Goal: Task Accomplishment & Management: Manage account settings

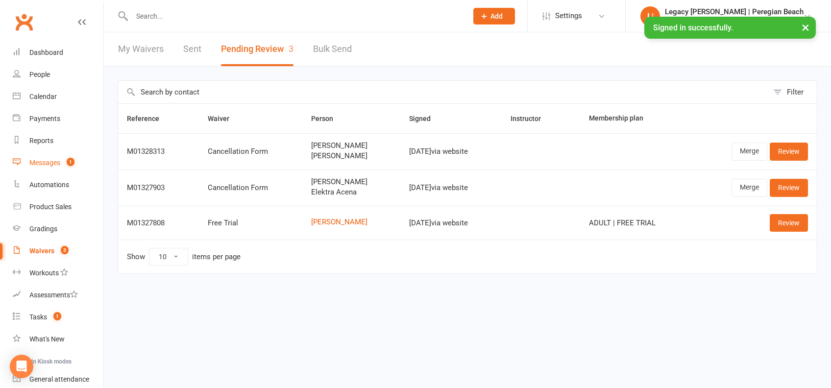
click at [54, 159] on div "Messages" at bounding box center [44, 163] width 31 height 8
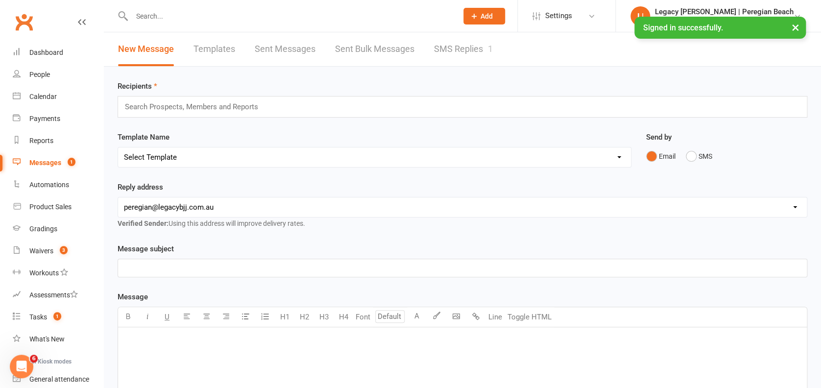
click at [459, 44] on link "SMS Replies 1" at bounding box center [463, 49] width 59 height 34
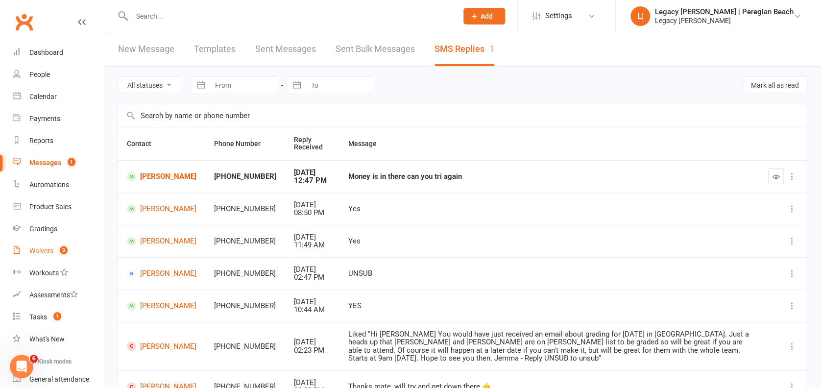
click at [50, 251] on div "Waivers" at bounding box center [41, 251] width 24 height 8
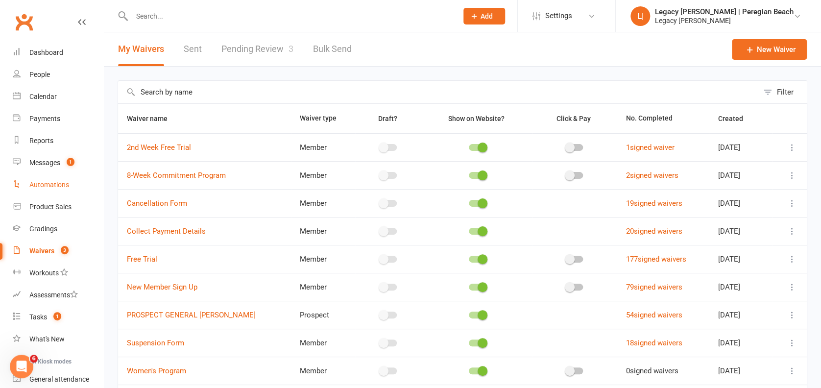
click at [62, 186] on div "Automations" at bounding box center [49, 185] width 40 height 8
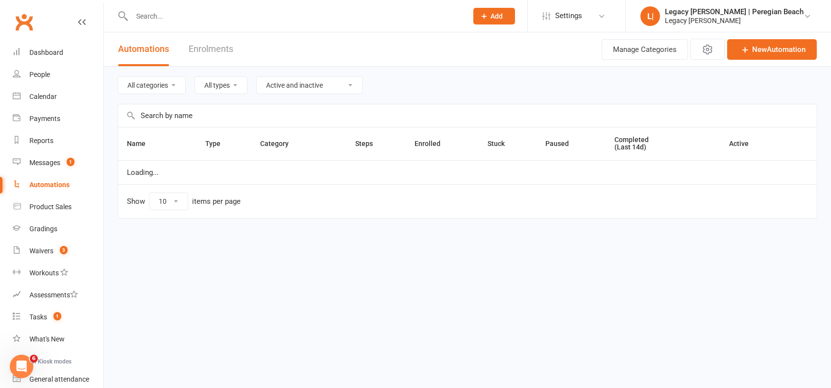
select select "100"
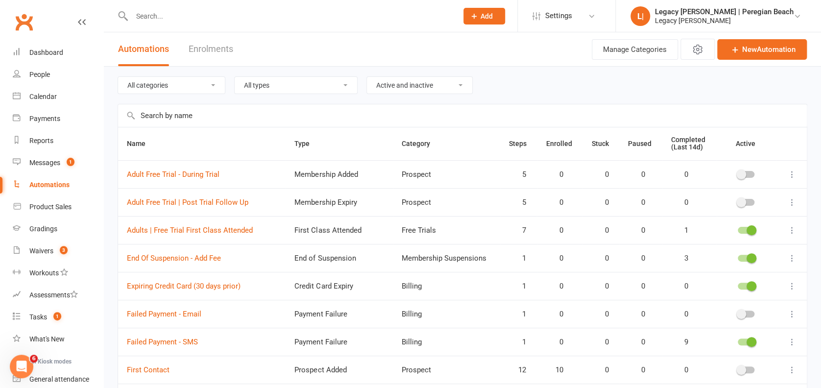
click at [197, 85] on select "All categories Billing Free Trials Membership Cancellations Membership Expiry M…" at bounding box center [171, 85] width 107 height 17
select select "923"
click at [118, 77] on select "All categories Billing Free Trials Membership Cancellations Membership Expiry M…" at bounding box center [171, 85] width 107 height 17
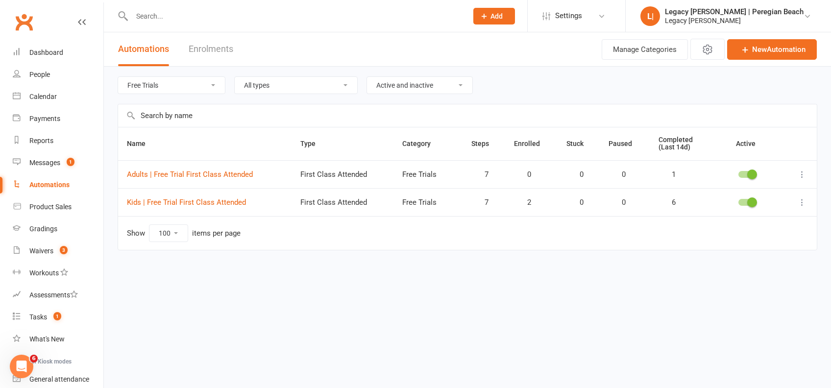
click at [172, 82] on select "All categories Billing Free Trials Membership Cancellations Membership Expiry M…" at bounding box center [171, 85] width 107 height 17
click at [118, 77] on select "All categories Billing Free Trials Membership Cancellations Membership Expiry M…" at bounding box center [171, 85] width 107 height 17
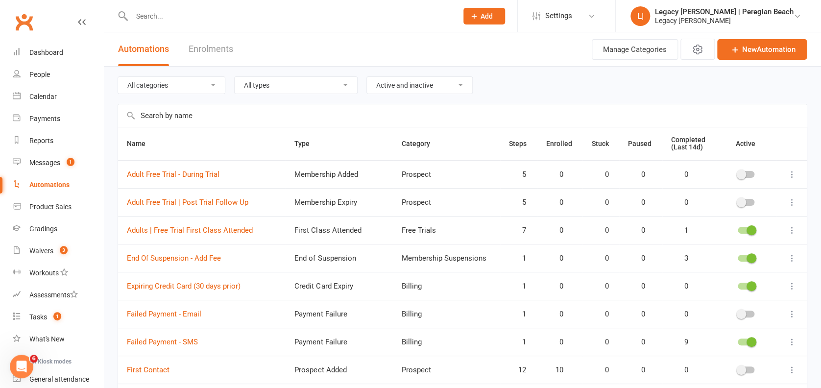
click at [176, 85] on select "All categories Billing Free Trials Membership Cancellations Membership Expiry M…" at bounding box center [171, 85] width 107 height 17
select select "796"
click at [118, 77] on select "All categories Billing Free Trials Membership Cancellations Membership Expiry M…" at bounding box center [171, 85] width 107 height 17
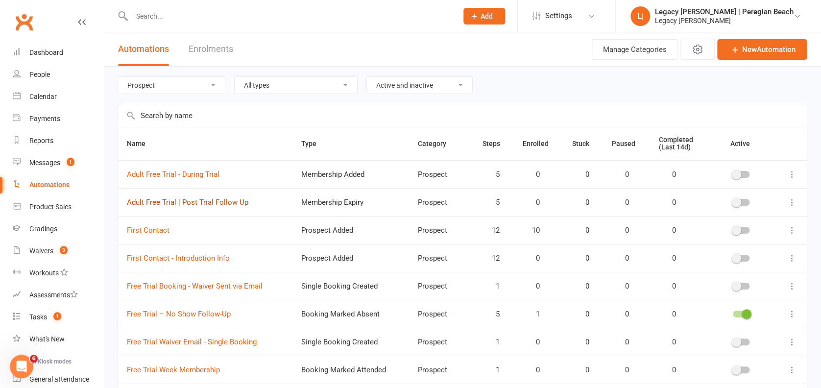
click at [187, 203] on link "Adult Free Trial | Post Trial Follow Up" at bounding box center [187, 202] width 121 height 9
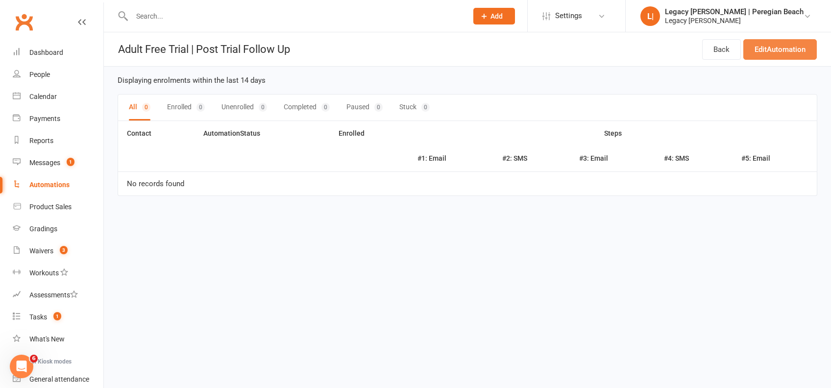
click at [775, 47] on link "Edit Automation" at bounding box center [779, 49] width 73 height 21
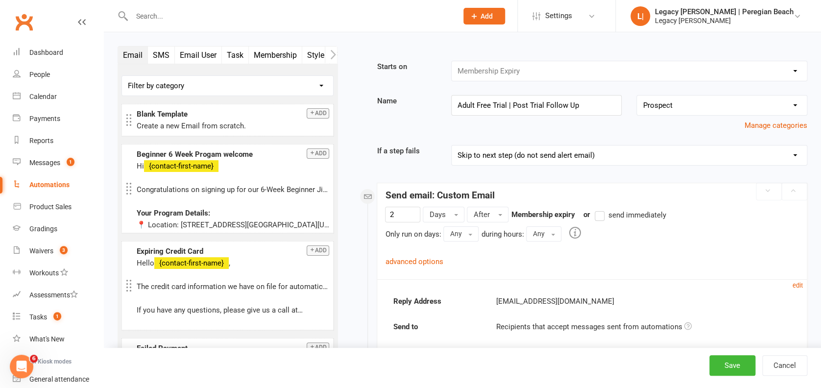
click at [667, 106] on select "No category selected Billing Free Trials Membership Cancellations Membership Ex…" at bounding box center [722, 106] width 170 height 20
select select "1"
click at [637, 96] on select "No category selected Billing Free Trials Membership Cancellations Membership Ex…" at bounding box center [722, 106] width 170 height 20
click at [733, 364] on button "Save" at bounding box center [732, 365] width 46 height 21
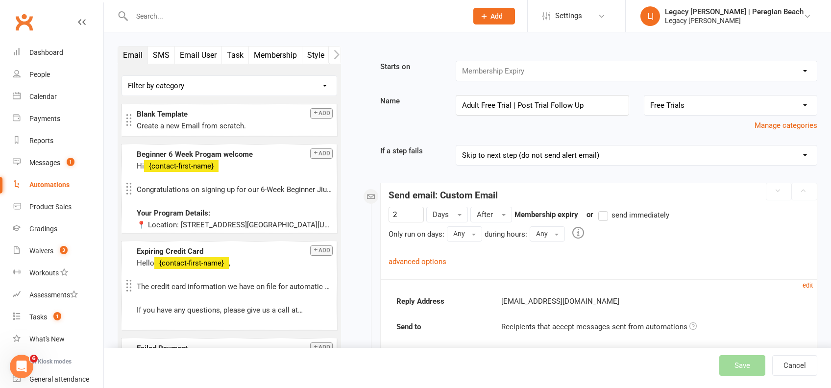
select select "100"
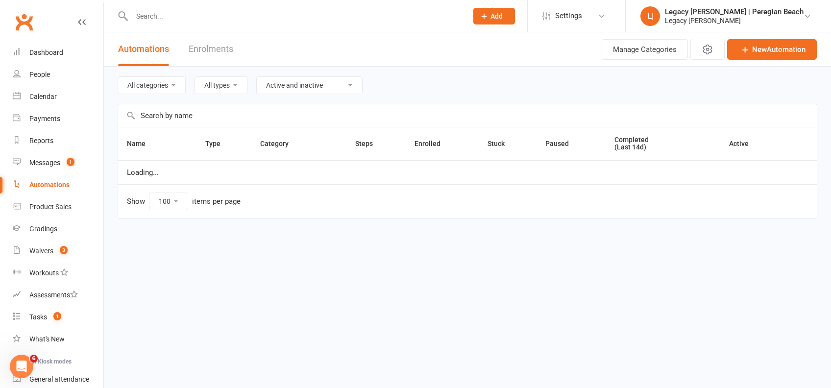
select select "796"
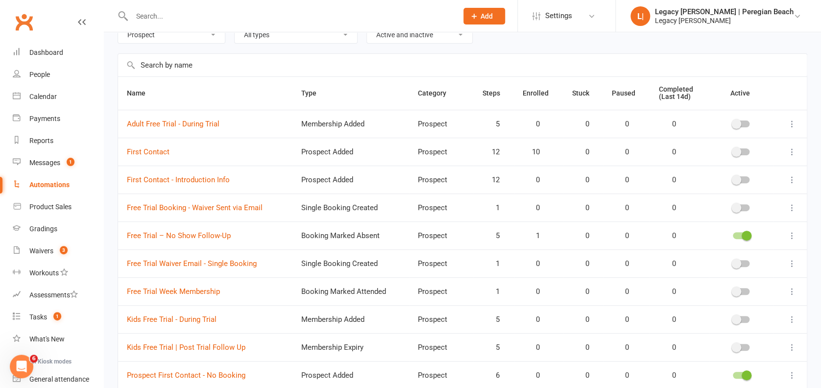
scroll to position [65, 0]
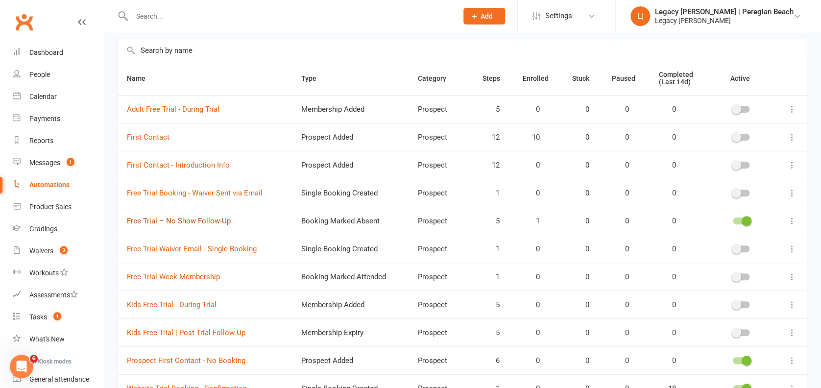
click at [189, 220] on link "Free Trial – No Show Follow-Up" at bounding box center [179, 221] width 104 height 9
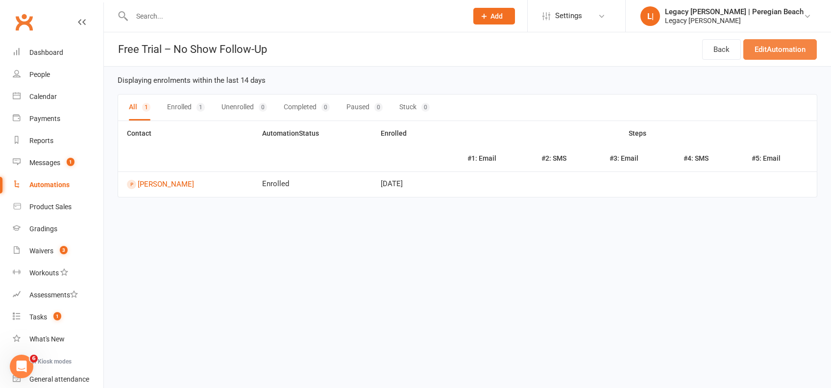
click at [782, 53] on link "Edit Automation" at bounding box center [779, 49] width 73 height 21
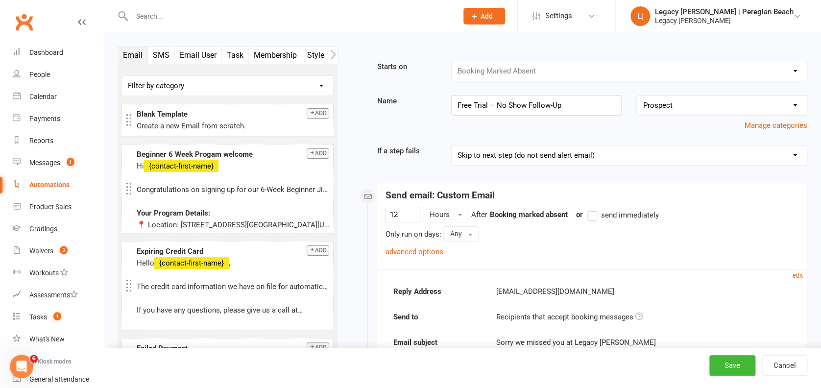
click at [706, 109] on select "No category selected Billing Free Trials Membership Cancellations Membership Ex…" at bounding box center [722, 106] width 170 height 20
select select "1"
click at [637, 96] on select "No category selected Billing Free Trials Membership Cancellations Membership Ex…" at bounding box center [722, 106] width 170 height 20
click at [609, 123] on div "Manage categories" at bounding box center [591, 126] width 445 height 12
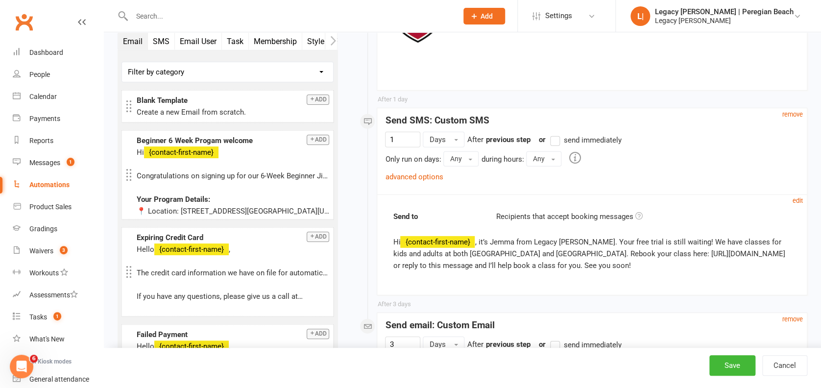
scroll to position [1568, 0]
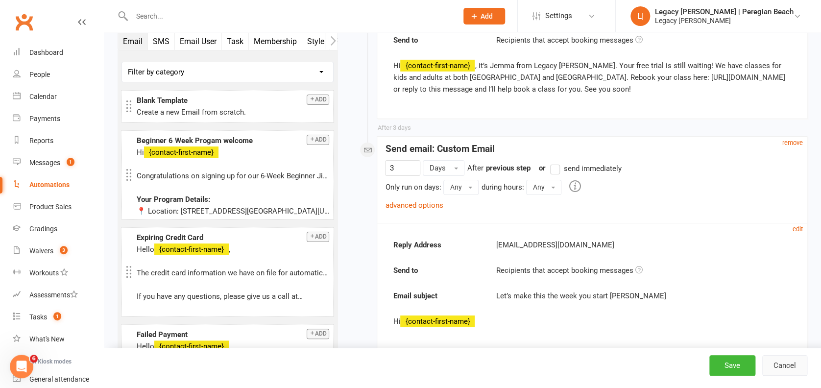
click at [795, 363] on button "Cancel" at bounding box center [784, 365] width 45 height 21
select select "100"
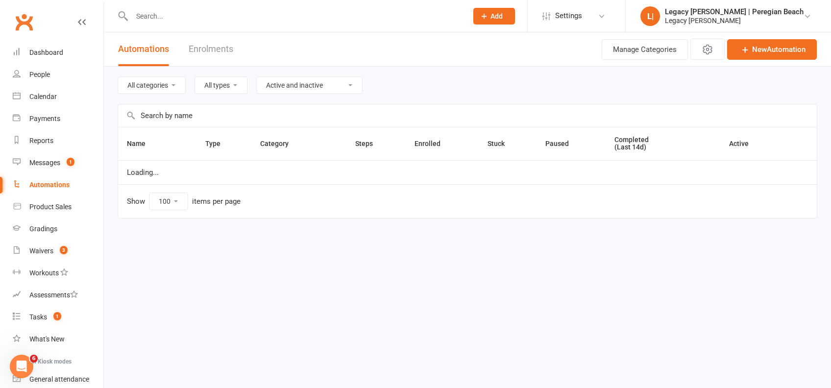
select select "796"
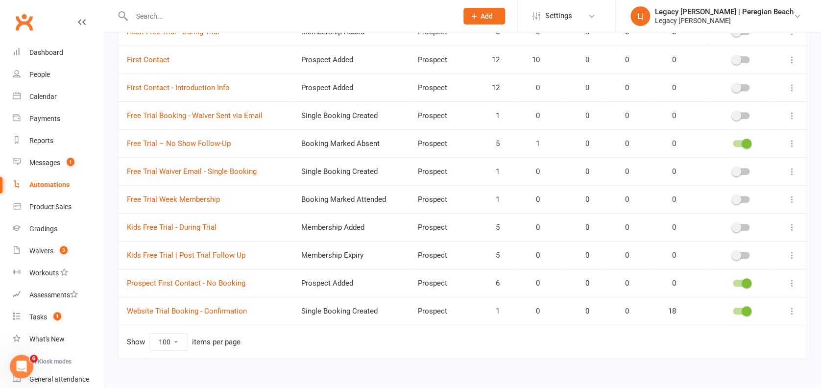
scroll to position [154, 0]
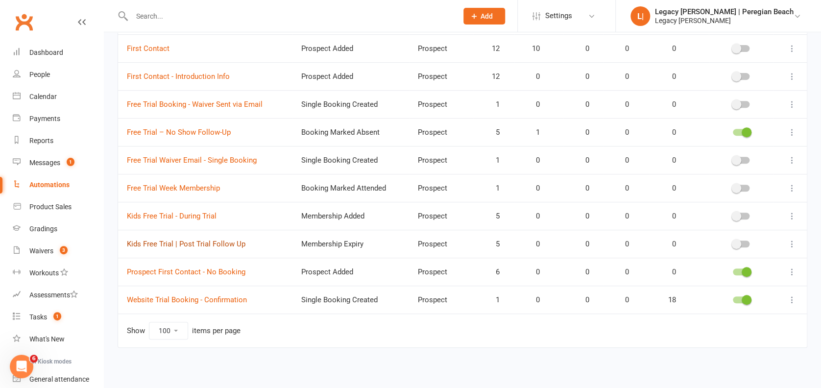
click at [170, 243] on link "Kids Free Trial | Post Trial Follow Up" at bounding box center [186, 244] width 119 height 9
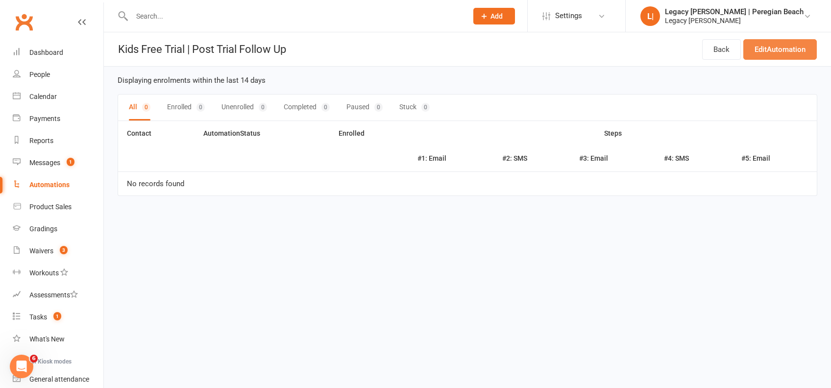
click at [798, 48] on link "Edit Automation" at bounding box center [779, 49] width 73 height 21
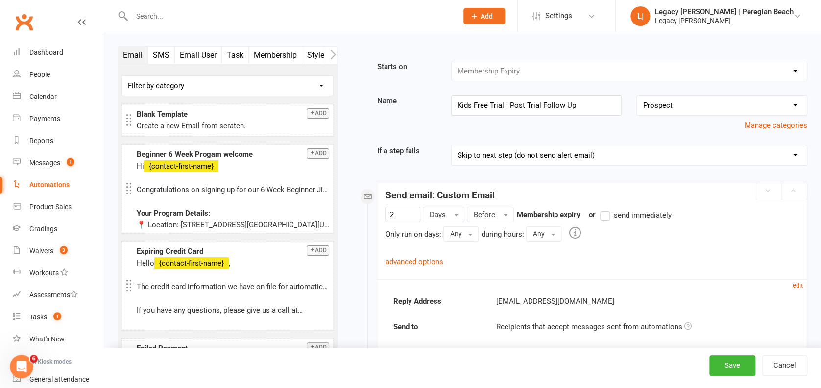
click at [713, 108] on select "No category selected Billing Free Trials Membership Cancellations Membership Ex…" at bounding box center [722, 106] width 170 height 20
select select "1"
click at [637, 96] on select "No category selected Billing Free Trials Membership Cancellations Membership Ex…" at bounding box center [722, 106] width 170 height 20
click at [734, 366] on button "Save" at bounding box center [732, 365] width 46 height 21
select select "100"
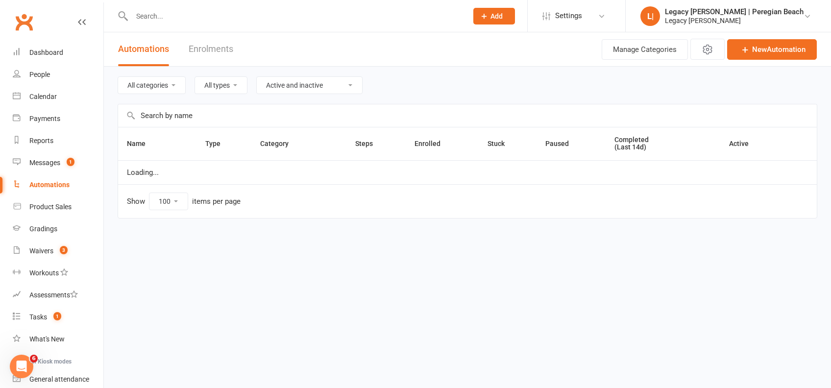
select select "796"
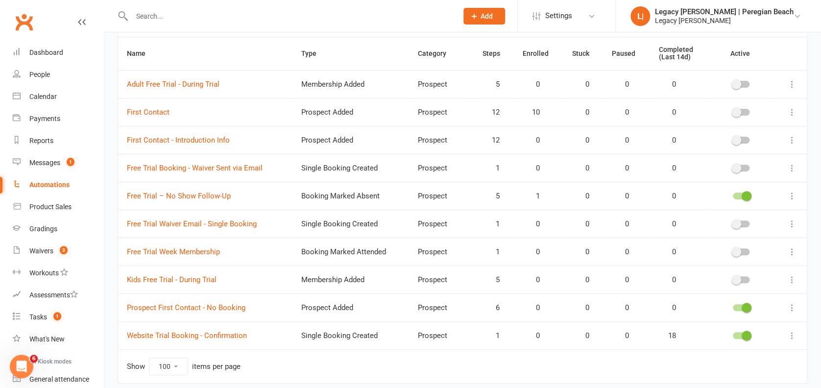
scroll to position [126, 0]
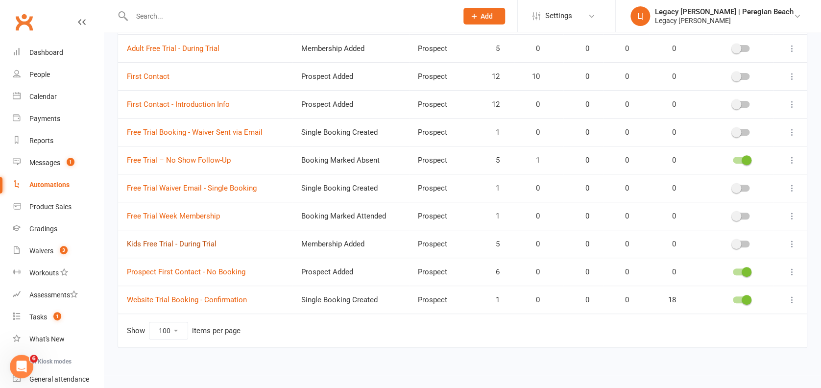
click at [174, 242] on link "Kids Free Trial - During Trial" at bounding box center [172, 244] width 90 height 9
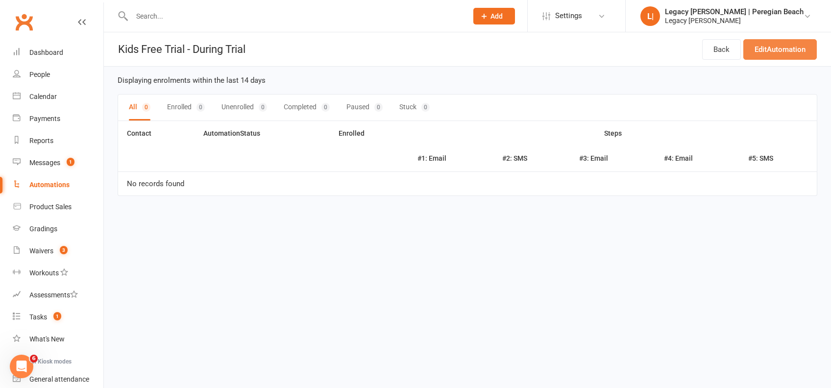
click at [774, 46] on link "Edit Automation" at bounding box center [779, 49] width 73 height 21
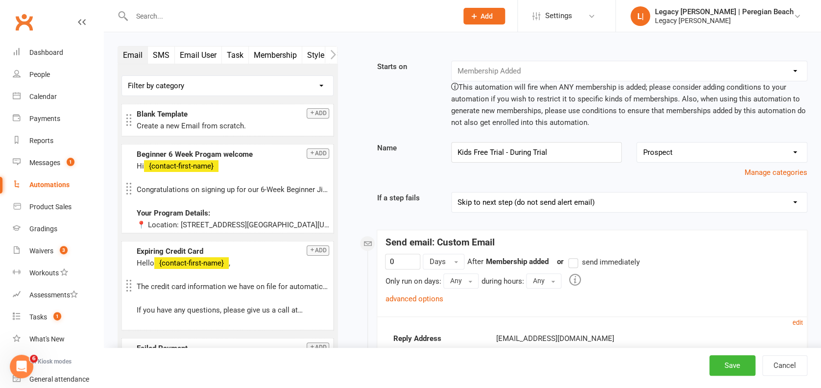
click at [682, 151] on select "No category selected Billing Free Trials Membership Cancellations Membership Ex…" at bounding box center [722, 153] width 170 height 20
select select "1"
click at [637, 143] on select "No category selected Billing Free Trials Membership Cancellations Membership Ex…" at bounding box center [722, 153] width 170 height 20
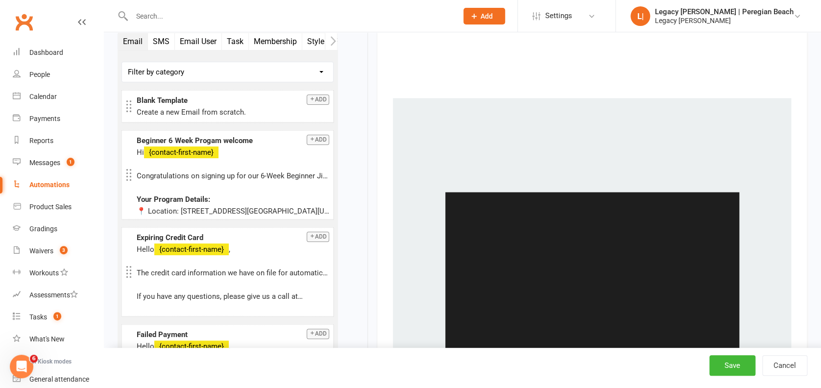
scroll to position [718, 0]
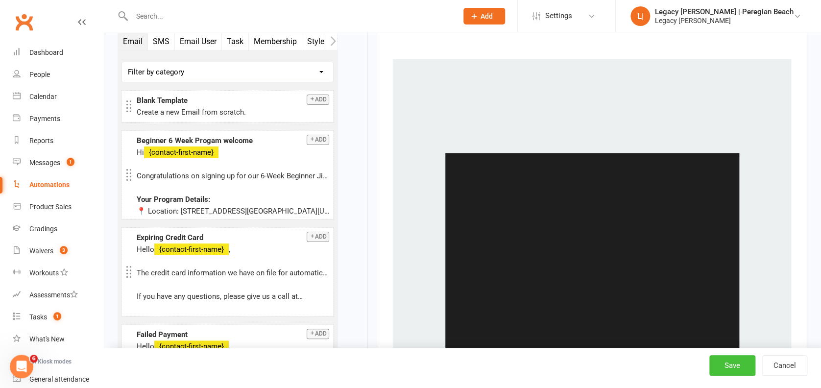
click at [734, 357] on button "Save" at bounding box center [732, 365] width 46 height 21
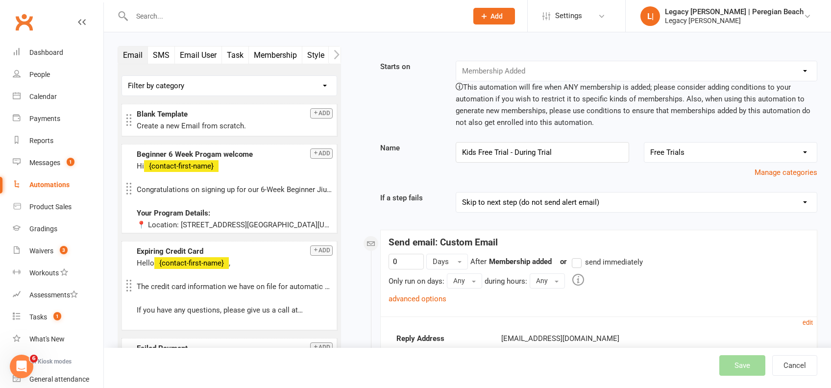
select select "100"
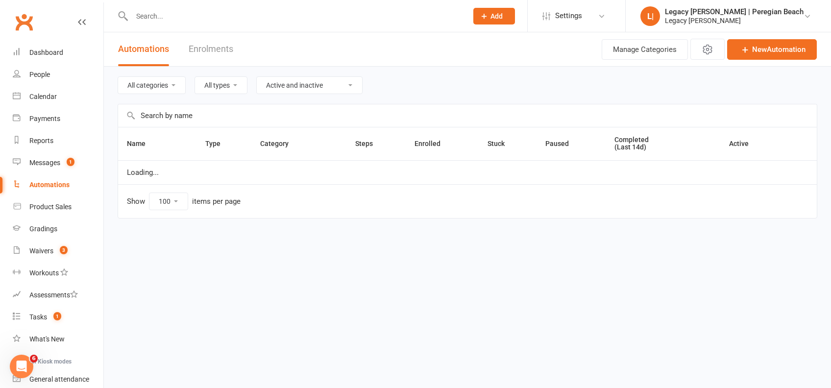
select select "796"
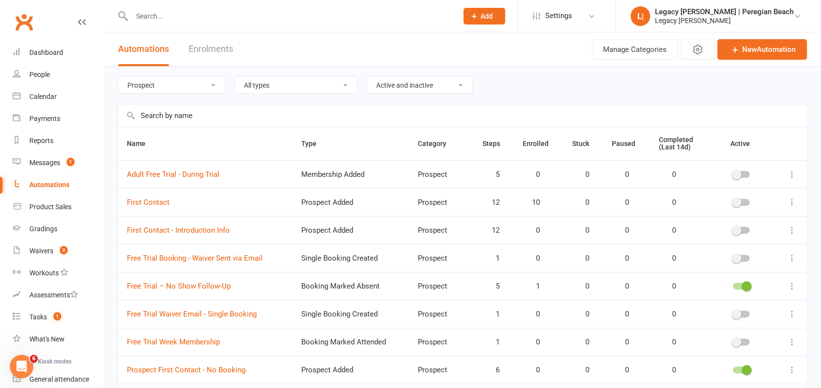
click at [405, 80] on select "Active and inactive Active automations only Inactive automations only" at bounding box center [419, 85] width 105 height 17
select select "true"
click at [368, 77] on select "Active and inactive Active automations only Inactive automations only" at bounding box center [419, 85] width 105 height 17
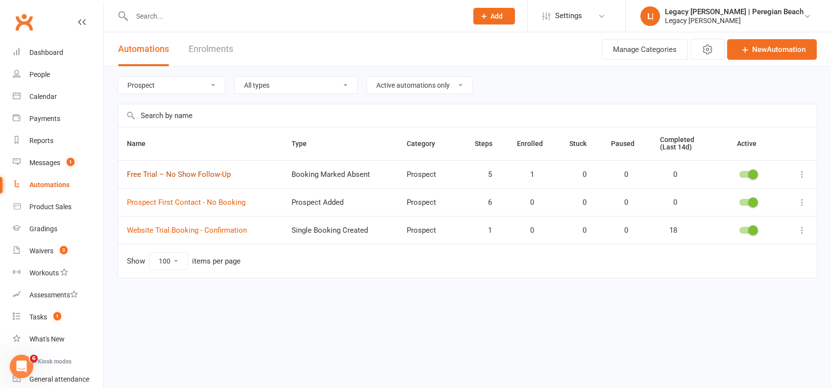
click at [205, 175] on link "Free Trial – No Show Follow-Up" at bounding box center [179, 174] width 104 height 9
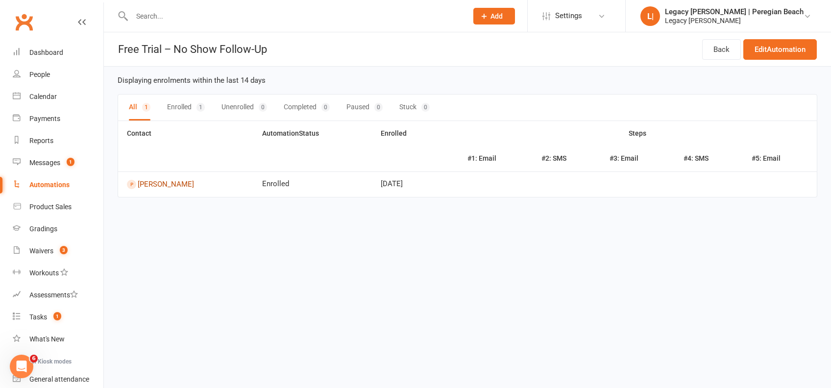
click at [165, 184] on link "[PERSON_NAME]" at bounding box center [186, 184] width 118 height 9
select select "true"
select select "100"
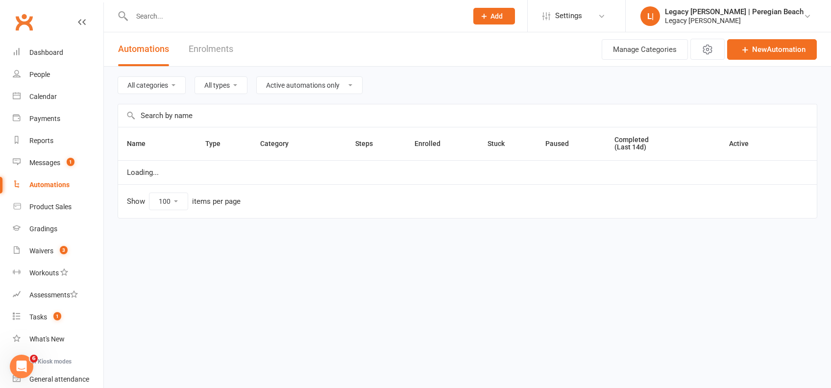
select select "796"
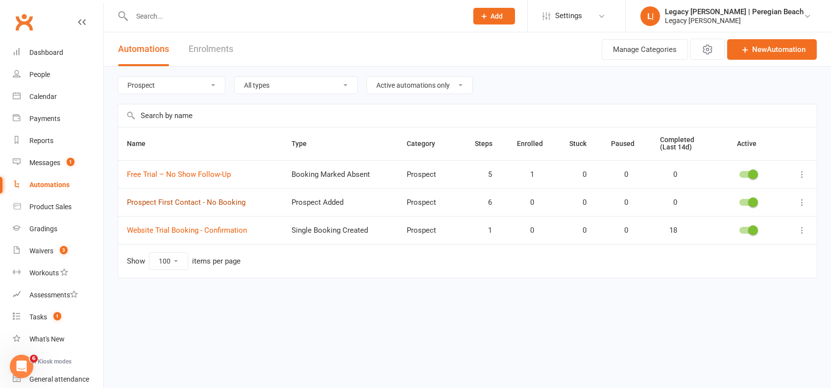
click at [180, 202] on link "Prospect First Contact - No Booking" at bounding box center [186, 202] width 119 height 9
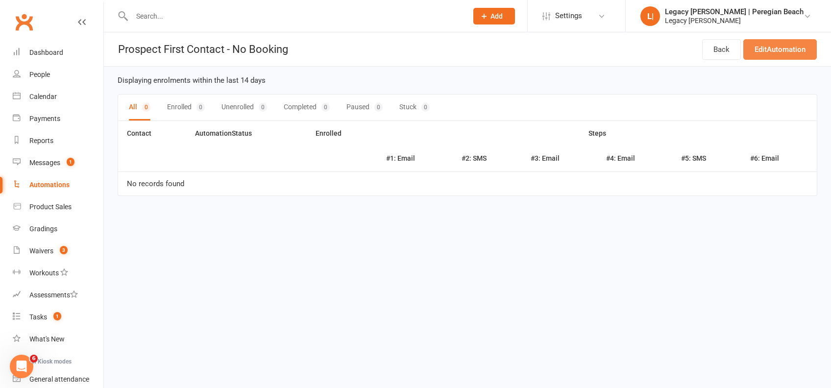
click at [783, 47] on link "Edit Automation" at bounding box center [779, 49] width 73 height 21
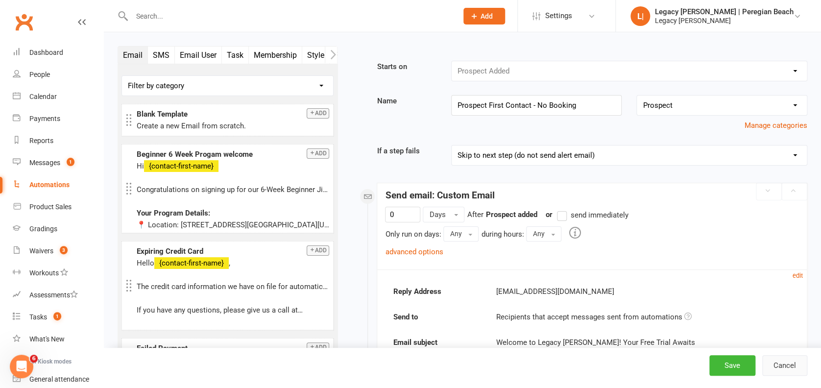
click at [776, 363] on button "Cancel" at bounding box center [784, 365] width 45 height 21
select select "true"
select select "100"
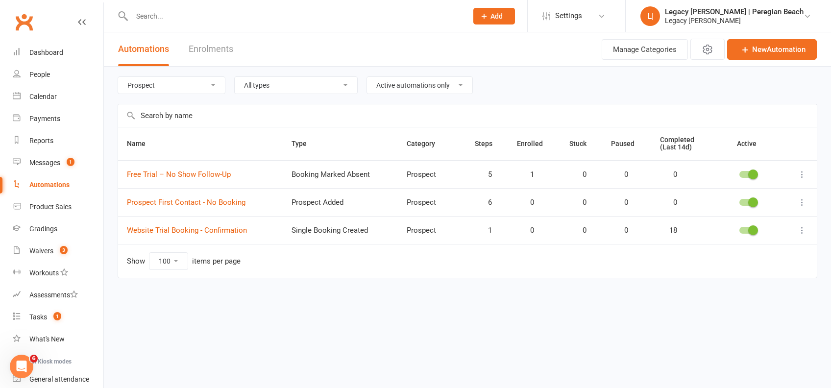
click at [160, 91] on select "All categories Billing Free Trials Membership Cancellations Membership Expiry M…" at bounding box center [171, 85] width 107 height 17
select select "923"
click at [118, 77] on select "All categories Billing Free Trials Membership Cancellations Membership Expiry M…" at bounding box center [171, 85] width 107 height 17
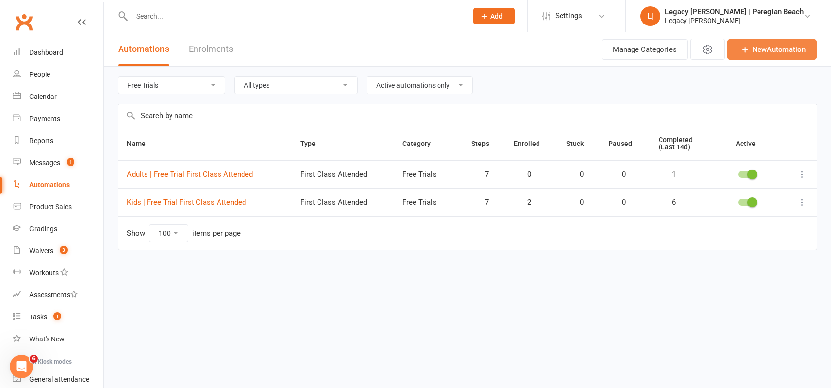
click at [773, 46] on link "New Automation" at bounding box center [772, 49] width 90 height 21
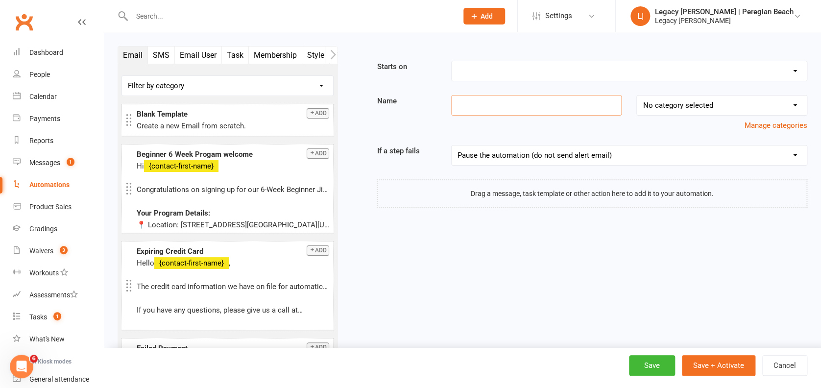
click at [474, 106] on input at bounding box center [536, 105] width 171 height 21
paste input "Kids Trial Follow-Up – $15 Second Week Offer"
type input "Kids Trial Follow-Up – $15 Second Week Offer"
click at [691, 101] on select "No category selected Billing Free Trials Membership Cancellations Membership Ex…" at bounding box center [722, 106] width 170 height 20
select select "1"
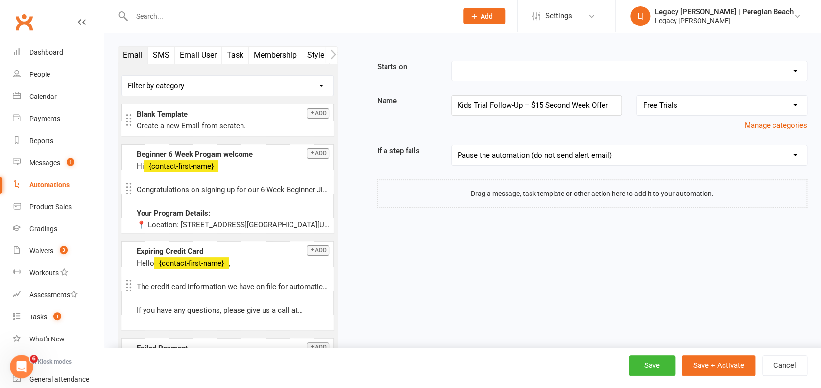
click at [637, 96] on select "No category selected Billing Free Trials Membership Cancellations Membership Ex…" at bounding box center [722, 106] width 170 height 20
click at [482, 71] on select "Booking Cancelled Booking Due Booking Late-Cancelled Booking Marked Absent Book…" at bounding box center [629, 71] width 355 height 20
select select "22"
click at [452, 61] on select "Booking Cancelled Booking Due Booking Late-Cancelled Booking Marked Absent Book…" at bounding box center [629, 71] width 355 height 20
click at [546, 157] on select "Pause the automation (do not send alert email) Pause the automation and send an…" at bounding box center [629, 155] width 355 height 20
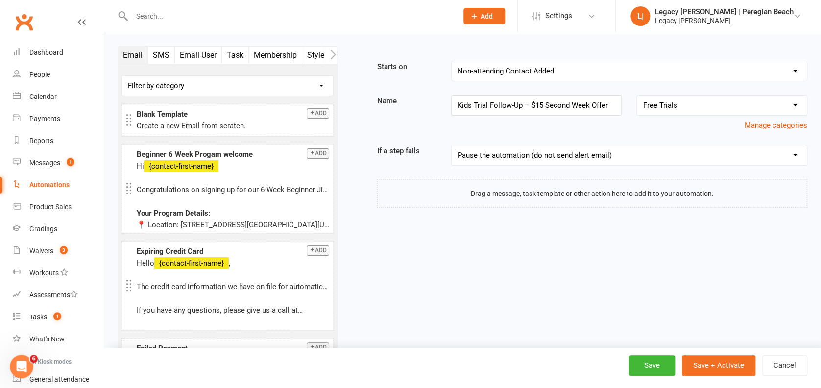
select select "4"
click at [452, 145] on select "Pause the automation (do not send alert email) Pause the automation and send an…" at bounding box center [629, 155] width 355 height 20
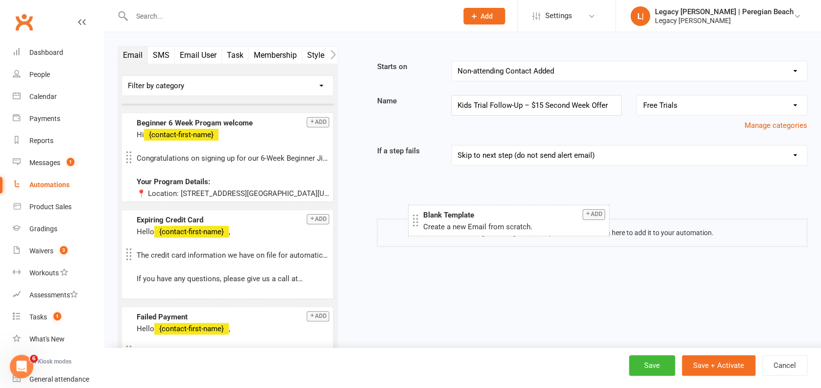
drag, startPoint x: 162, startPoint y: 114, endPoint x: 448, endPoint y: 215, distance: 303.4
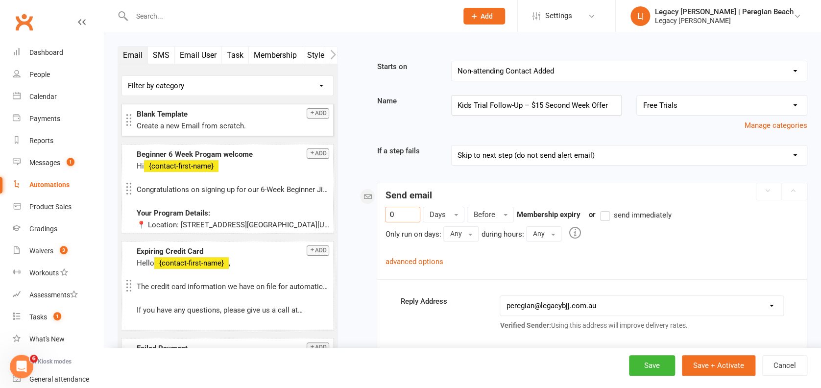
drag, startPoint x: 402, startPoint y: 216, endPoint x: 359, endPoint y: 207, distance: 44.0
type input "1"
click at [426, 260] on link "advanced options" at bounding box center [414, 261] width 58 height 9
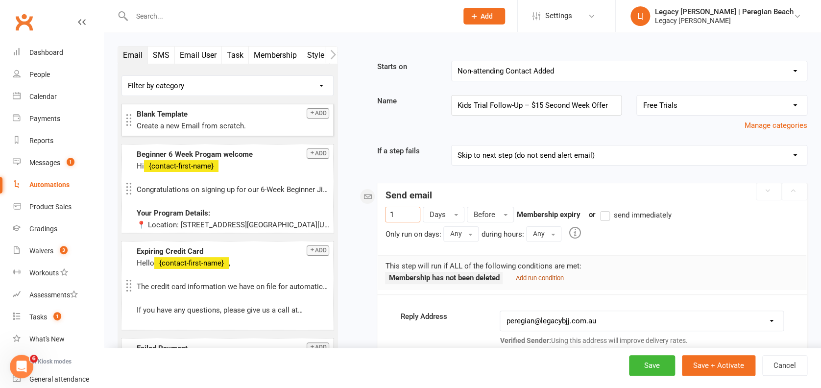
click at [537, 280] on small "Add run condition" at bounding box center [539, 277] width 48 height 7
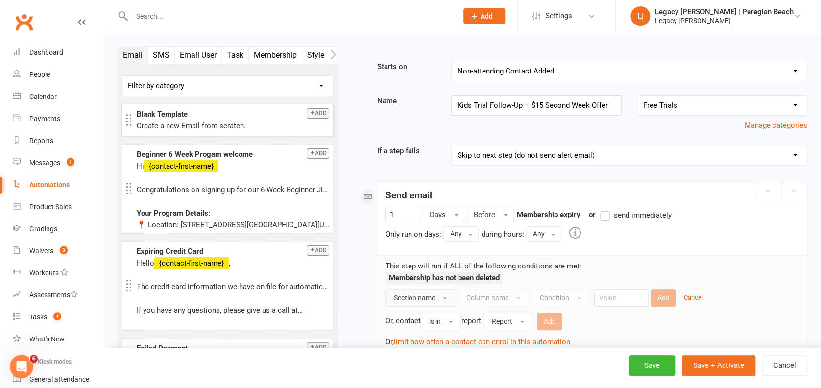
click at [422, 303] on button "Section name" at bounding box center [420, 298] width 70 height 18
click at [411, 317] on span "Contact" at bounding box center [406, 319] width 26 height 9
click at [476, 294] on span "Column name" at bounding box center [470, 298] width 42 height 8
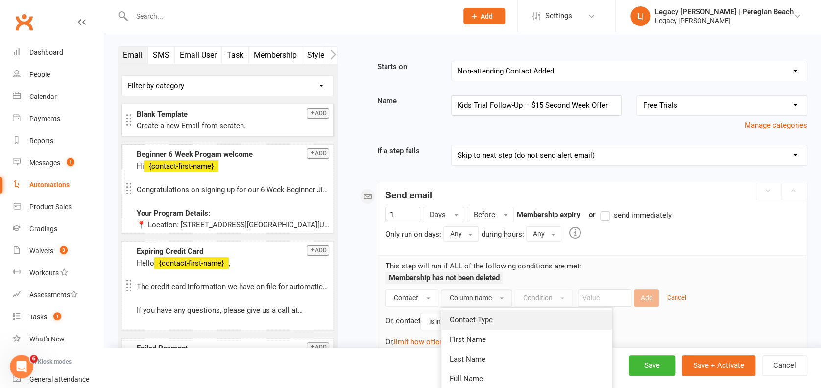
click at [474, 315] on span "Contact Type" at bounding box center [470, 319] width 43 height 9
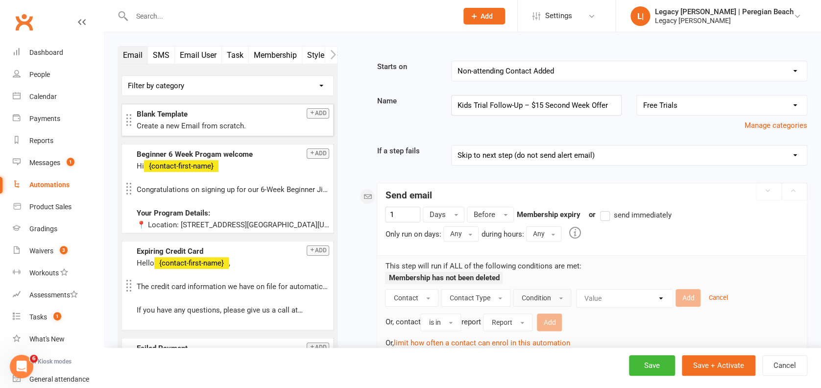
click at [560, 297] on span "button" at bounding box center [561, 298] width 4 height 2
click at [545, 336] on span "Does not equal" at bounding box center [546, 339] width 50 height 9
click at [621, 300] on select "Value Member Prospect Non-attending Contact" at bounding box center [643, 299] width 96 height 18
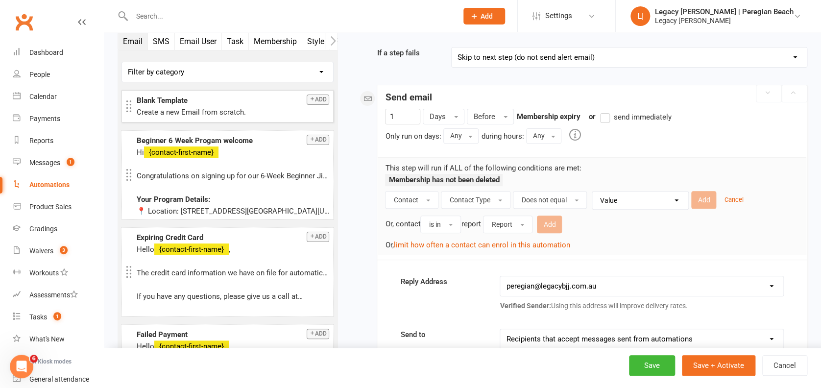
scroll to position [196, 0]
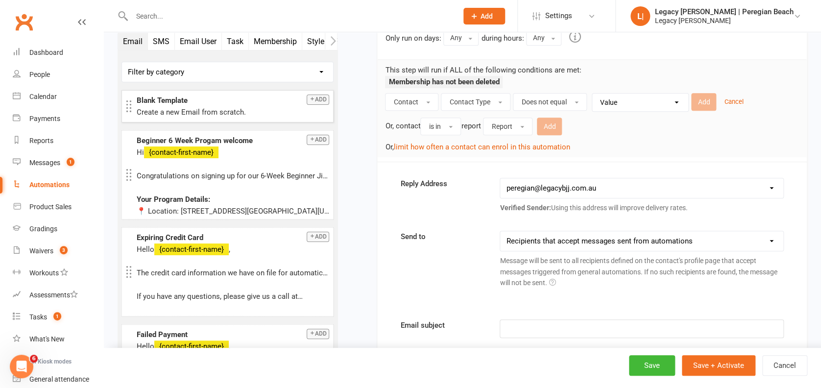
drag, startPoint x: 620, startPoint y: 97, endPoint x: 622, endPoint y: 104, distance: 6.7
click at [620, 98] on select "Value Member Prospect Non-attending Contact" at bounding box center [643, 103] width 96 height 18
select select "0"
click at [595, 94] on select "Value Member Prospect Non-attending Contact" at bounding box center [643, 103] width 96 height 18
click at [699, 99] on button "Add" at bounding box center [703, 102] width 25 height 18
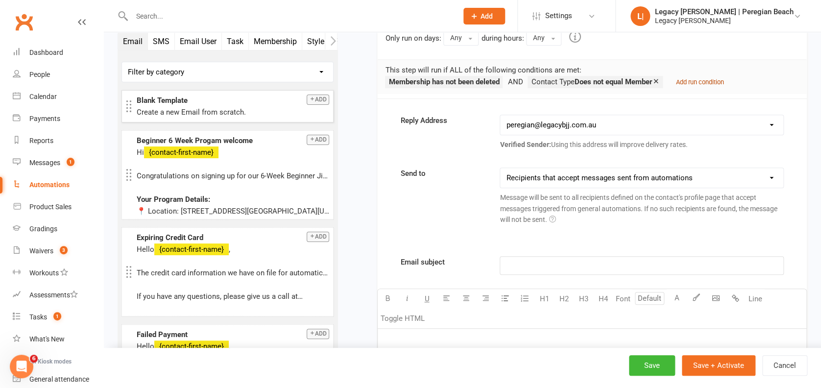
click at [701, 78] on small "Add run condition" at bounding box center [700, 81] width 48 height 7
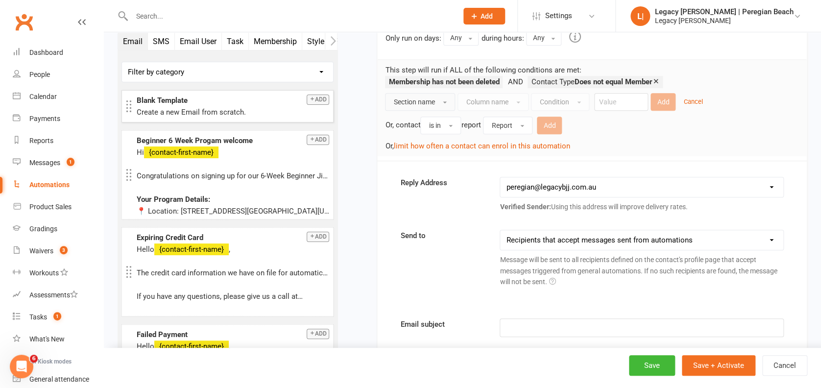
click at [427, 97] on button "Section name" at bounding box center [420, 102] width 70 height 18
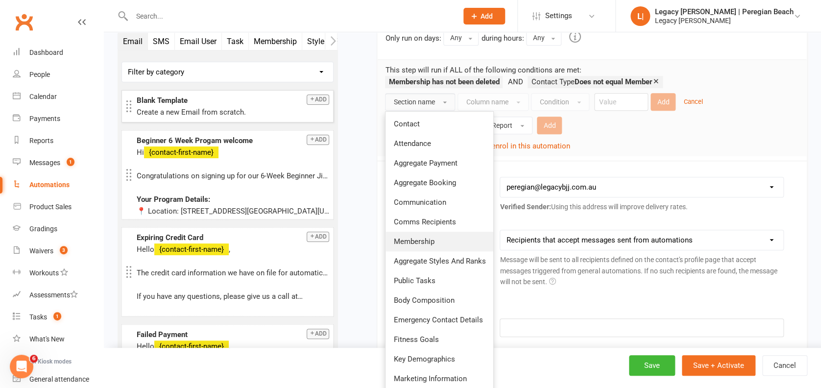
click at [431, 243] on span "Membership" at bounding box center [413, 241] width 41 height 9
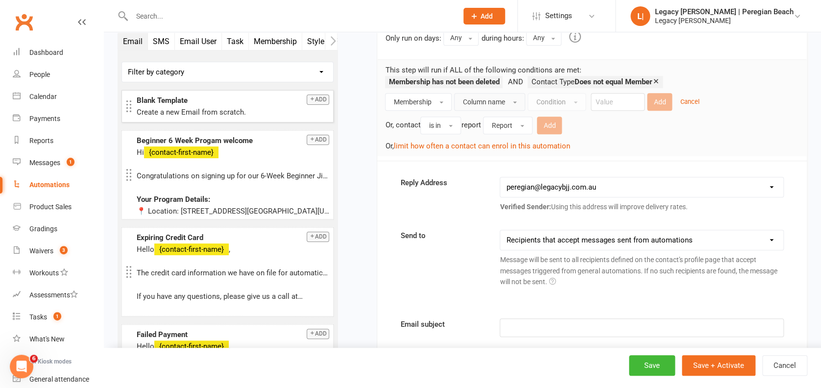
click at [491, 101] on span "Column name" at bounding box center [483, 102] width 42 height 8
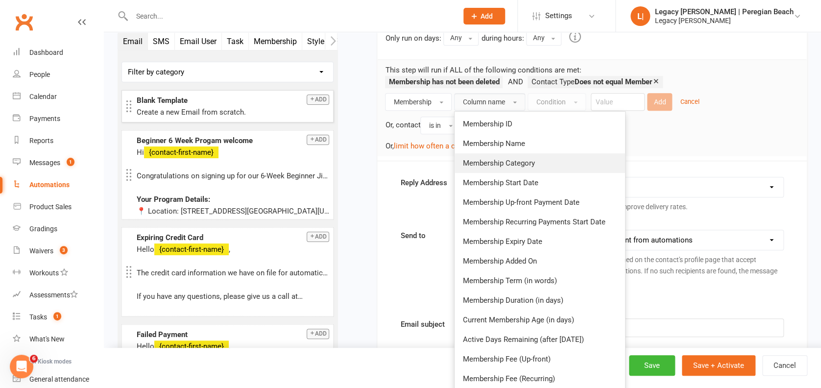
click at [511, 159] on span "Membership Category" at bounding box center [498, 163] width 72 height 9
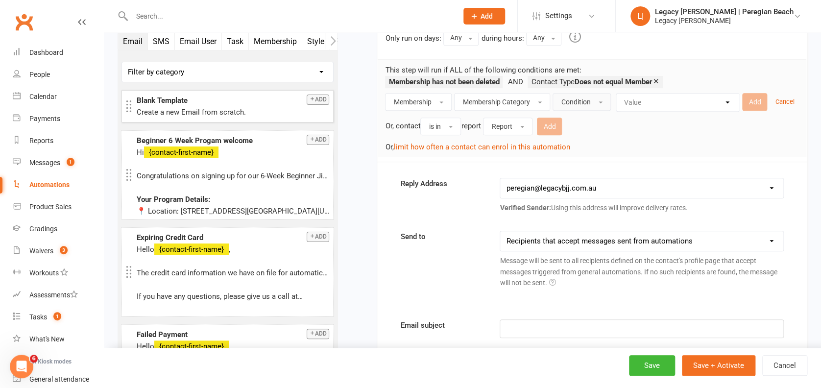
click at [601, 95] on button "Condition" at bounding box center [582, 102] width 58 height 18
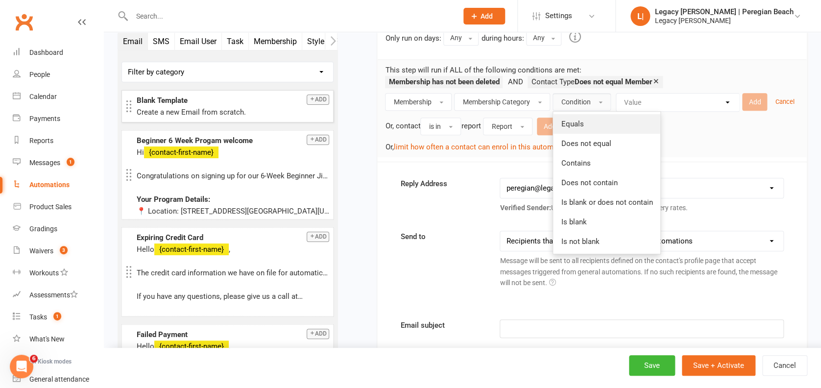
click at [586, 125] on link "Equals" at bounding box center [606, 124] width 107 height 20
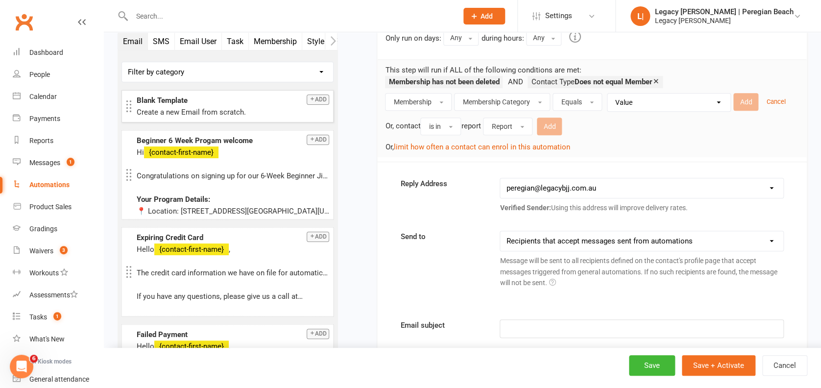
click at [689, 94] on select "Value Adult Casual Adult Membership All Access Event / Seminar / Workshop Free …" at bounding box center [671, 103] width 123 height 18
select select "5"
click at [610, 94] on select "Value Adult Casual Adult Membership All Access Event / Seminar / Workshop Free …" at bounding box center [671, 103] width 123 height 18
click at [749, 99] on button "Add" at bounding box center [745, 102] width 25 height 18
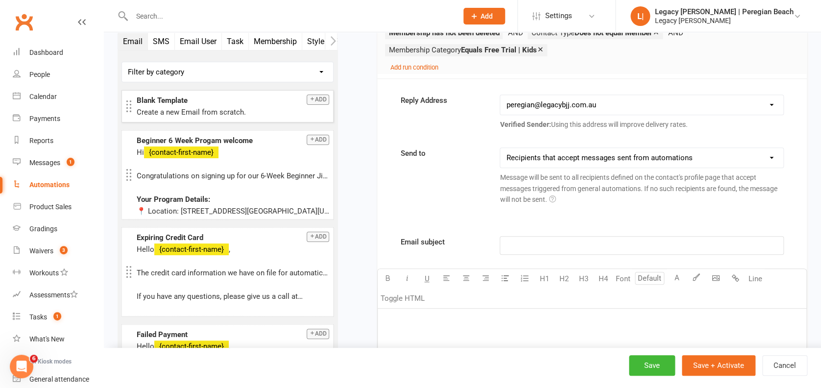
scroll to position [261, 0]
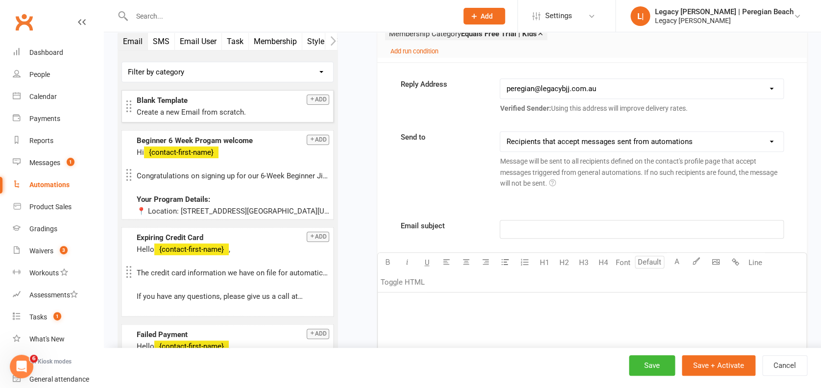
click at [531, 224] on p "﻿" at bounding box center [641, 229] width 271 height 12
click at [444, 323] on div "﻿" at bounding box center [592, 365] width 429 height 147
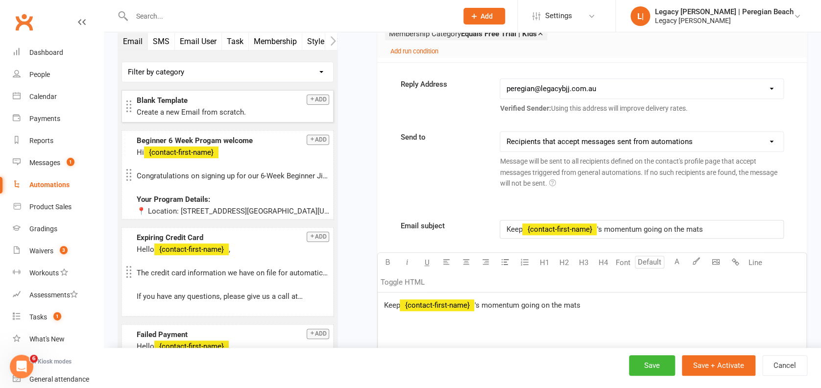
click at [446, 312] on div "Keep ﻿ {contact-first-name} 's momentum going on the mats" at bounding box center [592, 365] width 429 height 147
click at [534, 302] on span "'s momentum going on the mats" at bounding box center [527, 305] width 106 height 9
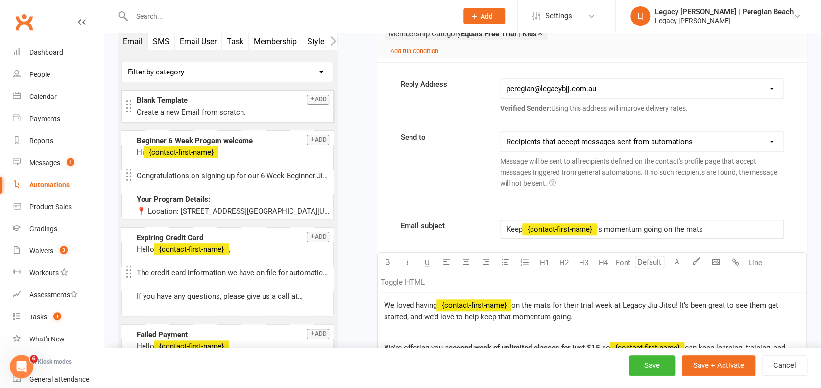
scroll to position [707, 0]
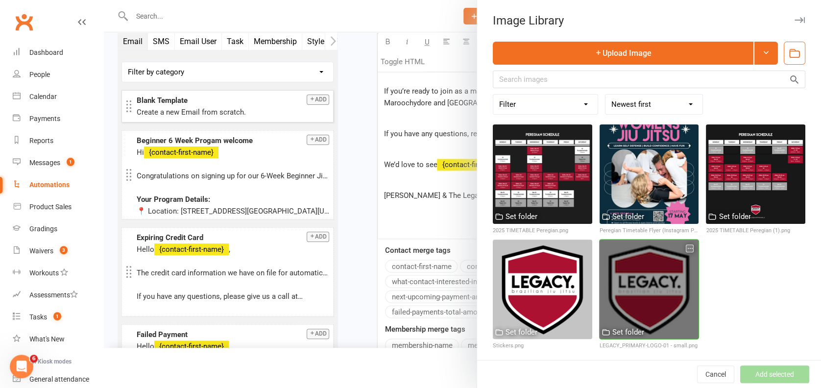
click at [622, 266] on div at bounding box center [649, 289] width 99 height 99
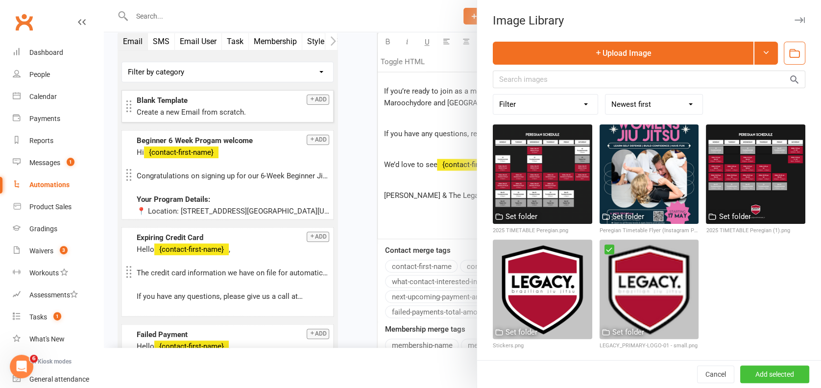
click at [772, 375] on button "Add selected" at bounding box center [774, 374] width 69 height 18
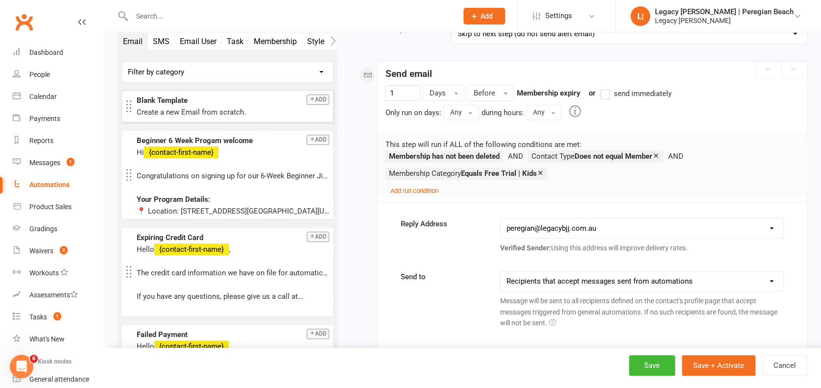
scroll to position [160, 0]
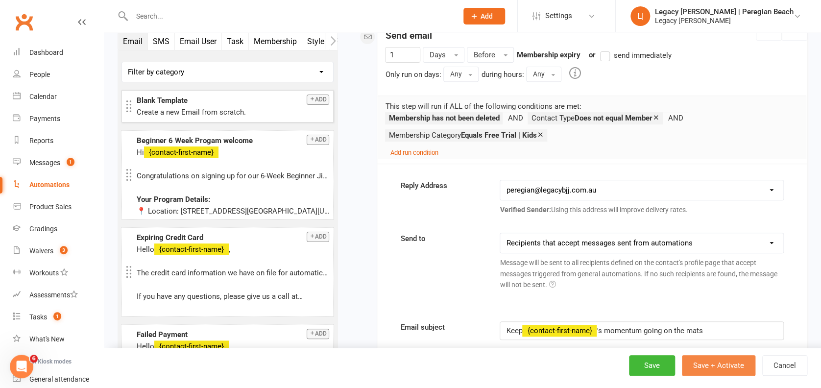
click at [713, 362] on button "Save + Activate" at bounding box center [718, 365] width 73 height 21
select select "true"
select select "100"
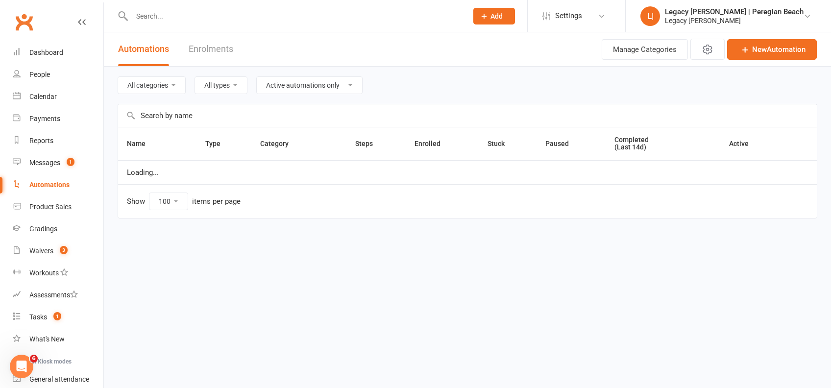
select select "923"
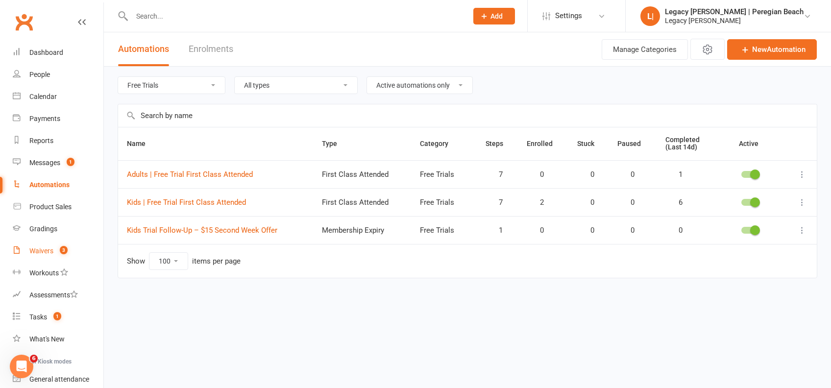
click at [56, 257] on link "Waivers 3" at bounding box center [58, 251] width 91 height 22
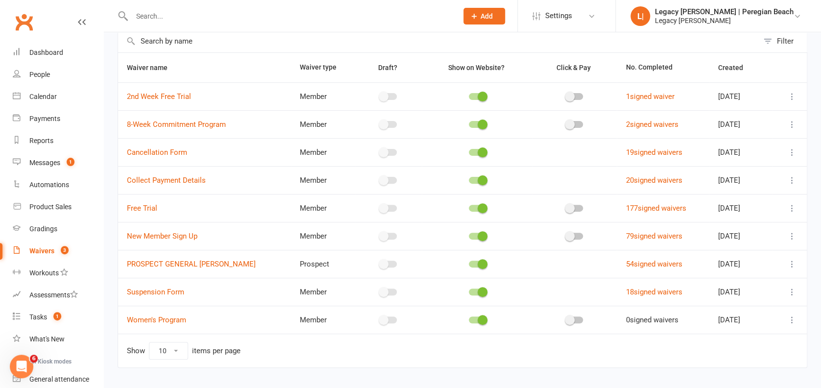
scroll to position [65, 0]
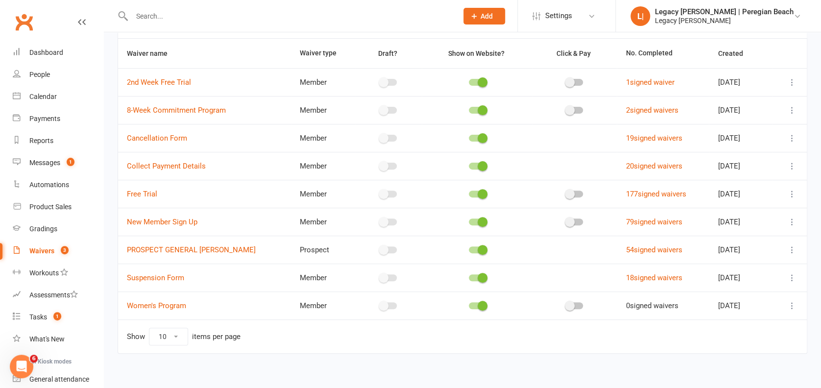
click at [793, 79] on icon at bounding box center [792, 82] width 10 height 10
click at [718, 141] on link "Copy external link to clipboard" at bounding box center [730, 141] width 115 height 20
click at [55, 183] on div "Automations" at bounding box center [49, 185] width 40 height 8
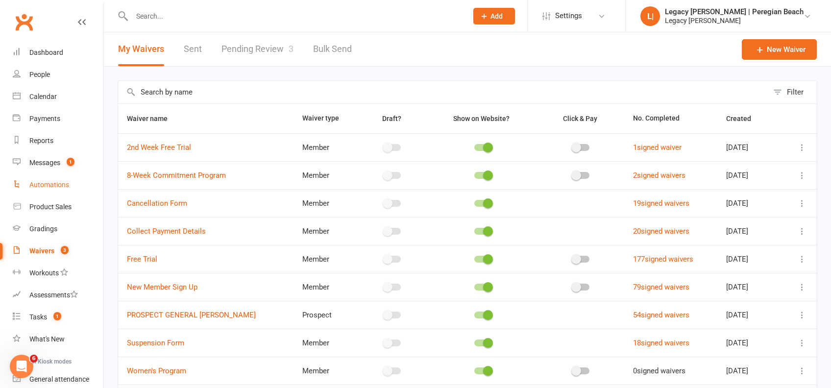
select select "true"
select select "100"
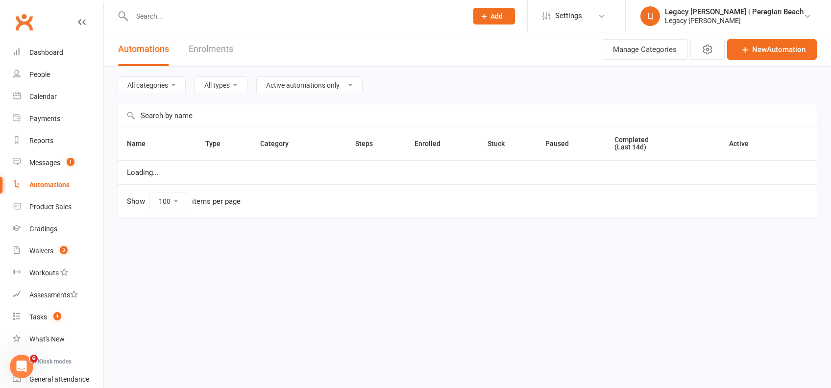
select select "923"
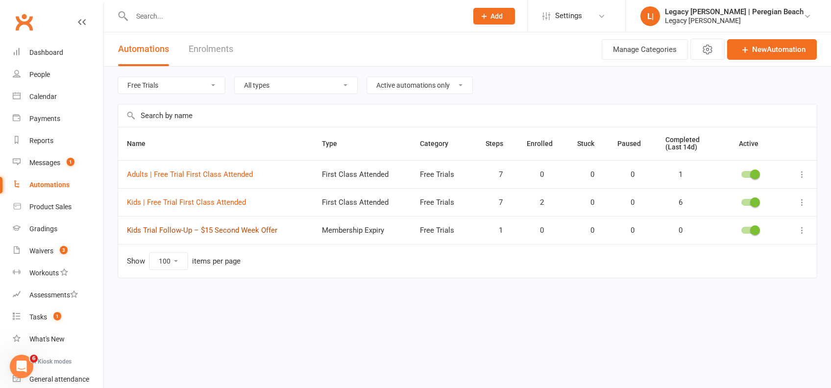
click at [210, 229] on link "Kids Trial Follow-Up – $15 Second Week Offer" at bounding box center [202, 230] width 150 height 9
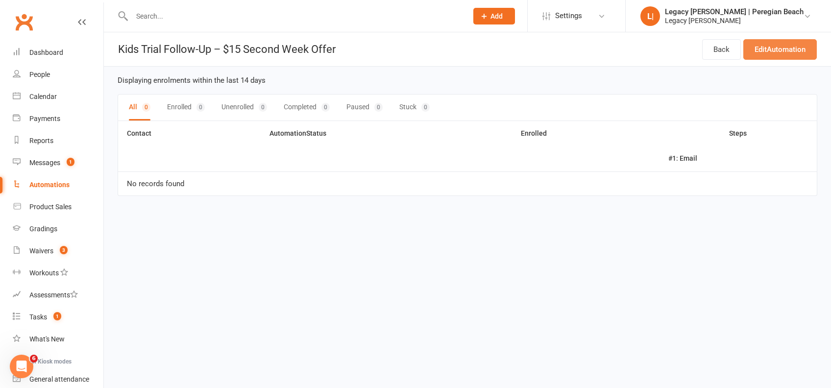
click at [792, 45] on link "Edit Automation" at bounding box center [779, 49] width 73 height 21
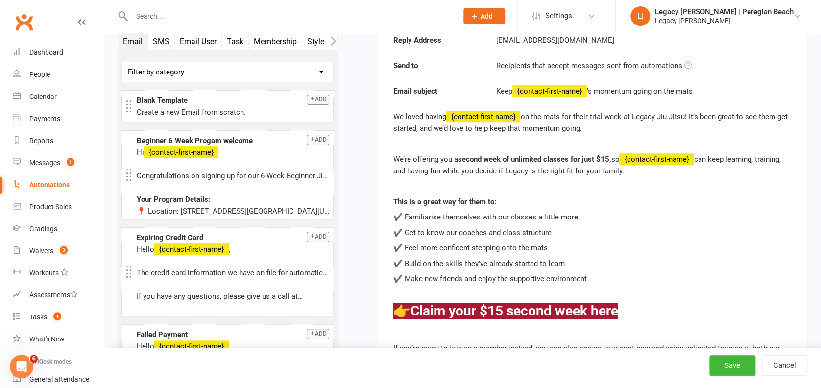
scroll to position [326, 0]
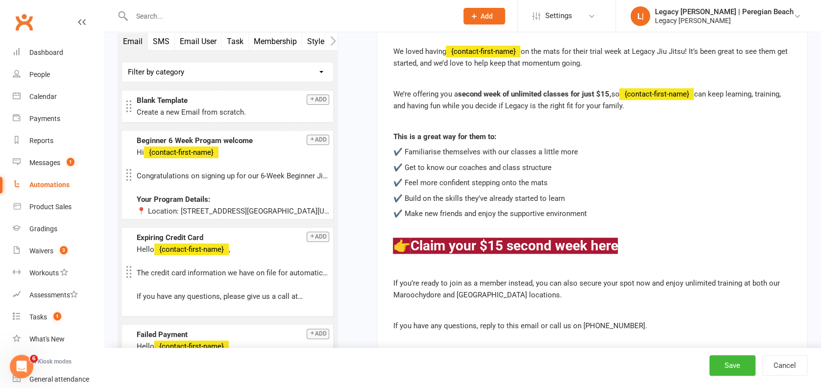
click at [648, 248] on h3 "👉 Claim your $15 second week here" at bounding box center [592, 246] width 398 height 15
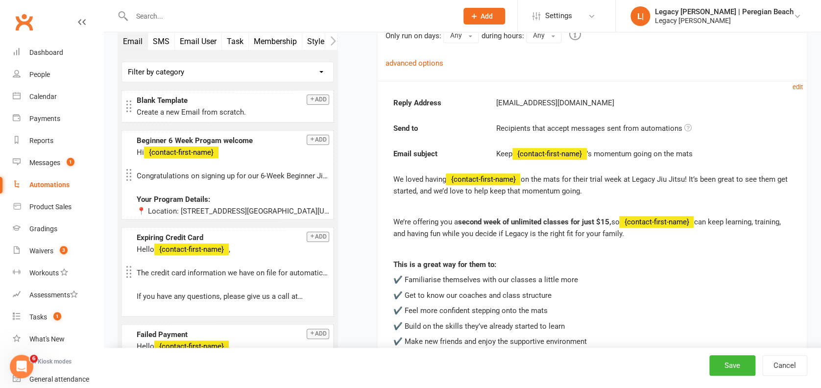
scroll to position [130, 0]
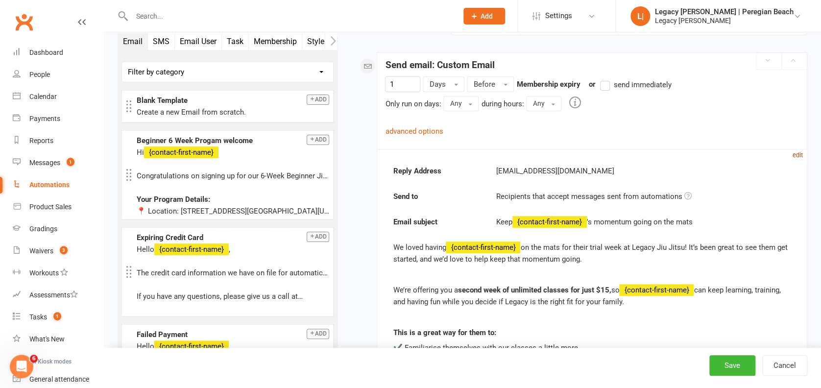
click at [798, 152] on small "edit" at bounding box center [798, 154] width 10 height 7
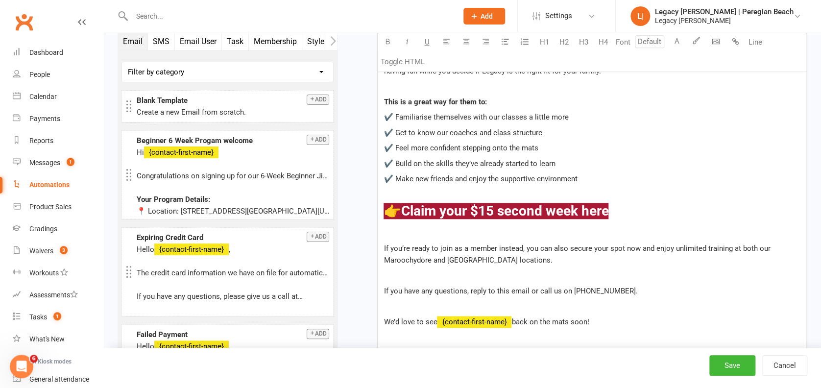
scroll to position [522, 0]
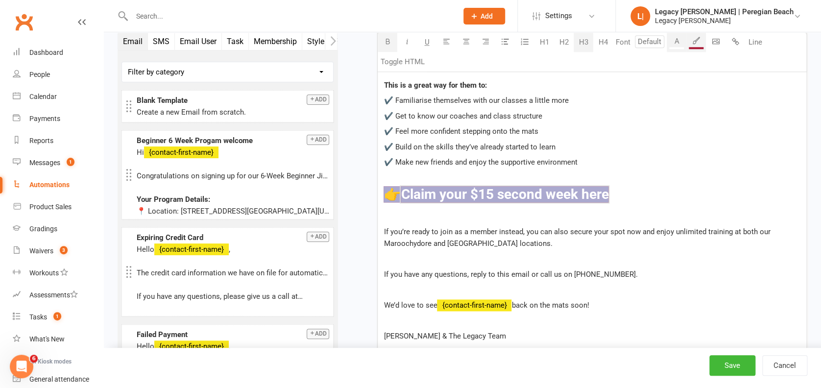
drag, startPoint x: 637, startPoint y: 192, endPoint x: 362, endPoint y: 192, distance: 275.3
click at [362, 192] on div "Starts on Booking Cancelled Booking Due Booking Late-Cancelled Booking Marked A…" at bounding box center [579, 111] width 455 height 1144
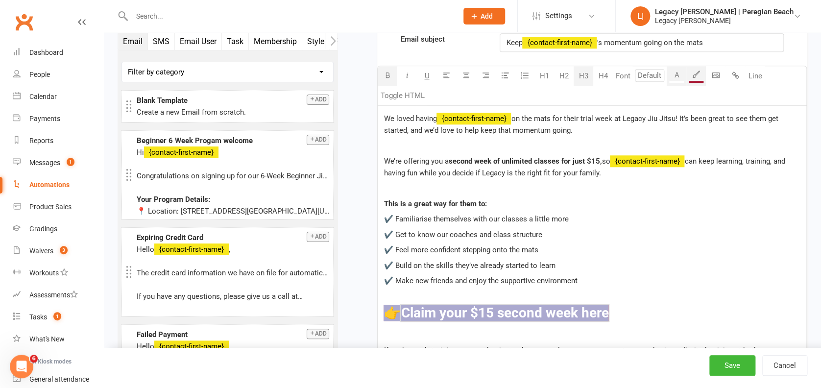
scroll to position [326, 0]
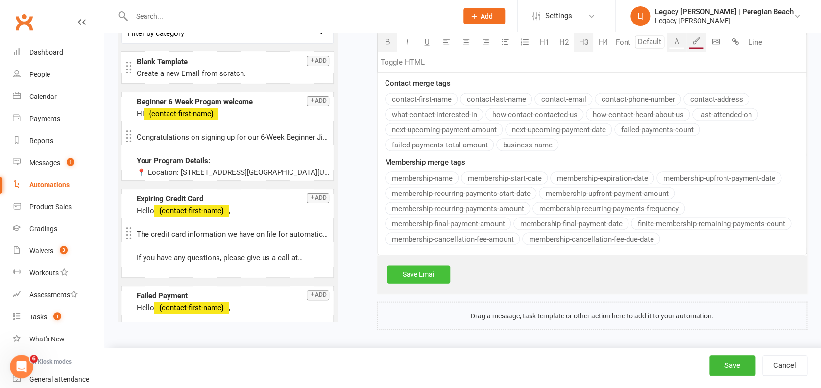
click at [427, 269] on link "Save Email" at bounding box center [418, 274] width 63 height 18
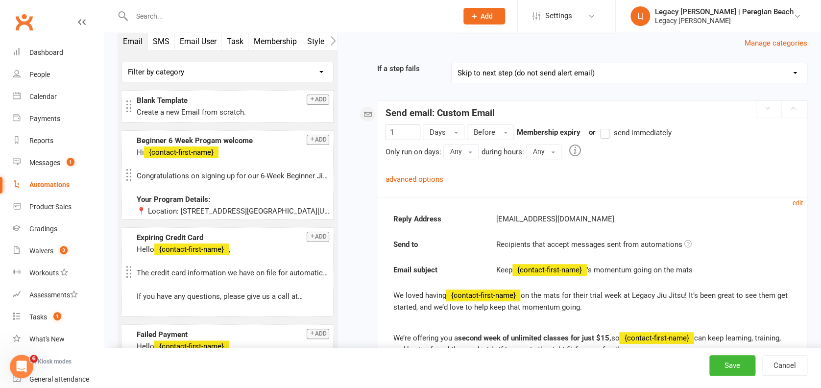
scroll to position [71, 0]
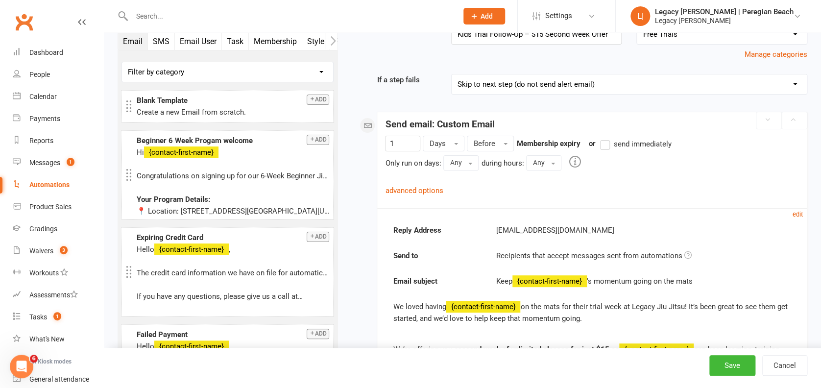
click at [168, 43] on button "SMS" at bounding box center [161, 41] width 27 height 17
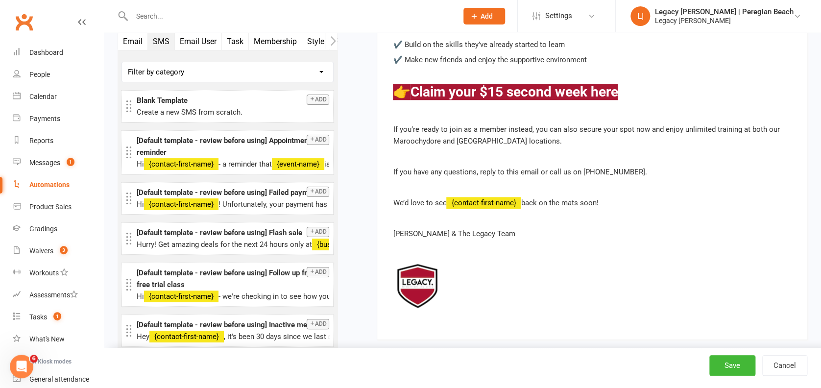
scroll to position [529, 0]
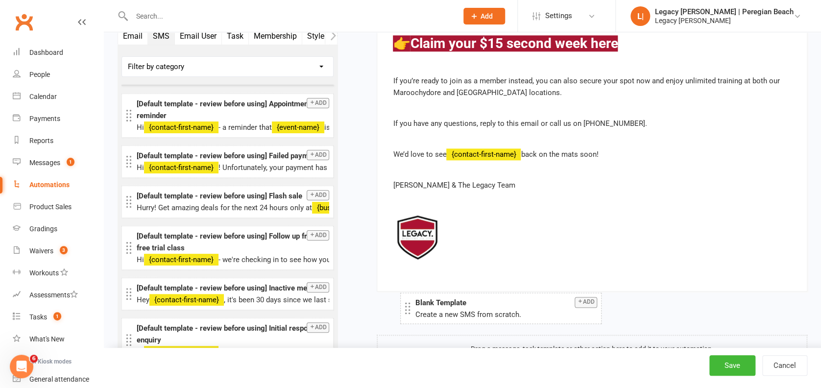
drag, startPoint x: 165, startPoint y: 63, endPoint x: 443, endPoint y: 306, distance: 369.4
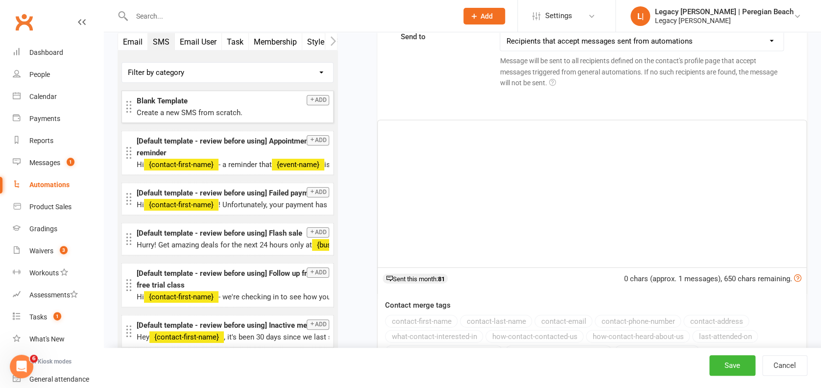
scroll to position [900, 0]
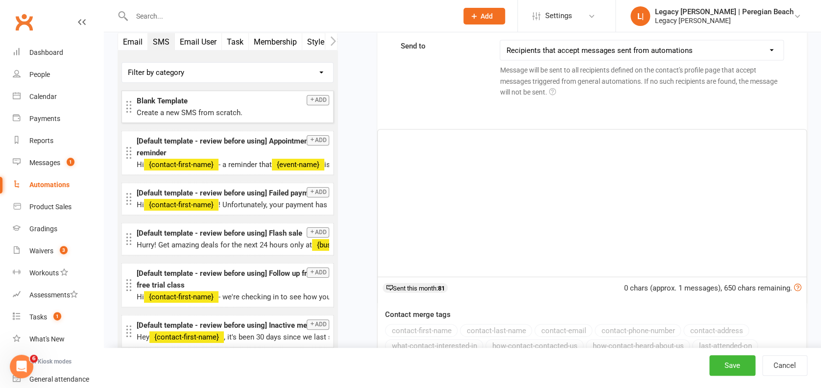
click at [463, 204] on div "﻿" at bounding box center [592, 202] width 429 height 147
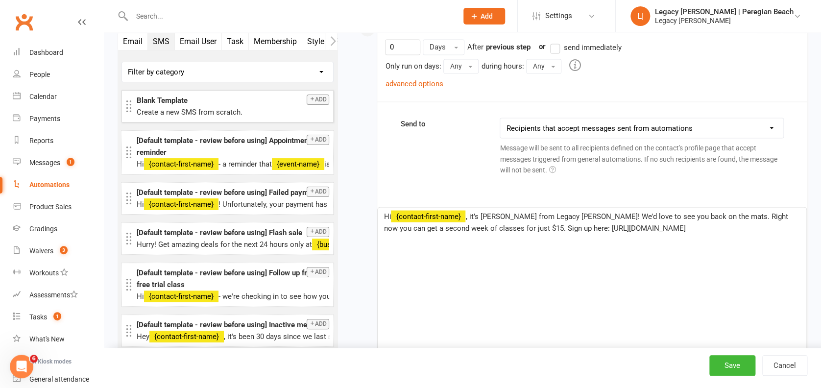
scroll to position [769, 0]
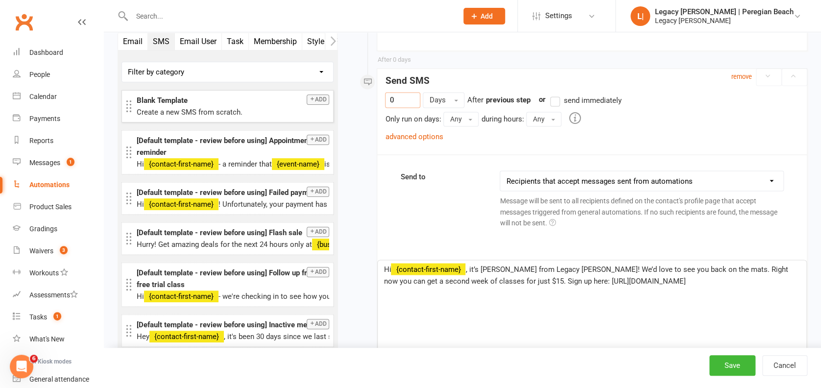
drag, startPoint x: 402, startPoint y: 100, endPoint x: 354, endPoint y: 91, distance: 48.9
type input "1"
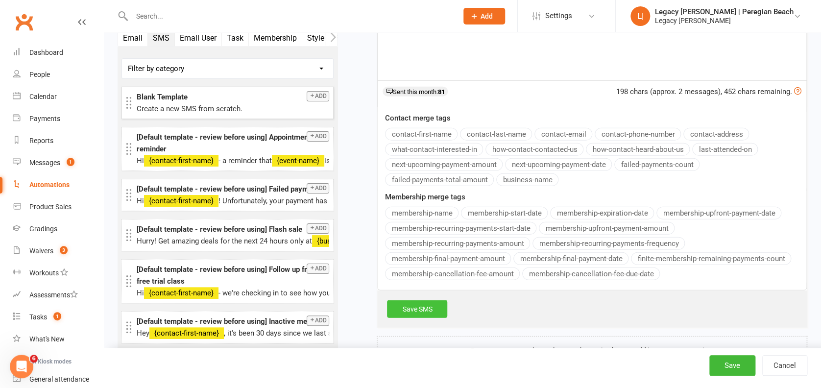
click at [417, 302] on link "Save SMS" at bounding box center [417, 309] width 60 height 18
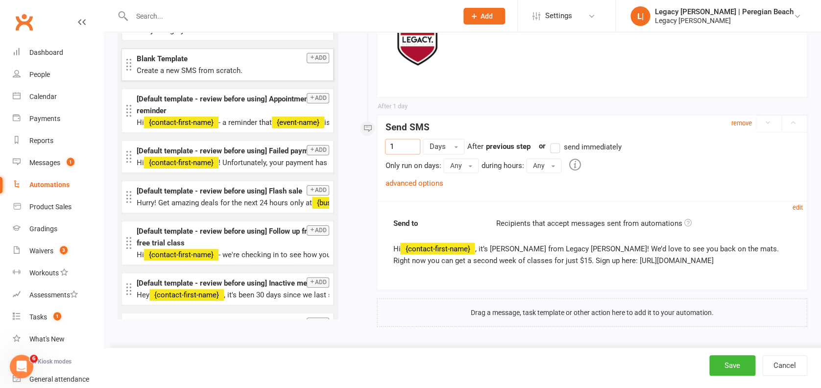
scroll to position [721, 0]
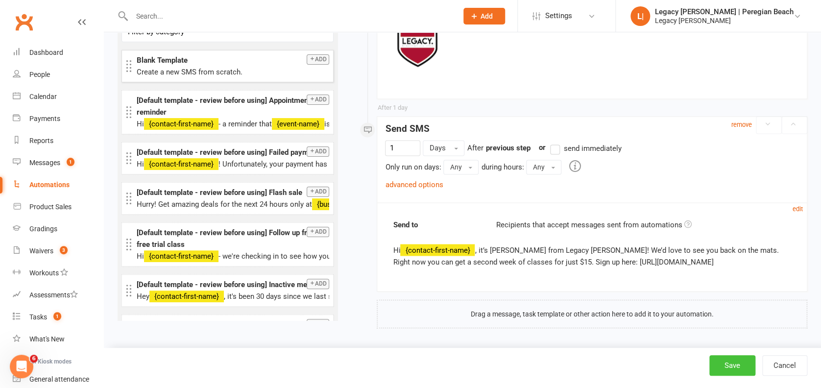
click at [737, 362] on button "Save" at bounding box center [732, 365] width 46 height 21
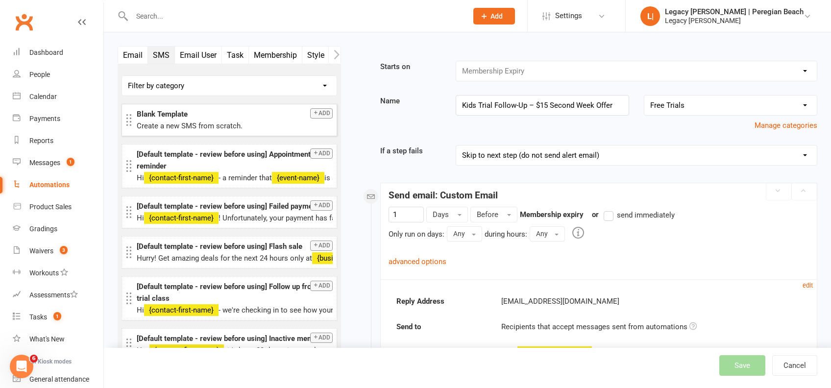
select select "true"
select select "100"
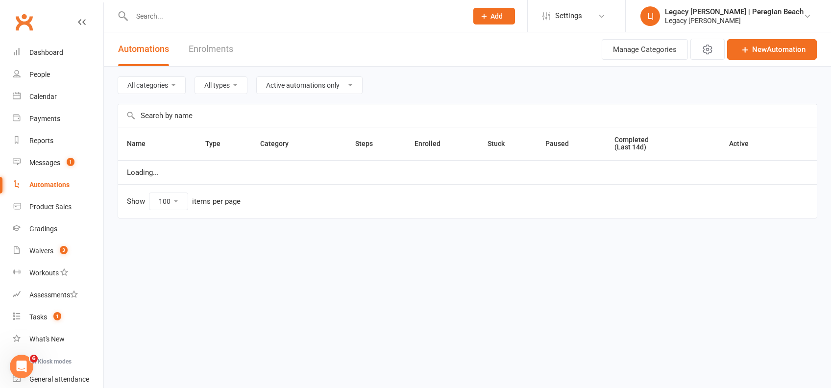
select select "923"
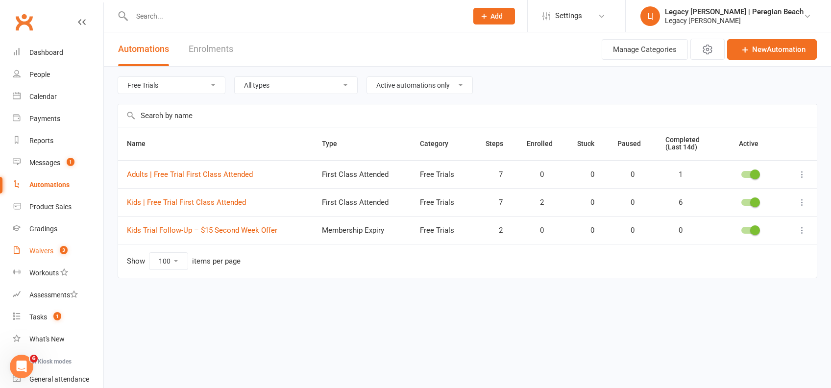
click at [59, 247] on count-badge "3" at bounding box center [61, 251] width 13 height 8
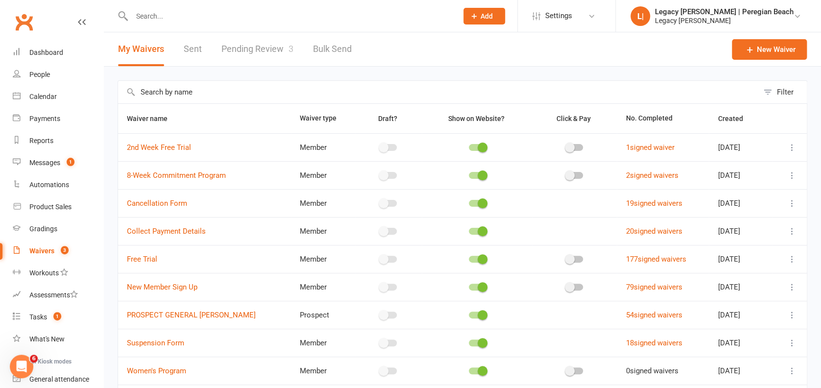
click at [791, 147] on icon at bounding box center [792, 148] width 10 height 10
click at [705, 200] on link "Copy external link to clipboard" at bounding box center [730, 206] width 115 height 20
click at [56, 181] on div "Automations" at bounding box center [49, 185] width 40 height 8
select select "true"
select select "100"
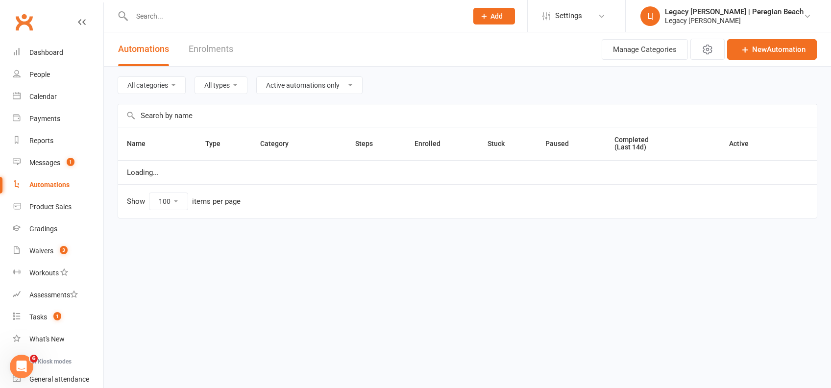
select select "923"
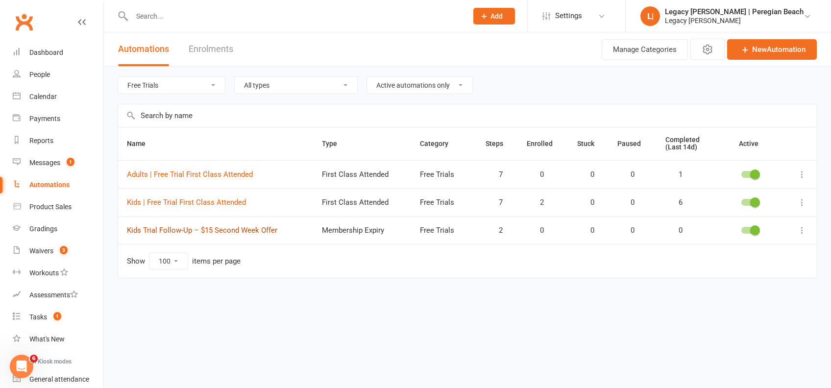
click at [230, 231] on link "Kids Trial Follow-Up – $15 Second Week Offer" at bounding box center [202, 230] width 150 height 9
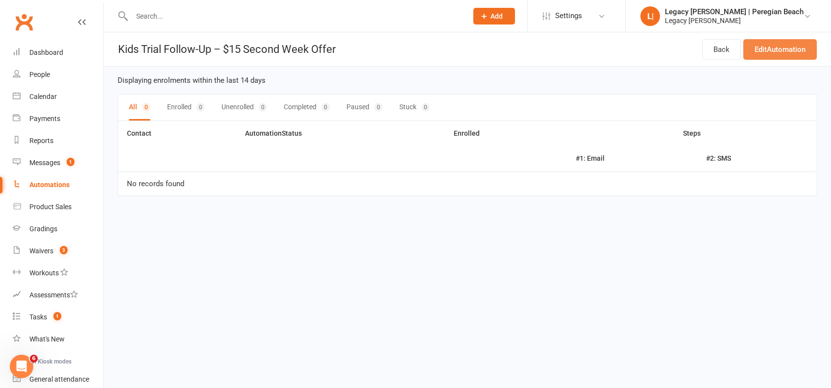
click at [795, 48] on link "Edit Automation" at bounding box center [779, 49] width 73 height 21
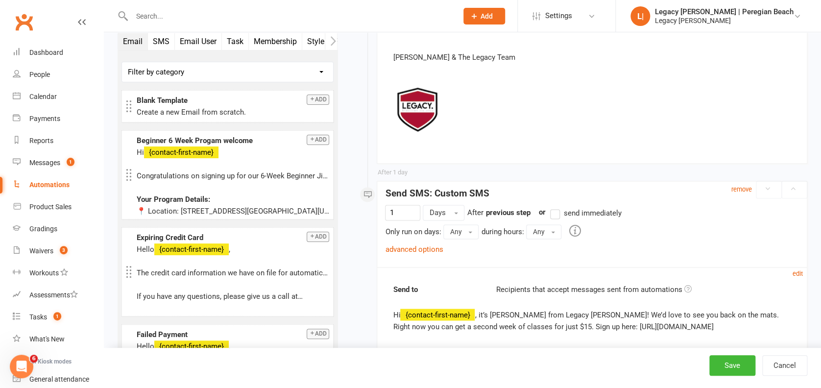
scroll to position [721, 0]
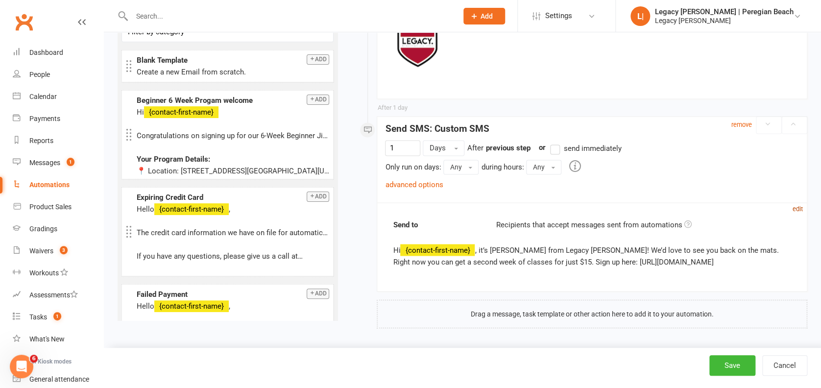
click at [798, 205] on small "edit" at bounding box center [798, 208] width 10 height 7
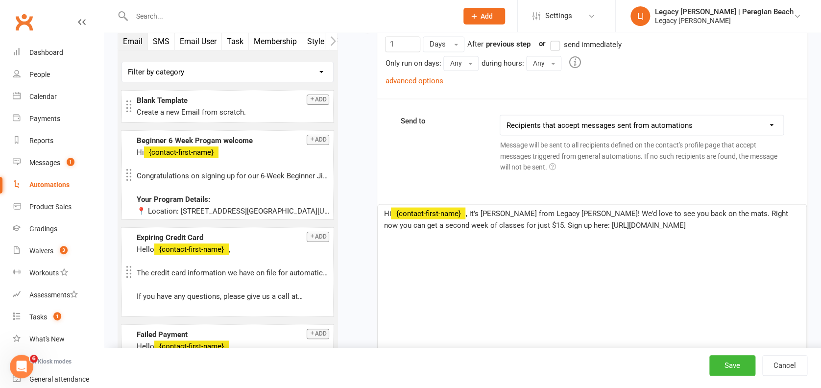
scroll to position [917, 0]
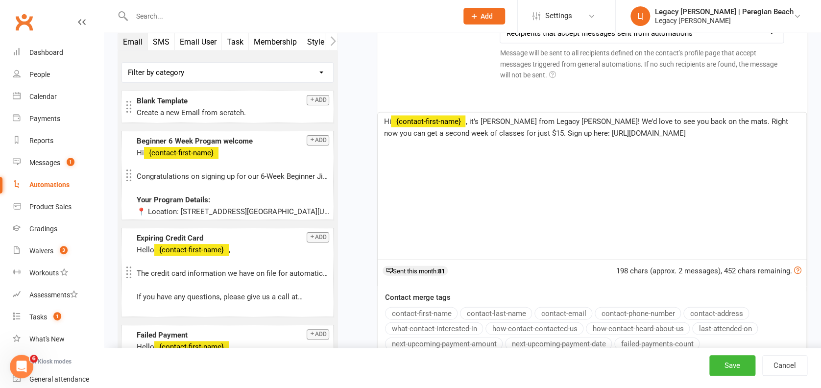
drag, startPoint x: 550, startPoint y: 130, endPoint x: 709, endPoint y: 146, distance: 159.5
click at [707, 146] on div "Hi ﻿ {contact-first-name} , it’s [PERSON_NAME] from Legacy [PERSON_NAME]! We’d …" at bounding box center [592, 185] width 429 height 147
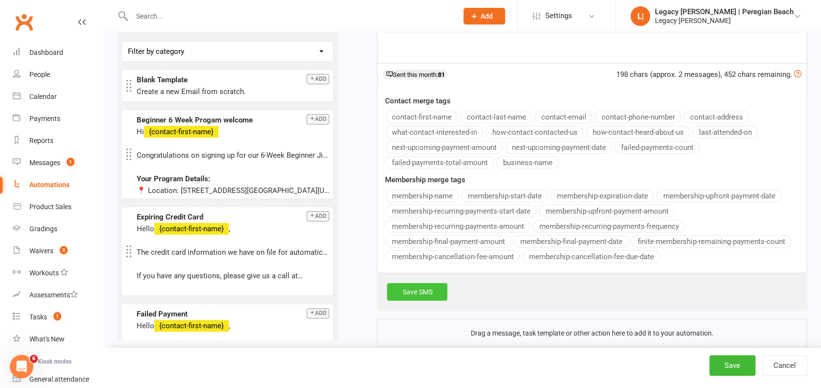
click at [424, 290] on link "Save SMS" at bounding box center [417, 292] width 60 height 18
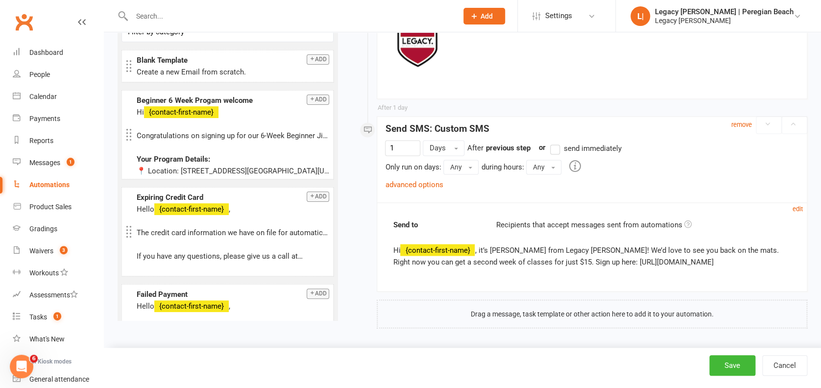
scroll to position [721, 0]
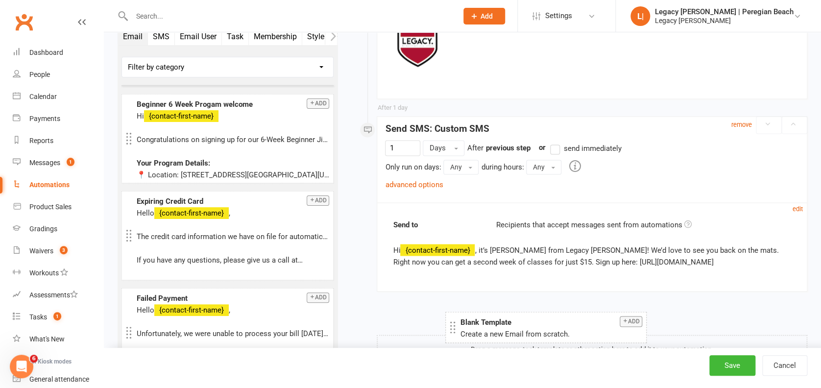
drag, startPoint x: 193, startPoint y: 69, endPoint x: 515, endPoint y: 324, distance: 411.5
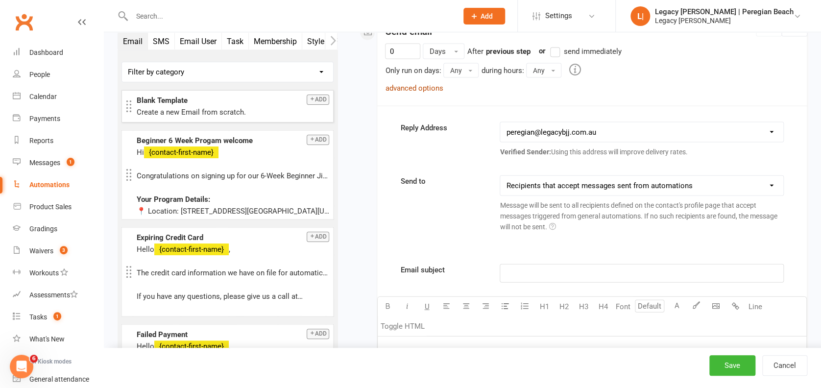
scroll to position [995, 0]
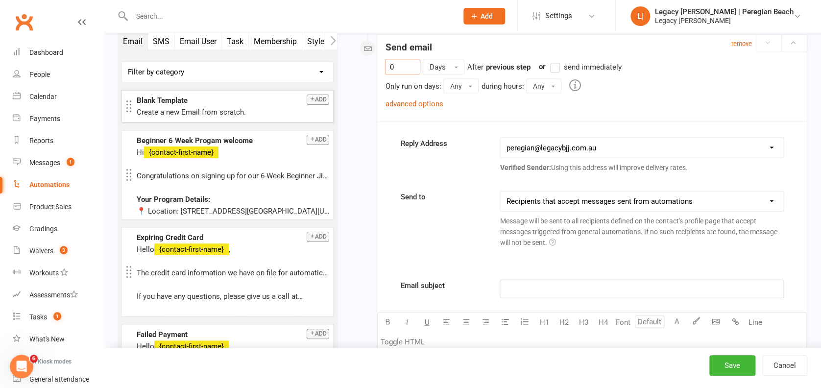
drag, startPoint x: 374, startPoint y: 60, endPoint x: 364, endPoint y: 58, distance: 10.5
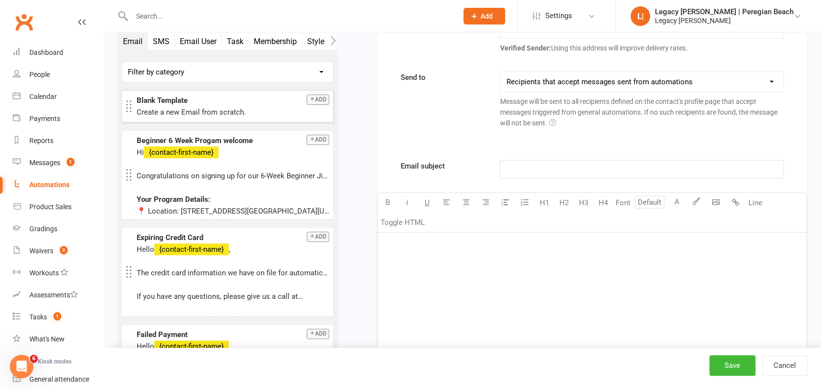
scroll to position [1125, 0]
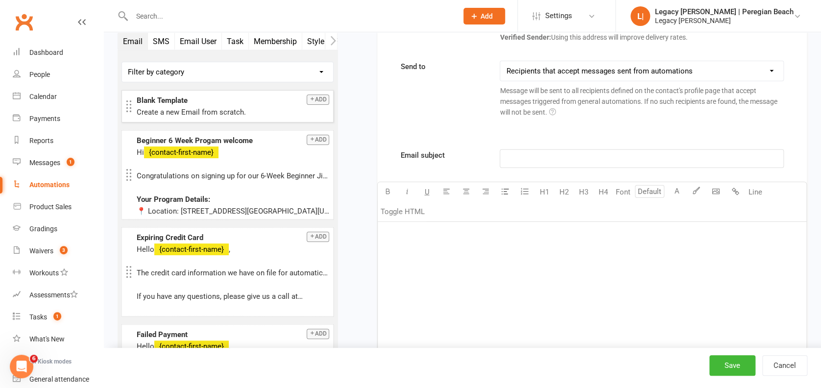
type input "1"
click at [521, 153] on p "﻿" at bounding box center [641, 159] width 271 height 12
click at [407, 259] on div "﻿" at bounding box center [592, 295] width 429 height 147
click at [484, 255] on div "Keep the momentum going – special offer ends soon" at bounding box center [592, 295] width 429 height 147
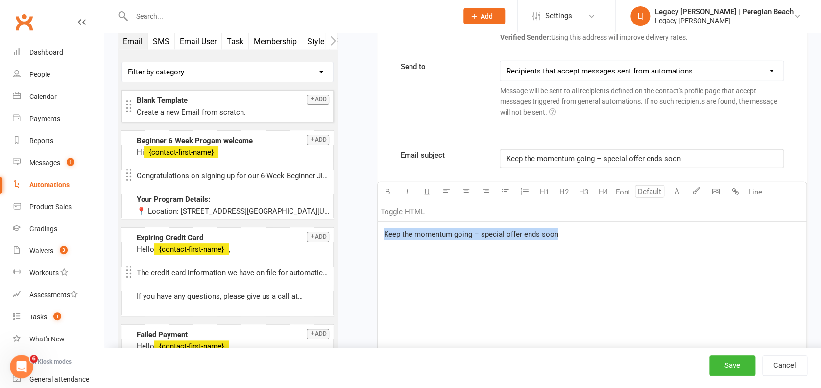
click at [484, 255] on div "Keep the momentum going – special offer ends soon" at bounding box center [592, 295] width 429 height 147
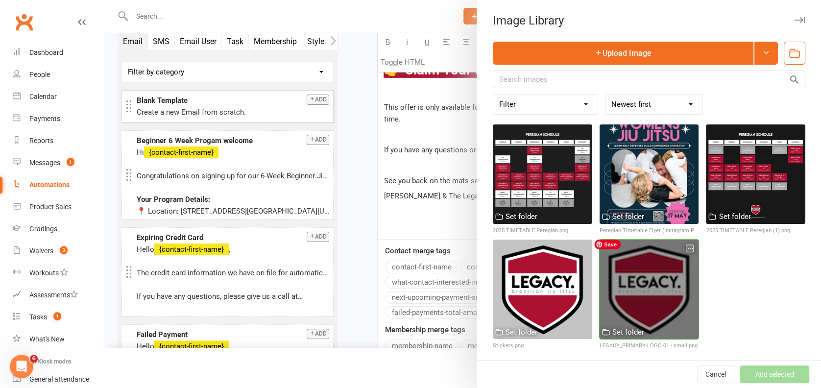
click at [611, 264] on div at bounding box center [649, 289] width 99 height 99
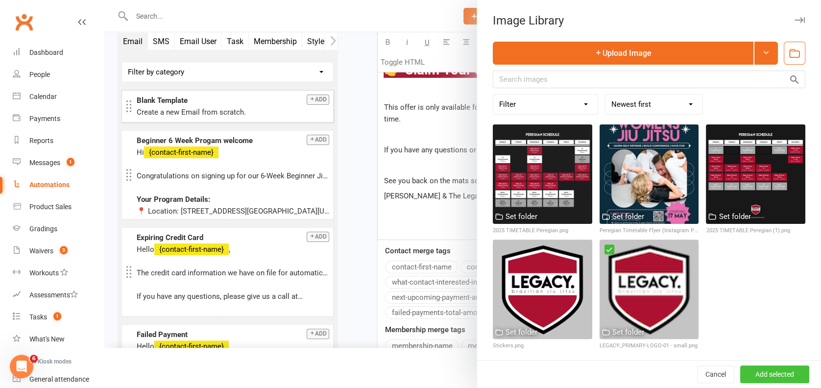
click at [766, 372] on button "Add selected" at bounding box center [774, 374] width 69 height 18
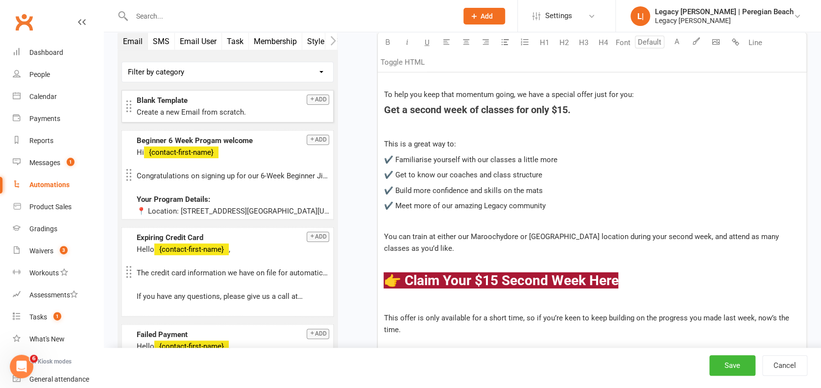
scroll to position [1322, 0]
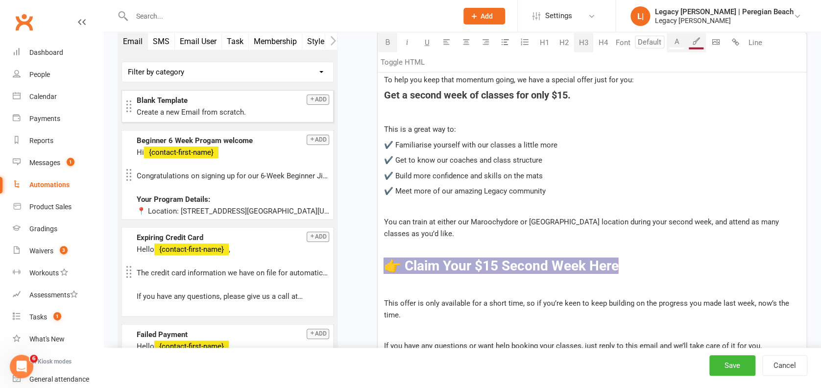
drag, startPoint x: 643, startPoint y: 267, endPoint x: 377, endPoint y: 264, distance: 266.0
click at [378, 264] on div "We hope you enjoyed your free trial week at Legacy [PERSON_NAME]! We loved havi…" at bounding box center [592, 265] width 429 height 480
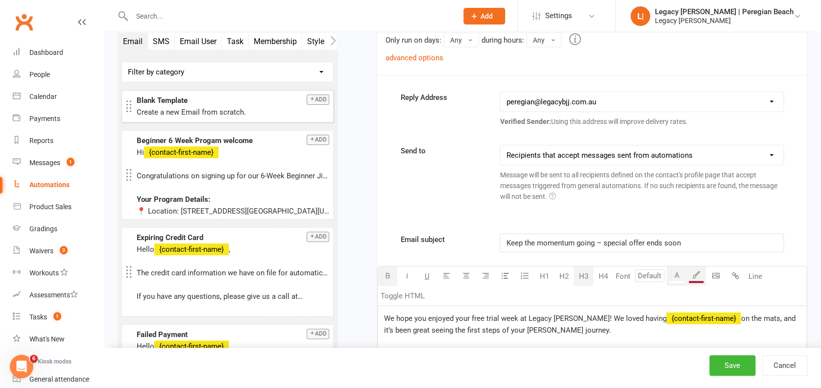
scroll to position [995, 0]
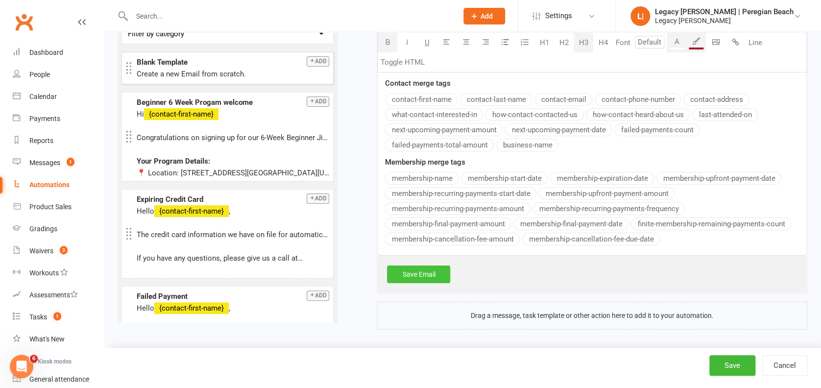
click at [436, 267] on link "Save Email" at bounding box center [418, 275] width 63 height 18
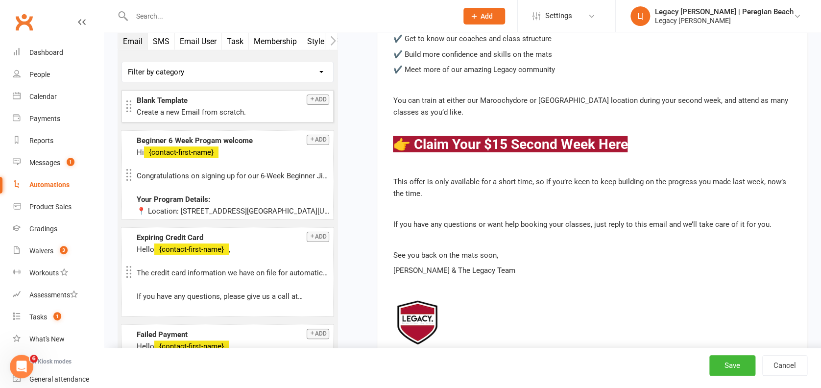
scroll to position [1195, 0]
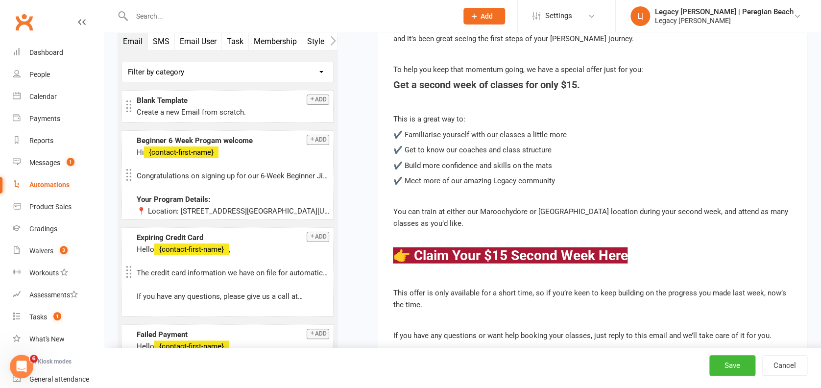
click at [161, 43] on button "SMS" at bounding box center [161, 41] width 27 height 17
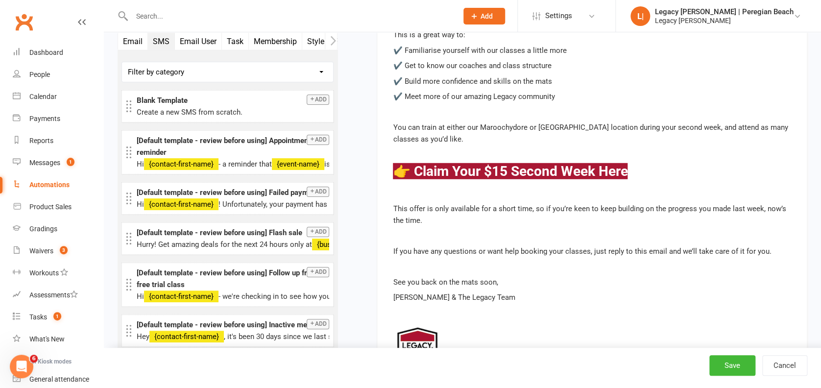
scroll to position [1391, 0]
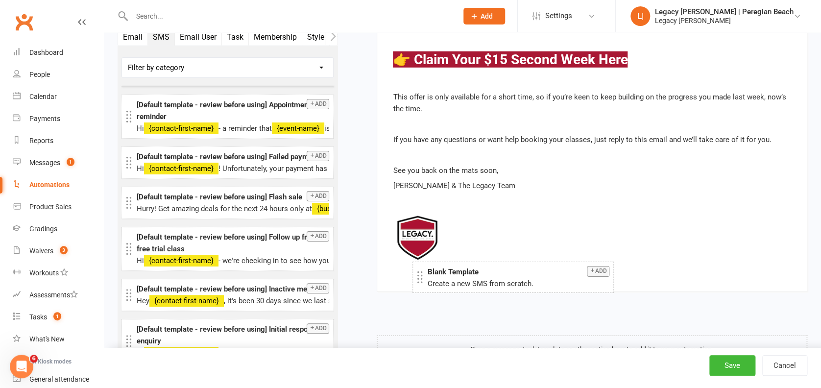
drag, startPoint x: 186, startPoint y: 64, endPoint x: 490, endPoint y: 284, distance: 375.5
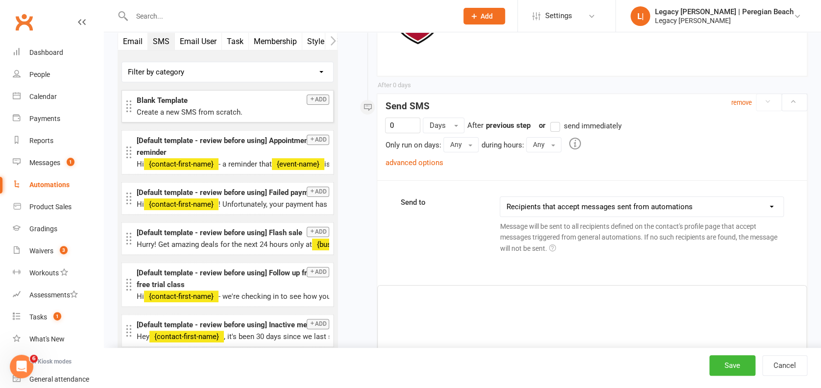
scroll to position [1501, 0]
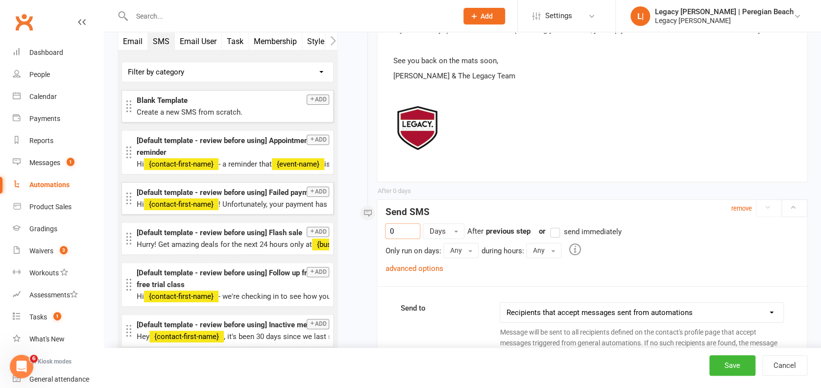
drag, startPoint x: 401, startPoint y: 231, endPoint x: 308, endPoint y: 211, distance: 94.7
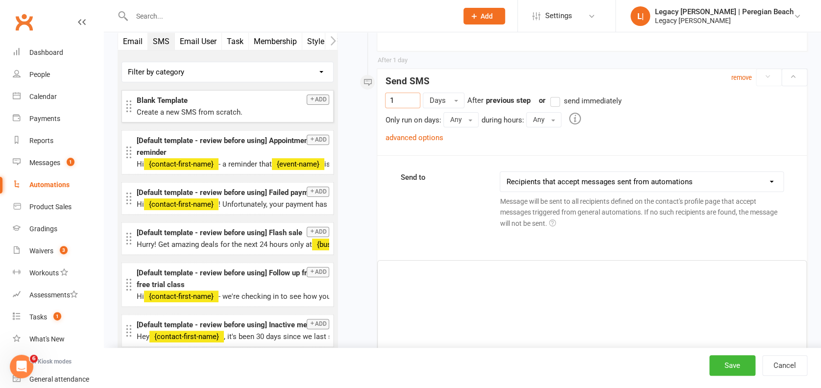
scroll to position [1697, 0]
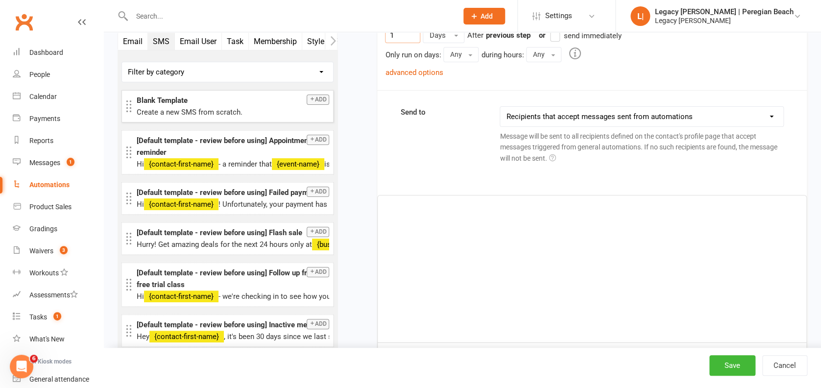
type input "1"
click at [478, 259] on div "﻿" at bounding box center [592, 268] width 429 height 147
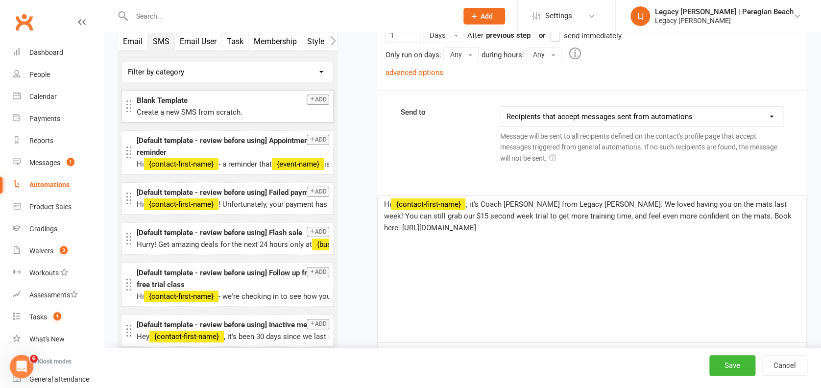
drag, startPoint x: 565, startPoint y: 235, endPoint x: 370, endPoint y: 230, distance: 195.5
paste div
click at [778, 219] on p "Hi ﻿ {contact-first-name} , it’s Coach [PERSON_NAME] from Legacy [PERSON_NAME].…" at bounding box center [592, 215] width 417 height 35
drag, startPoint x: 461, startPoint y: 218, endPoint x: 745, endPoint y: 216, distance: 283.6
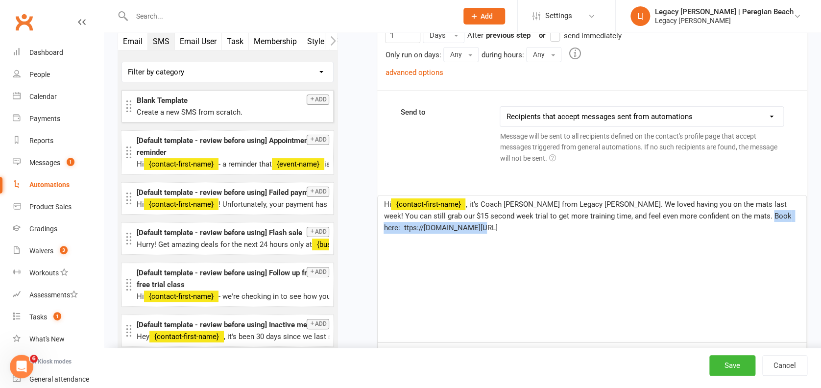
click at [745, 216] on div "Hi ﻿ {contact-first-name} , it’s Coach [PERSON_NAME] from Legacy [PERSON_NAME].…" at bounding box center [592, 268] width 429 height 147
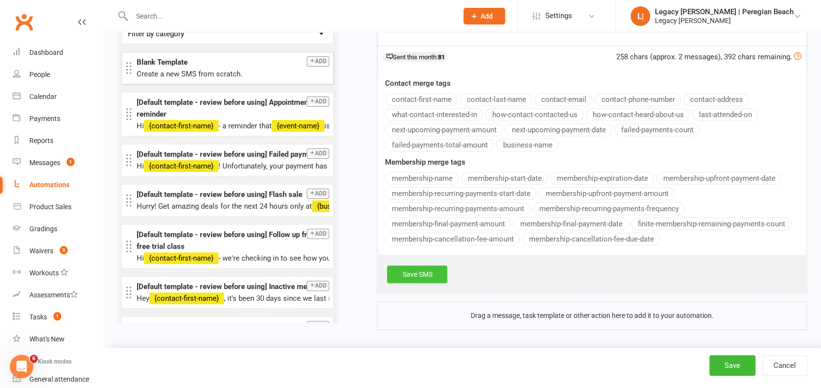
click at [421, 269] on link "Save SMS" at bounding box center [417, 275] width 60 height 18
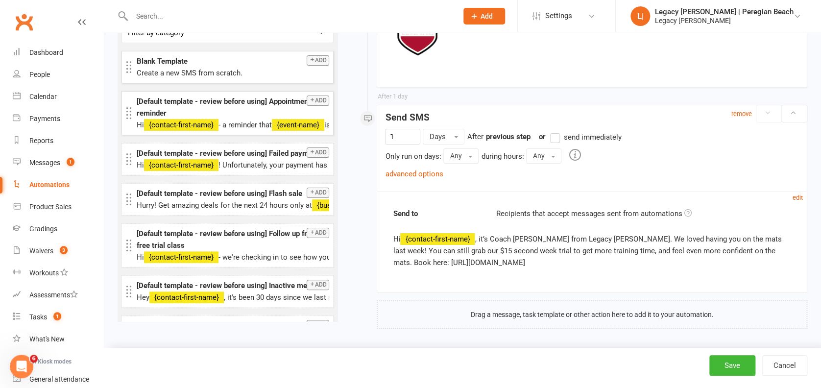
scroll to position [1530, 0]
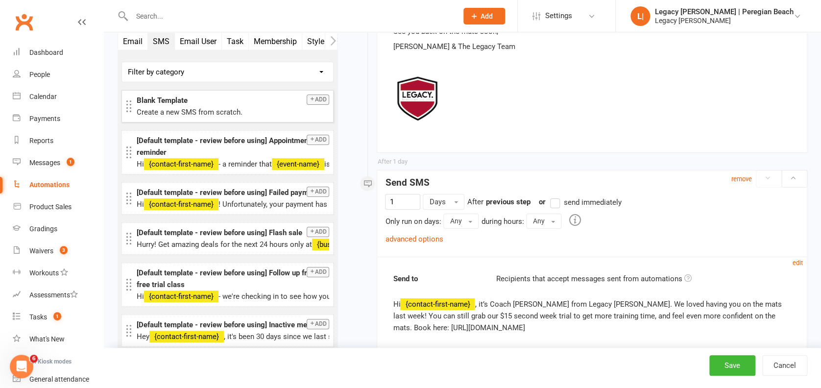
click at [133, 40] on button "Email" at bounding box center [133, 41] width 30 height 17
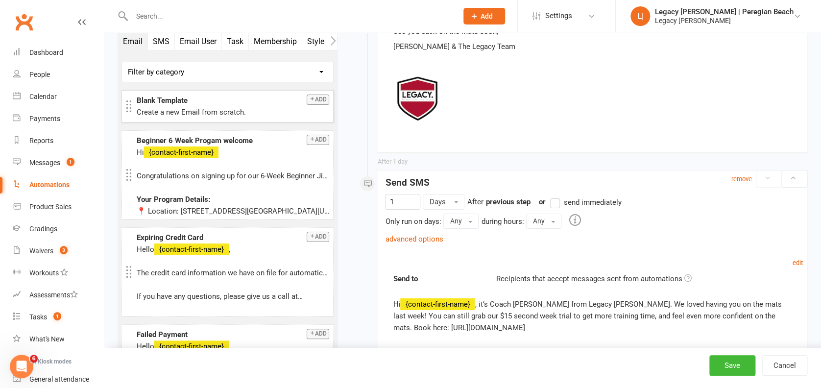
scroll to position [1596, 0]
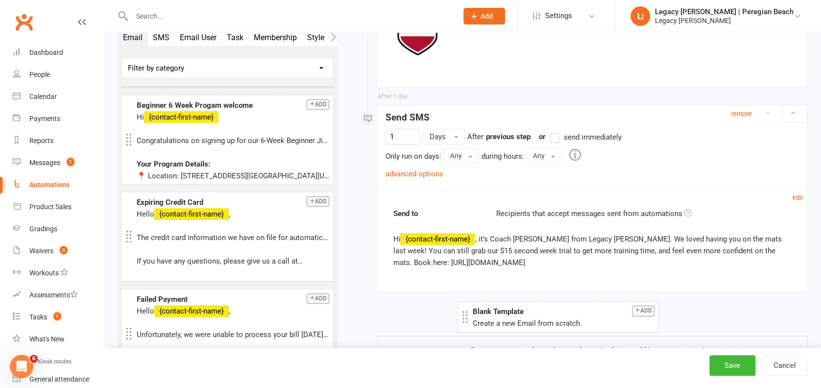
drag, startPoint x: 198, startPoint y: 71, endPoint x: 533, endPoint y: 320, distance: 418.4
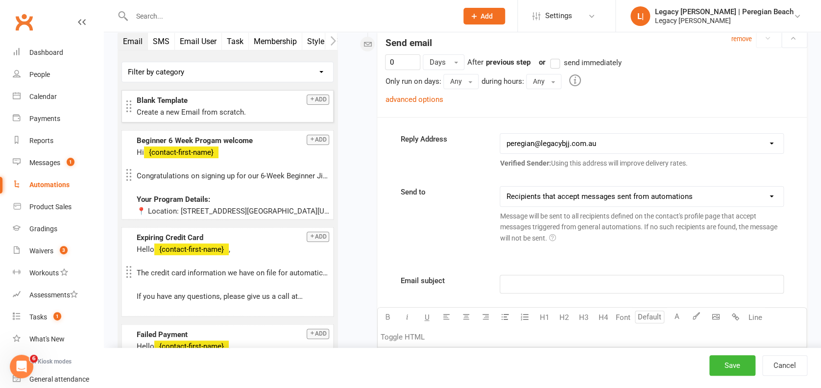
scroll to position [1869, 0]
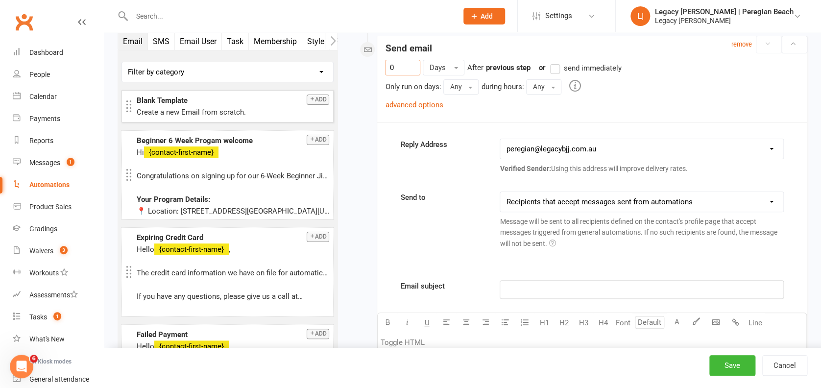
drag, startPoint x: 404, startPoint y: 67, endPoint x: 333, endPoint y: 49, distance: 73.1
type input "1"
click at [539, 284] on p "﻿" at bounding box center [641, 290] width 271 height 12
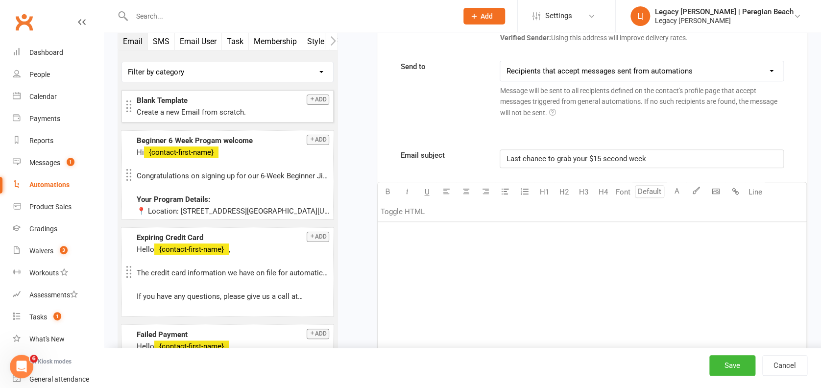
click at [438, 267] on div "﻿" at bounding box center [592, 295] width 429 height 147
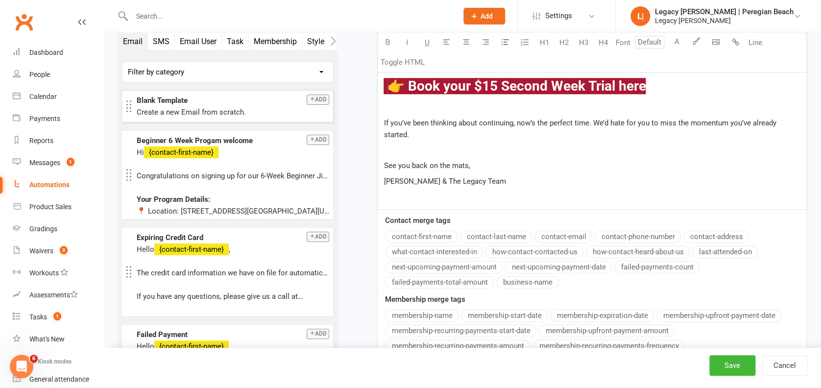
scroll to position [2270, 0]
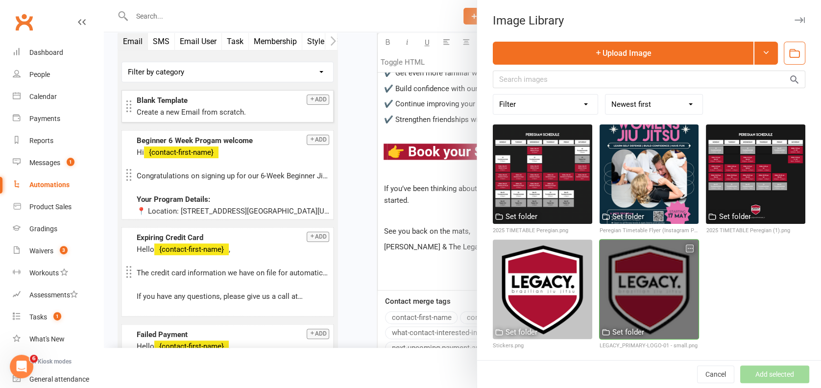
click at [631, 258] on div at bounding box center [649, 289] width 99 height 99
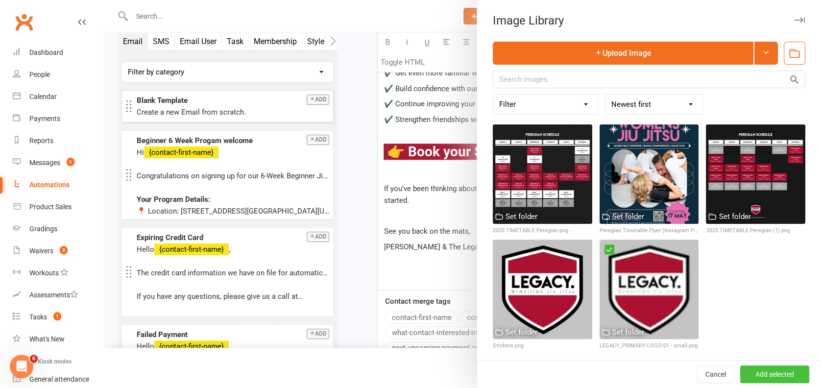
click at [782, 366] on button "Add selected" at bounding box center [774, 374] width 69 height 18
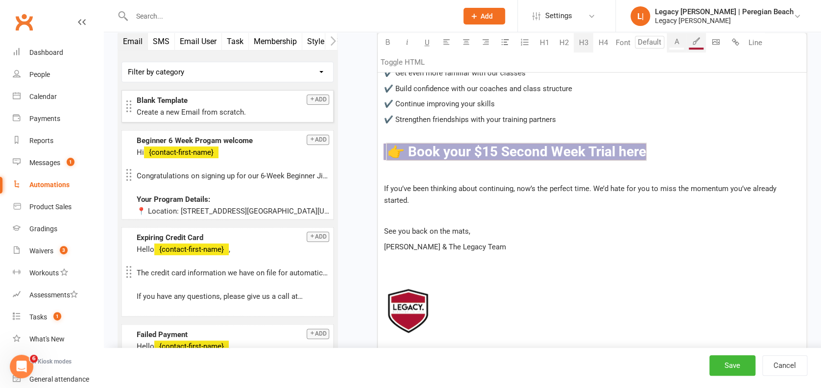
drag, startPoint x: 667, startPoint y: 153, endPoint x: 368, endPoint y: 145, distance: 298.9
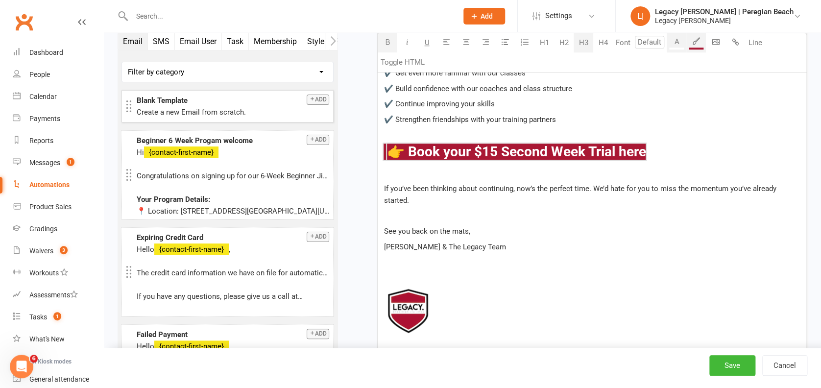
click at [558, 196] on p "If you’ve been thinking about continuing, now’s the perfect time. We’d hate for…" at bounding box center [592, 195] width 417 height 24
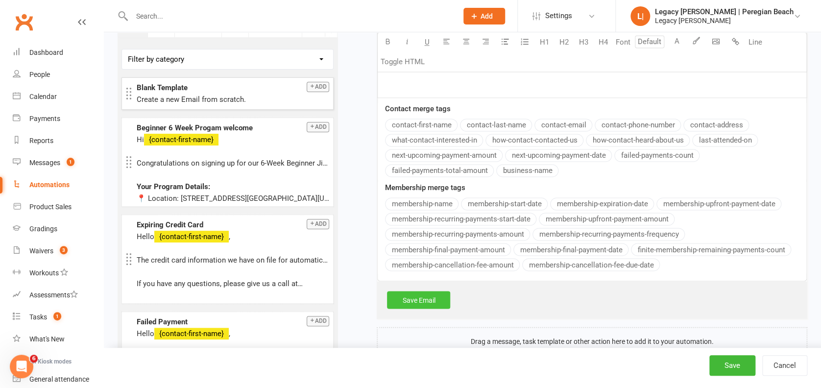
click at [428, 294] on link "Save Email" at bounding box center [418, 300] width 63 height 18
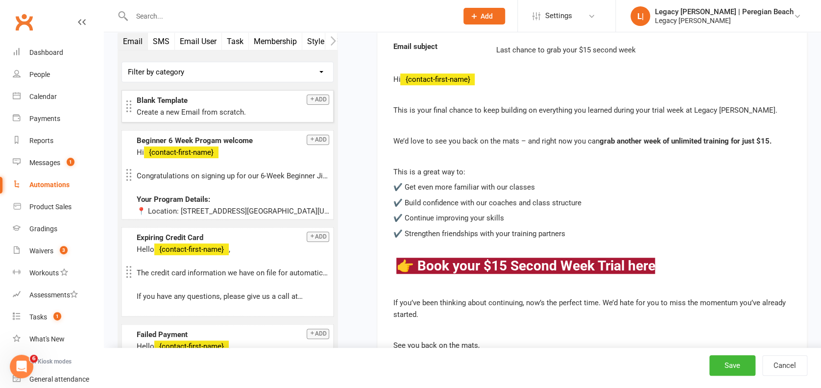
scroll to position [1997, 0]
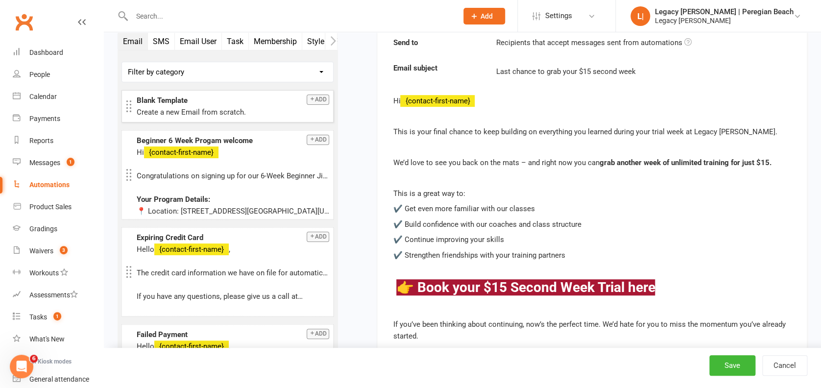
drag, startPoint x: 156, startPoint y: 42, endPoint x: 184, endPoint y: 52, distance: 29.1
click at [156, 42] on button "SMS" at bounding box center [161, 41] width 27 height 17
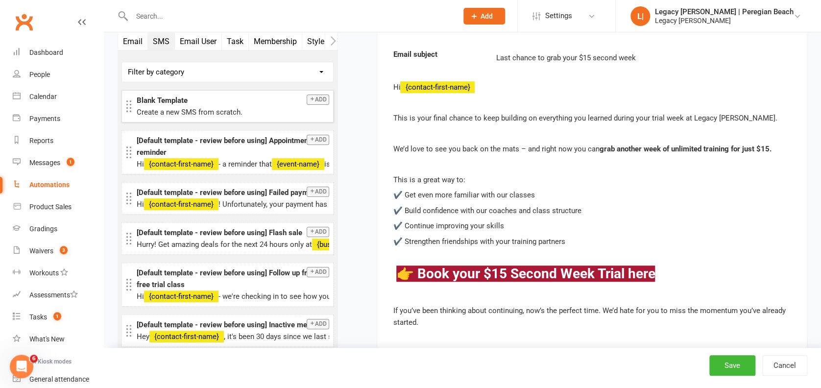
scroll to position [2193, 0]
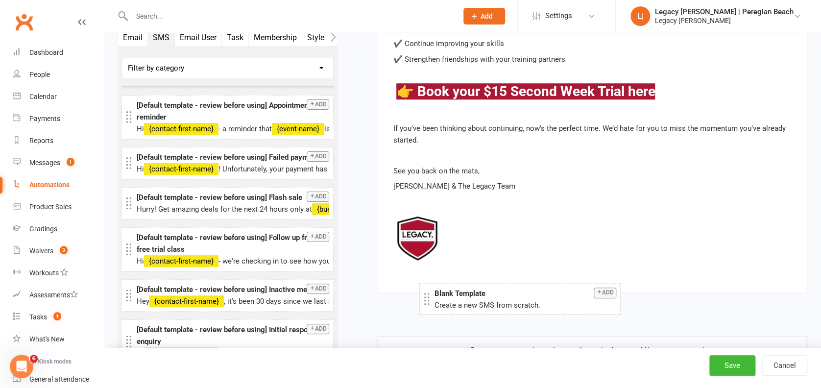
drag, startPoint x: 176, startPoint y: 68, endPoint x: 474, endPoint y: 301, distance: 378.0
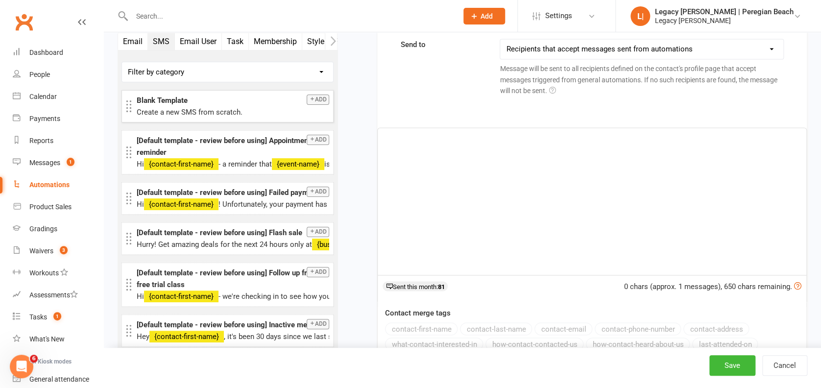
scroll to position [2564, 0]
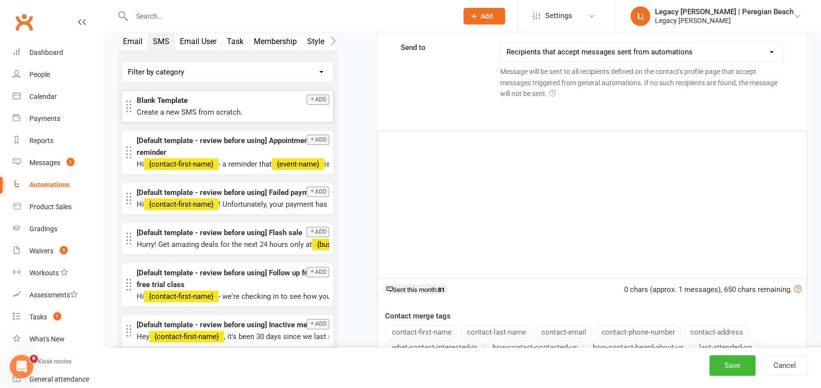
click at [498, 189] on div "﻿" at bounding box center [592, 204] width 429 height 147
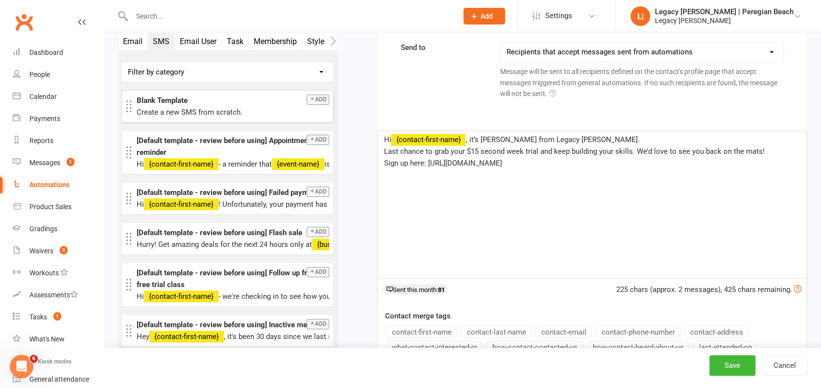
drag, startPoint x: 578, startPoint y: 160, endPoint x: 351, endPoint y: 157, distance: 227.3
click at [565, 188] on div "Hi ﻿ {contact-first-name} , it’s [PERSON_NAME] from Legacy [PERSON_NAME]. Last …" at bounding box center [592, 204] width 429 height 147
drag, startPoint x: 553, startPoint y: 168, endPoint x: 429, endPoint y: 169, distance: 123.9
click at [429, 169] on div "Hi ﻿ {contact-first-name} , it’s [PERSON_NAME] from Legacy [PERSON_NAME]. Last …" at bounding box center [592, 204] width 429 height 147
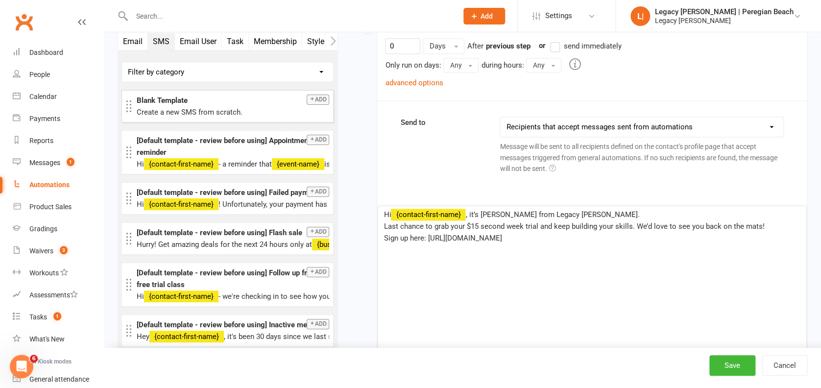
scroll to position [2433, 0]
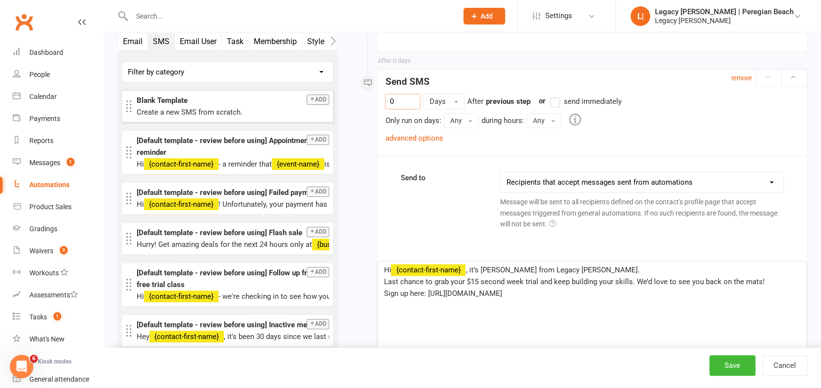
drag, startPoint x: 400, startPoint y: 94, endPoint x: 356, endPoint y: 90, distance: 44.3
type input "2"
click at [584, 332] on div "Hi ﻿ {contact-first-name} , it’s [PERSON_NAME] from Legacy [PERSON_NAME]. Last …" at bounding box center [592, 334] width 429 height 147
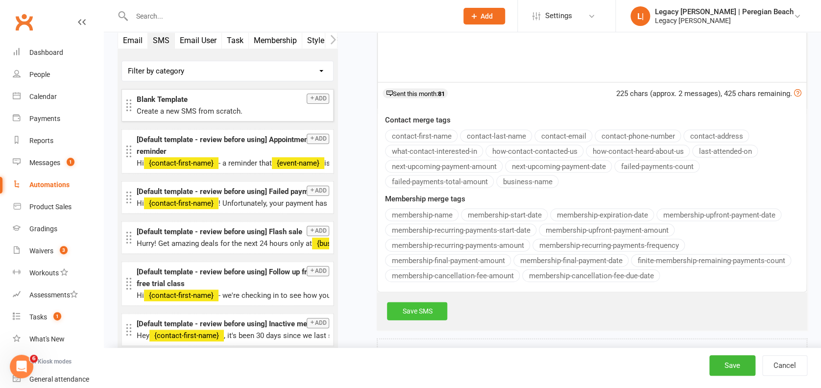
click at [423, 308] on link "Save SMS" at bounding box center [417, 311] width 60 height 18
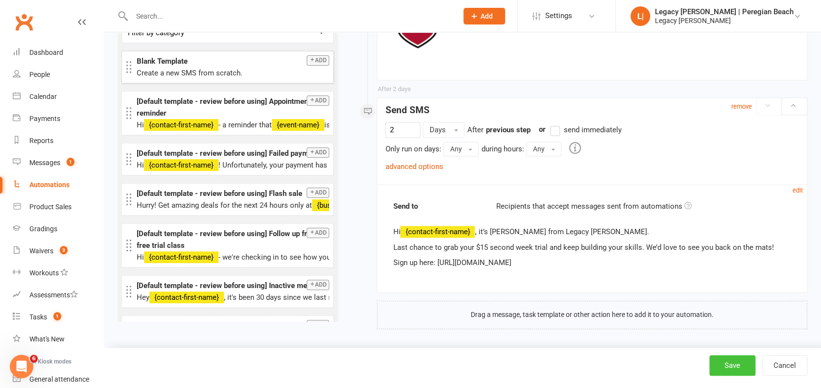
click at [736, 363] on button "Save" at bounding box center [732, 365] width 46 height 21
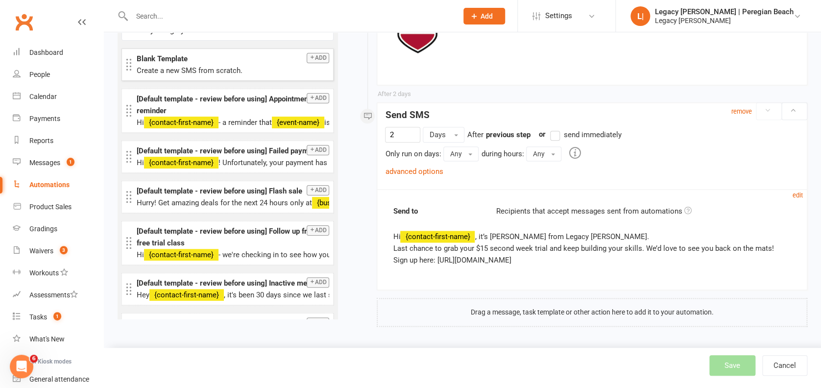
scroll to position [2383, 0]
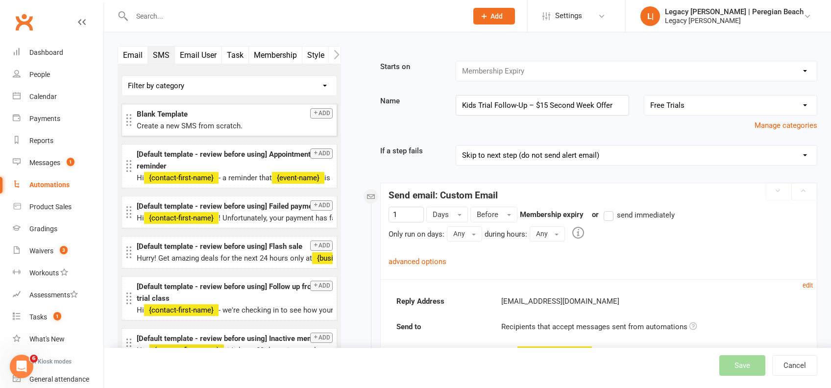
select select "true"
select select "100"
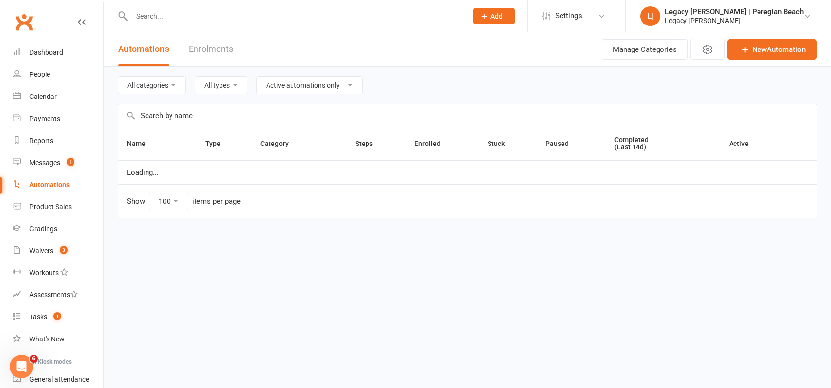
select select "923"
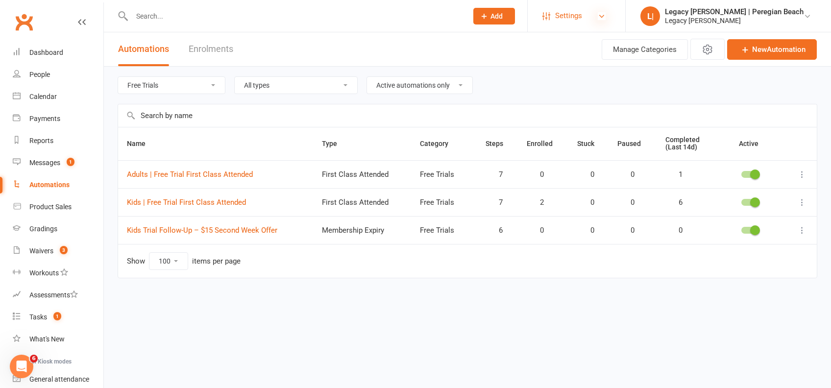
click at [605, 15] on icon at bounding box center [602, 16] width 8 height 8
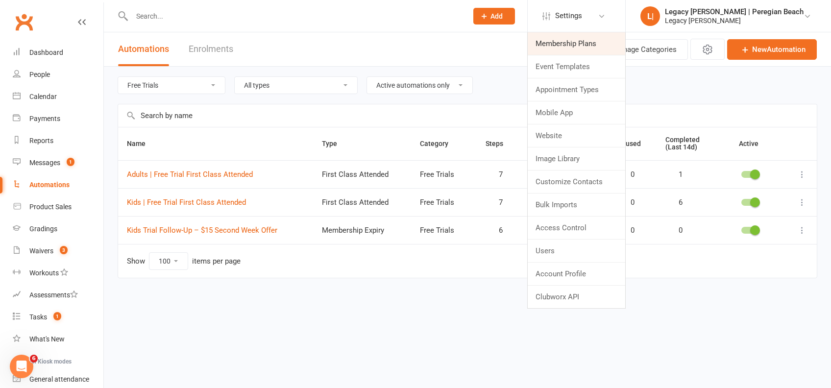
click at [605, 38] on link "Membership Plans" at bounding box center [576, 43] width 97 height 23
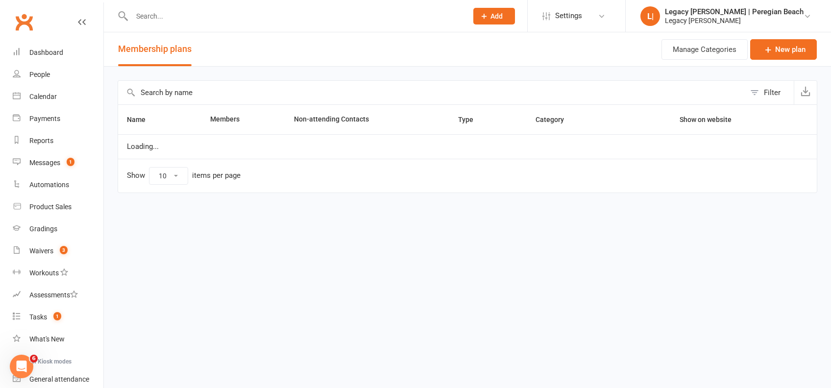
select select "100"
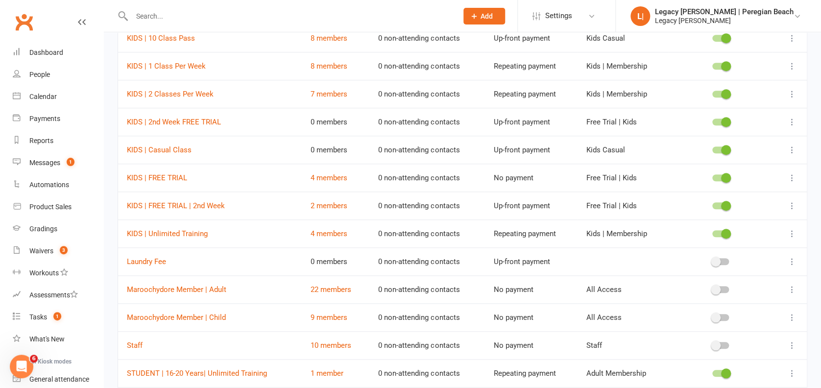
scroll to position [261, 0]
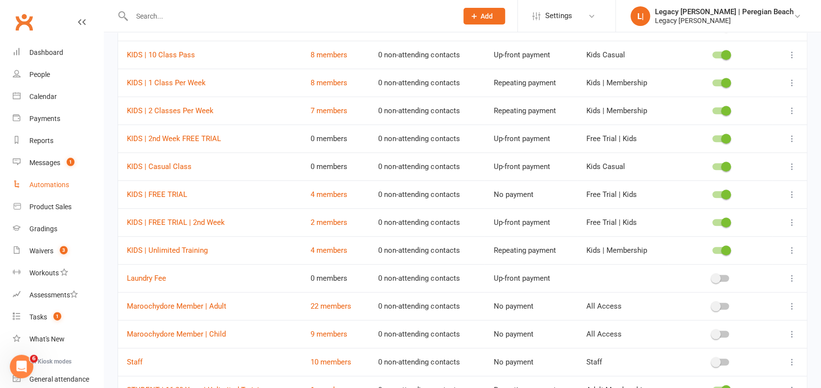
click at [51, 183] on div "Automations" at bounding box center [49, 185] width 40 height 8
select select "true"
select select "100"
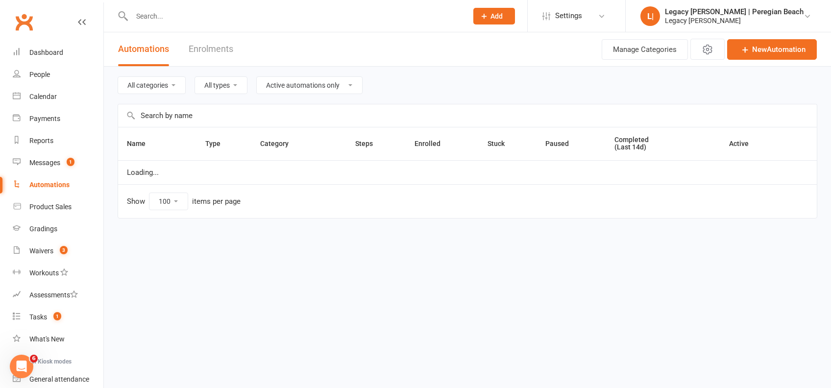
select select "923"
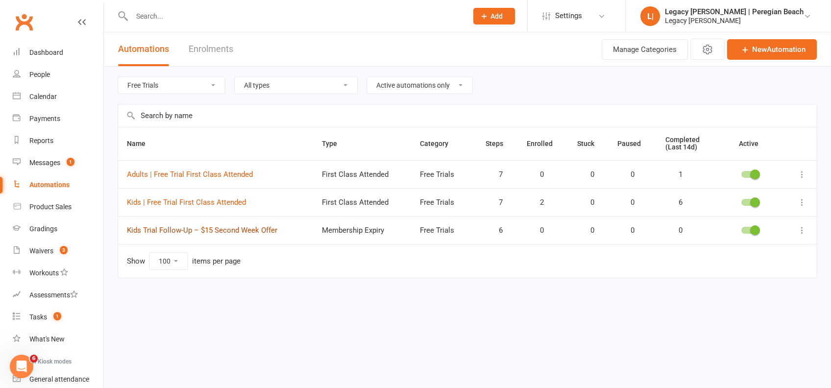
click at [196, 226] on link "Kids Trial Follow-Up – $15 Second Week Offer" at bounding box center [202, 230] width 150 height 9
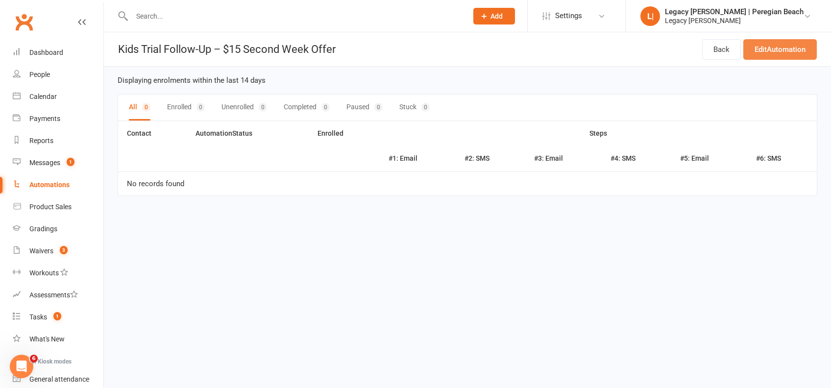
click at [774, 53] on link "Edit Automation" at bounding box center [779, 49] width 73 height 21
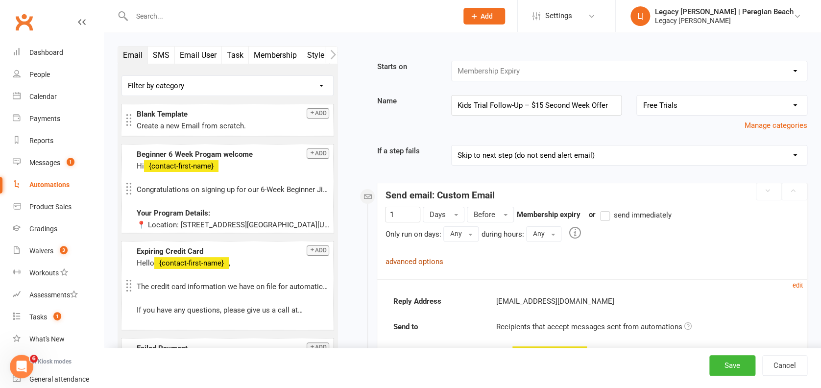
click at [416, 262] on link "advanced options" at bounding box center [414, 261] width 58 height 9
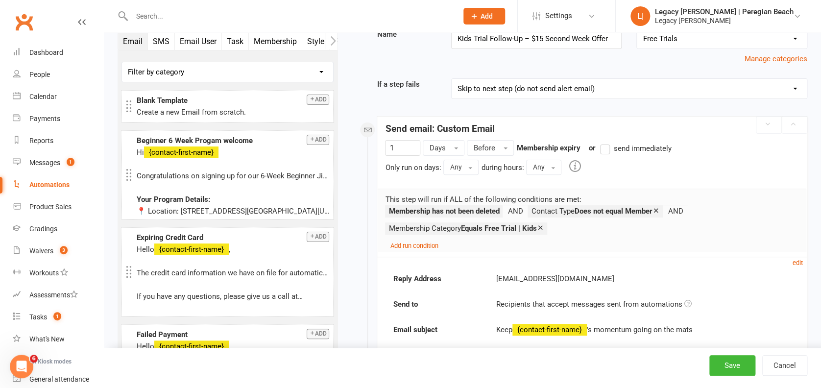
scroll to position [130, 0]
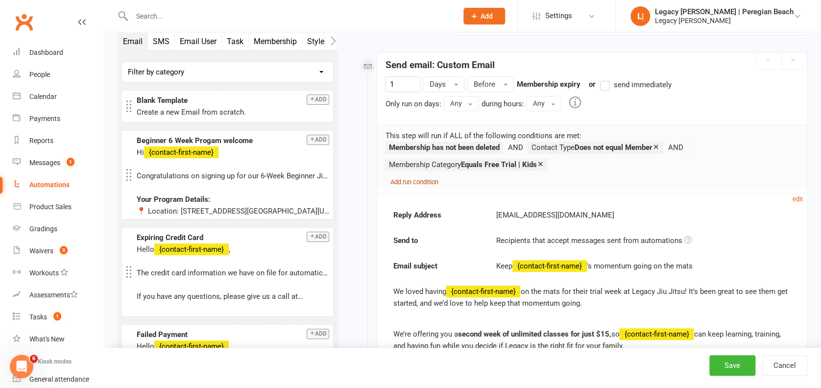
click at [410, 180] on small "Add run condition" at bounding box center [414, 181] width 48 height 7
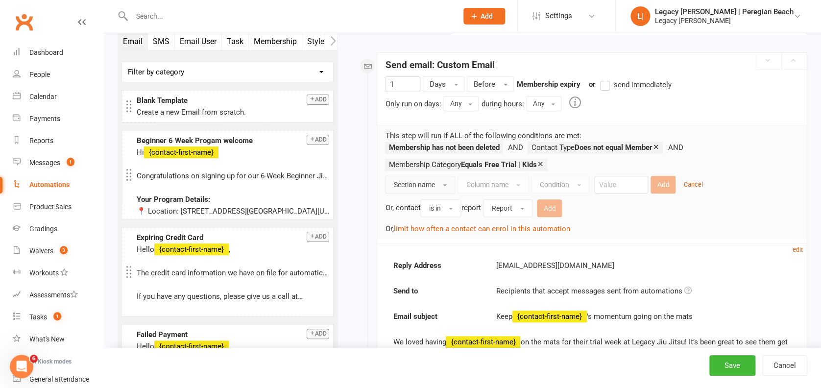
click at [435, 180] on button "Section name" at bounding box center [420, 185] width 70 height 18
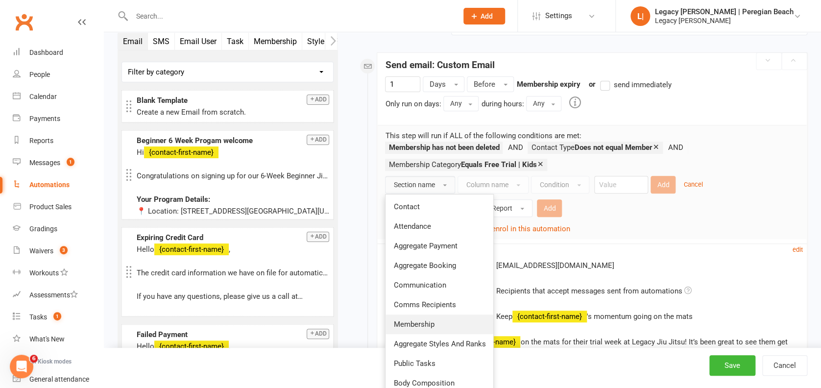
click at [431, 322] on span "Membership" at bounding box center [413, 324] width 41 height 9
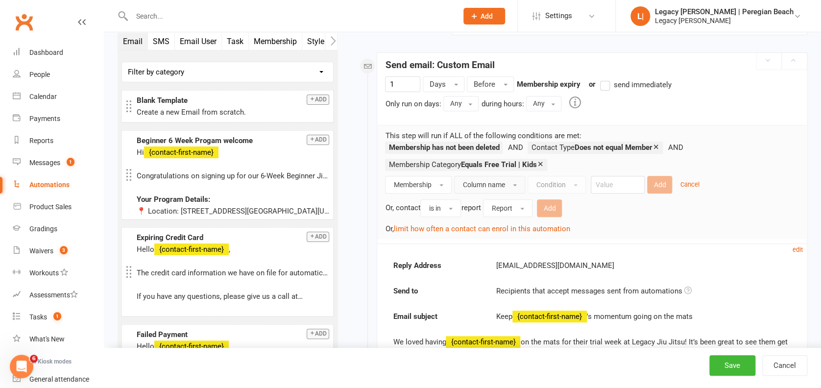
click at [486, 184] on span "Column name" at bounding box center [483, 185] width 42 height 8
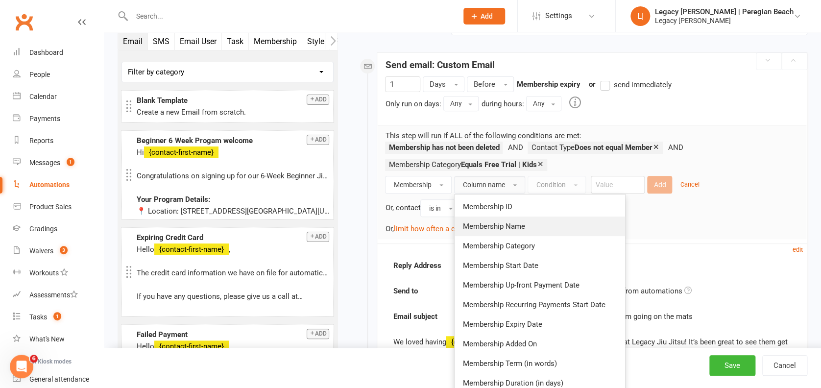
click at [502, 222] on span "Membership Name" at bounding box center [493, 226] width 62 height 9
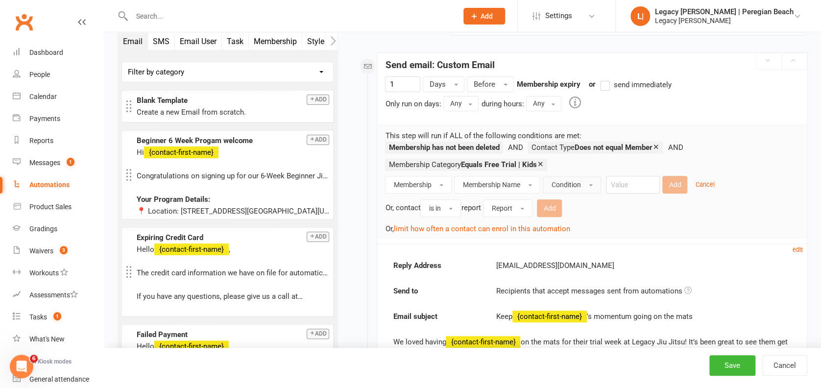
click at [572, 184] on span "Condition" at bounding box center [565, 185] width 29 height 8
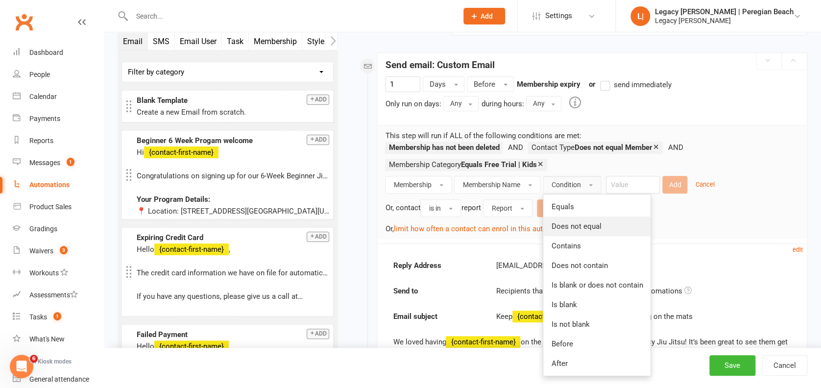
click at [584, 229] on span "Does not equal" at bounding box center [576, 226] width 50 height 9
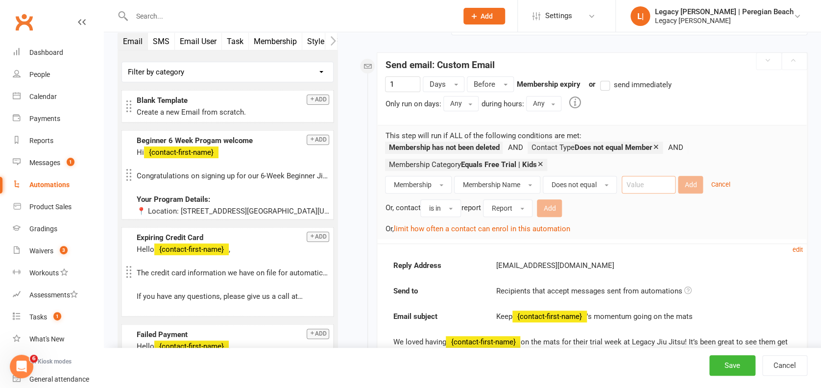
click at [658, 180] on input "text" at bounding box center [649, 185] width 54 height 18
click at [598, 179] on button "Does not equal" at bounding box center [580, 185] width 74 height 18
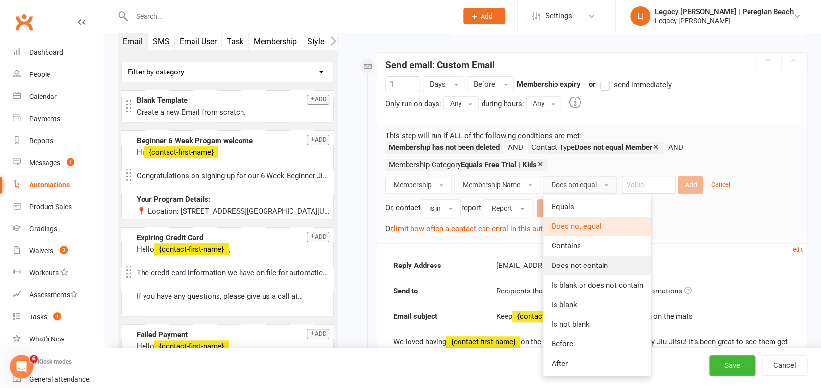
click at [596, 263] on span "Does not contain" at bounding box center [579, 265] width 56 height 9
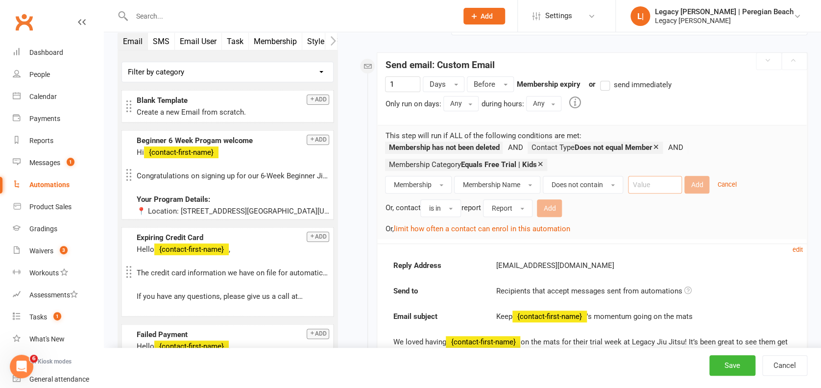
click at [672, 184] on input "text" at bounding box center [655, 185] width 54 height 18
type input "2nd Week"
click at [696, 180] on button "Add" at bounding box center [696, 185] width 25 height 18
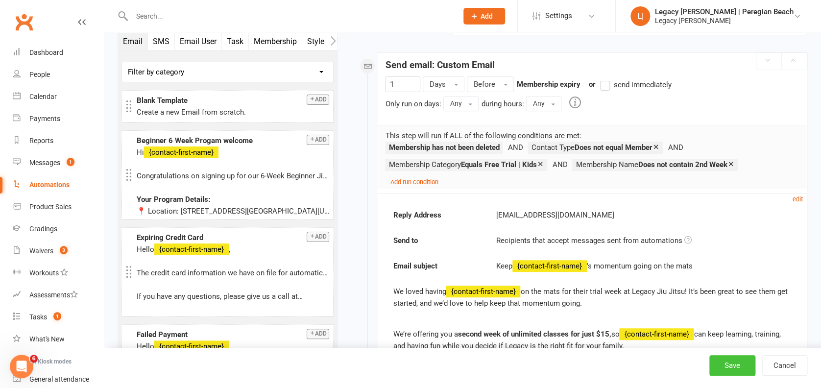
click at [737, 359] on button "Save" at bounding box center [732, 365] width 46 height 21
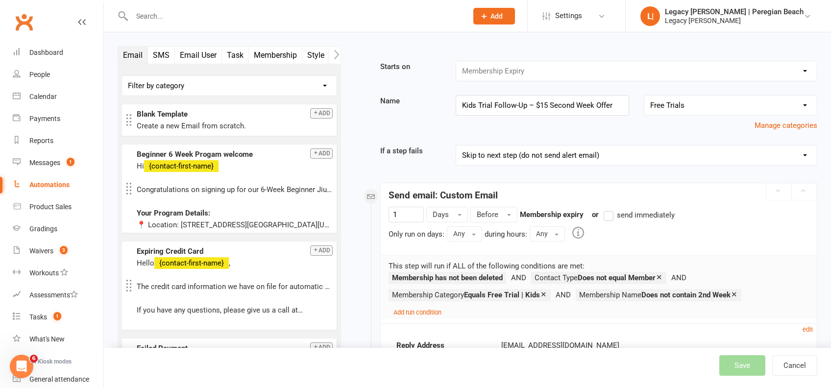
select select "true"
select select "100"
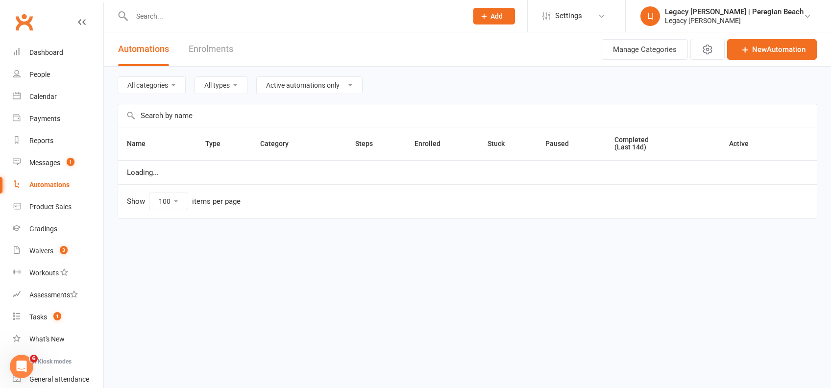
select select "923"
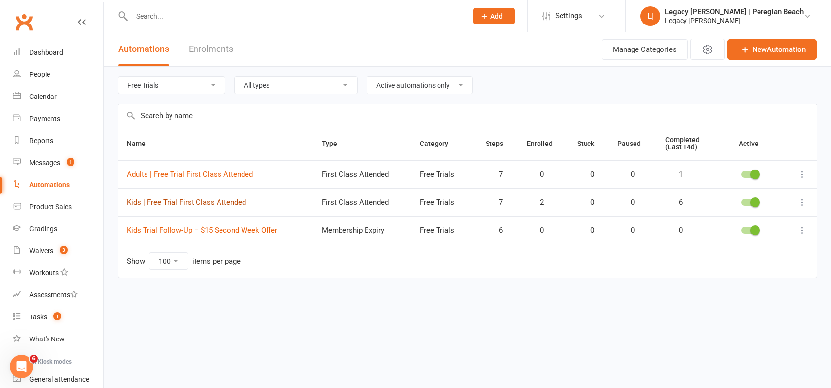
click at [213, 200] on link "Kids | Free Trial First Class Attended" at bounding box center [186, 202] width 119 height 9
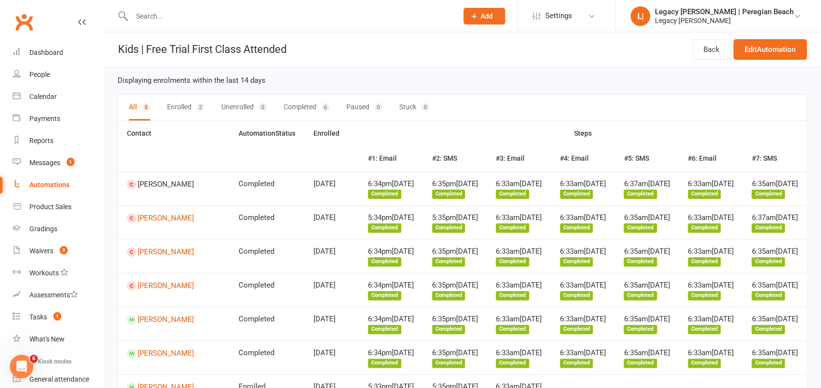
click at [171, 103] on button "Enrolled 2" at bounding box center [186, 108] width 38 height 26
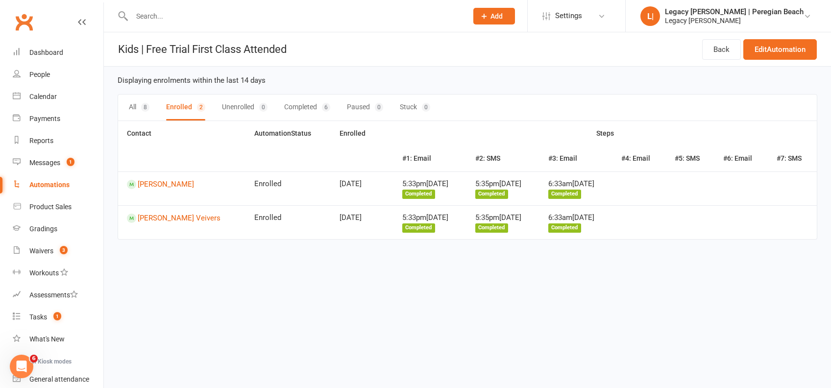
click at [147, 107] on div "8" at bounding box center [145, 107] width 8 height 9
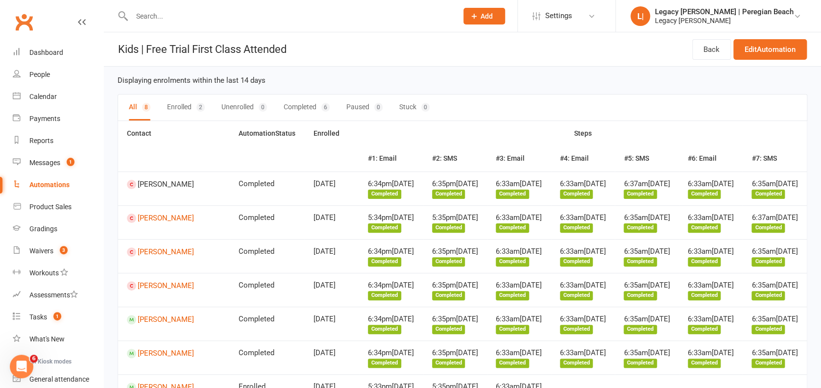
click at [60, 184] on div "Automations" at bounding box center [49, 185] width 40 height 8
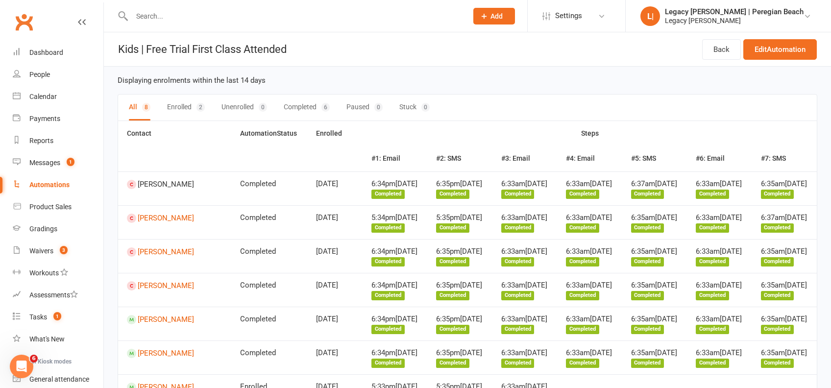
select select "true"
select select "100"
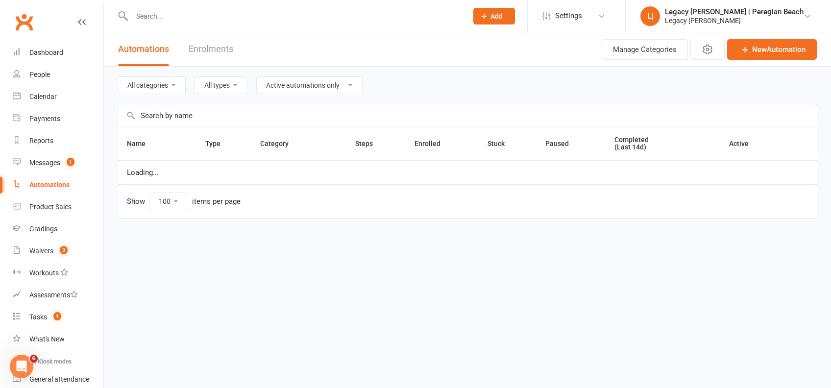
select select "923"
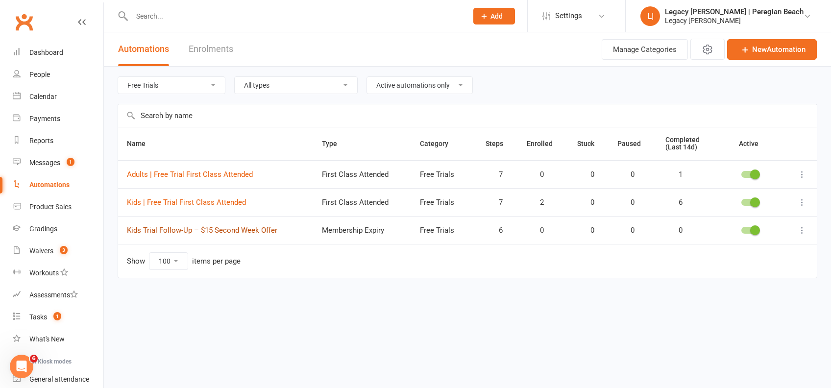
click at [204, 228] on link "Kids Trial Follow-Up – $15 Second Week Offer" at bounding box center [202, 230] width 150 height 9
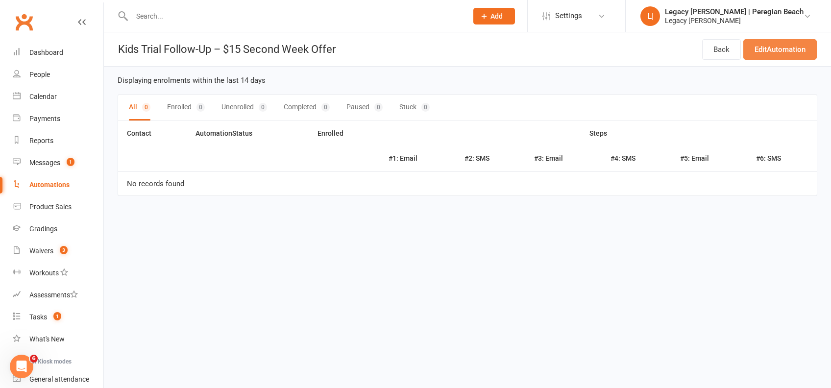
click at [774, 58] on link "Edit Automation" at bounding box center [779, 49] width 73 height 21
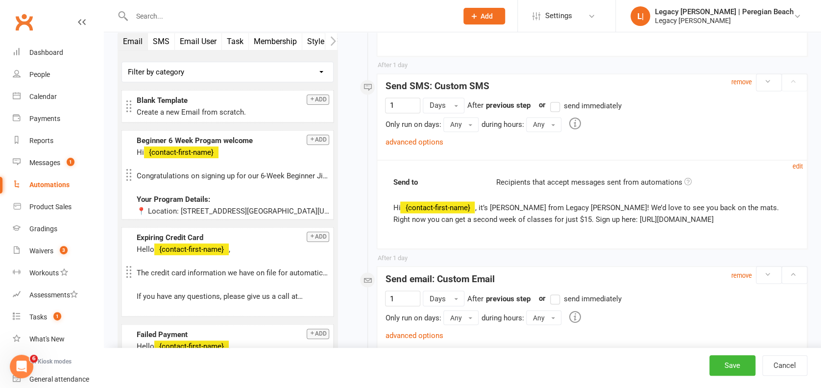
scroll to position [784, 0]
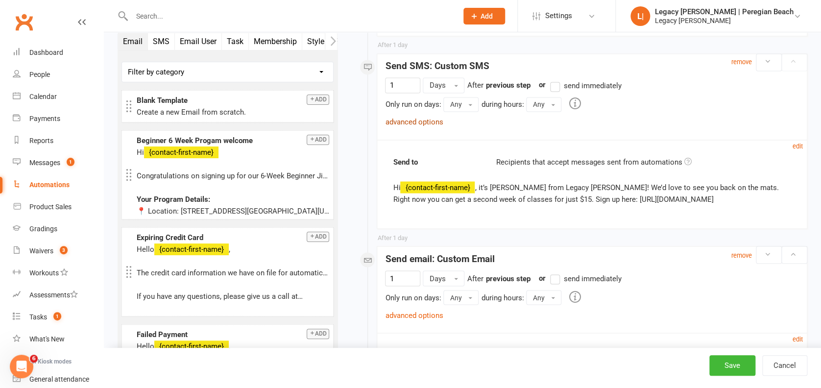
click at [417, 121] on link "advanced options" at bounding box center [414, 122] width 58 height 9
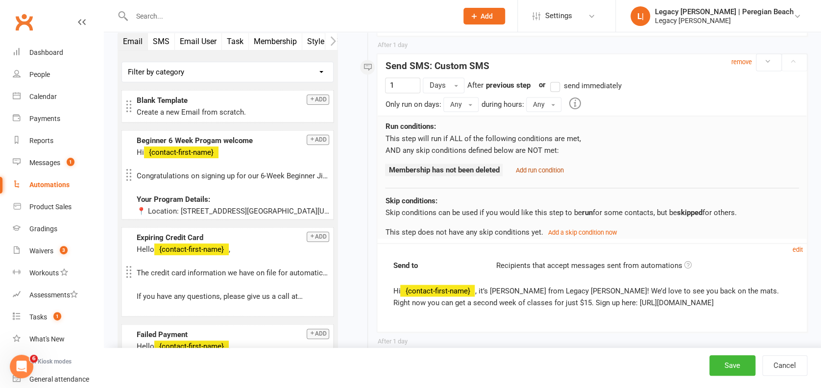
click at [548, 170] on small "Add run condition" at bounding box center [539, 169] width 48 height 7
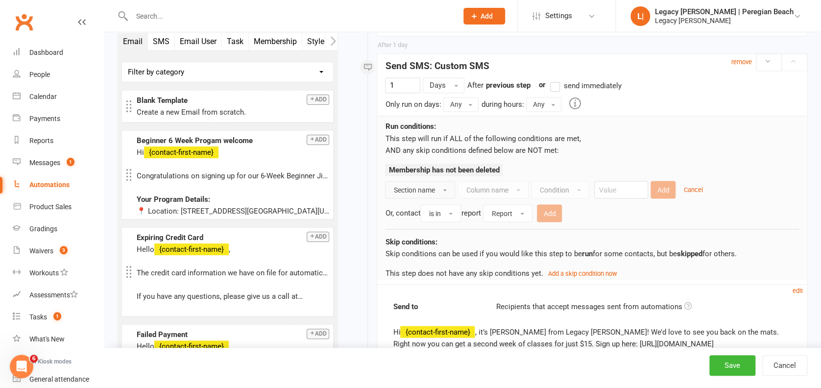
click at [417, 186] on span "Section name" at bounding box center [413, 190] width 41 height 8
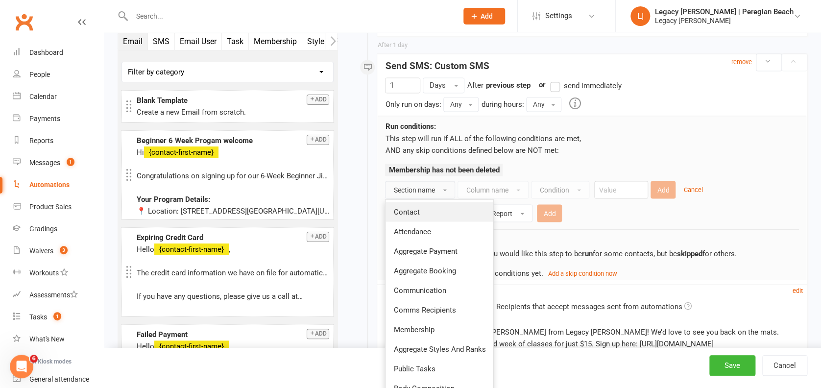
click at [418, 209] on span "Contact" at bounding box center [406, 211] width 26 height 9
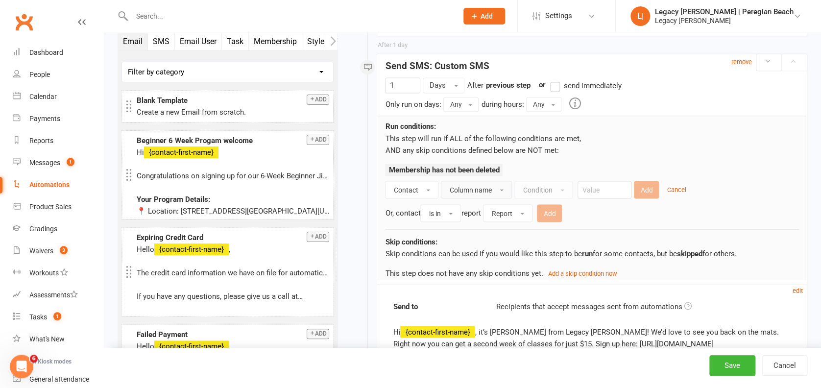
click at [506, 188] on button "Column name" at bounding box center [476, 190] width 71 height 18
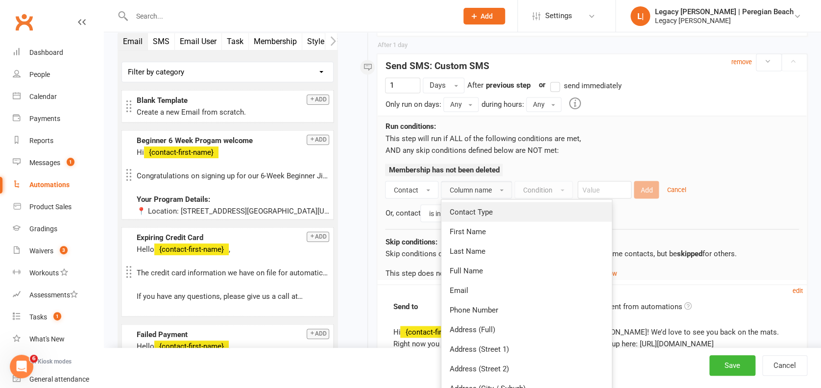
click at [481, 207] on span "Contact Type" at bounding box center [470, 211] width 43 height 9
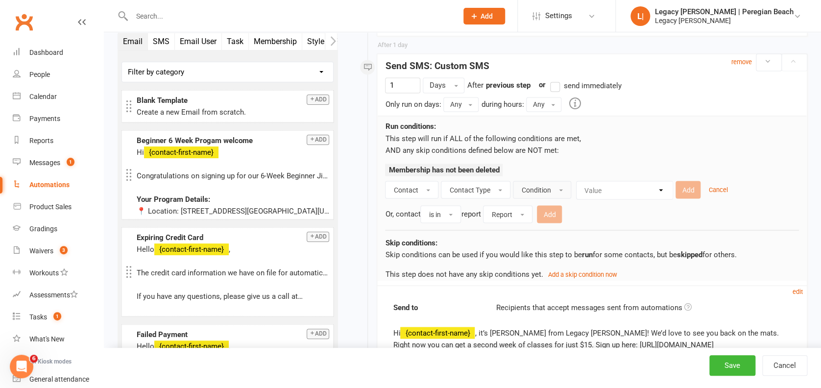
click at [541, 183] on button "Condition" at bounding box center [542, 190] width 58 height 18
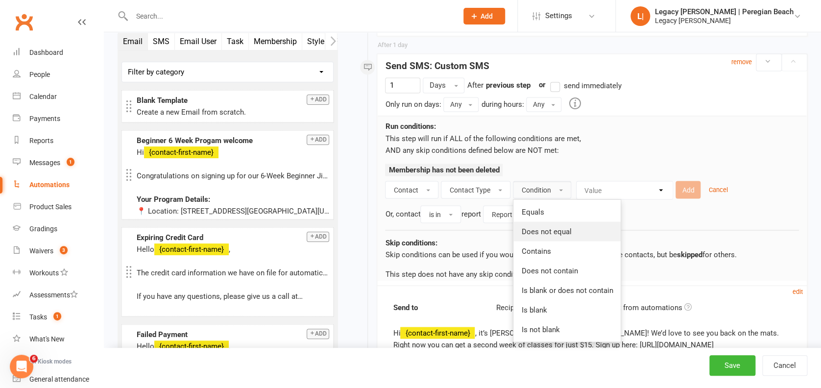
click at [544, 227] on span "Does not equal" at bounding box center [546, 231] width 50 height 9
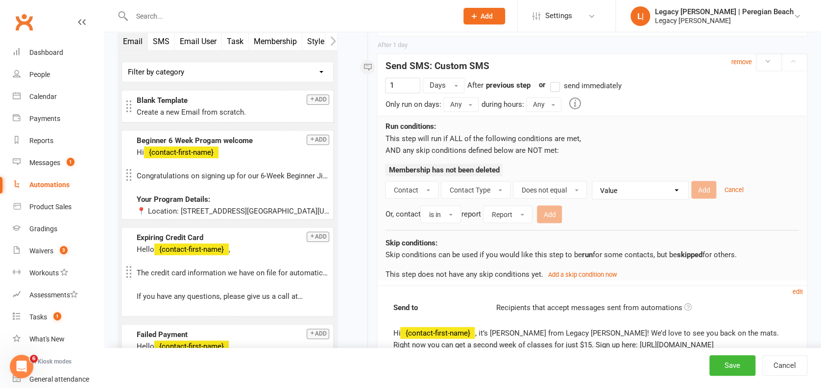
drag, startPoint x: 612, startPoint y: 181, endPoint x: 621, endPoint y: 188, distance: 11.5
click at [614, 181] on select "Value Member Prospect Non-attending Contact" at bounding box center [643, 190] width 96 height 18
select select "0"
click at [595, 181] on select "Value Member Prospect Non-attending Contact" at bounding box center [643, 190] width 96 height 18
click at [702, 182] on button "Add" at bounding box center [703, 190] width 25 height 18
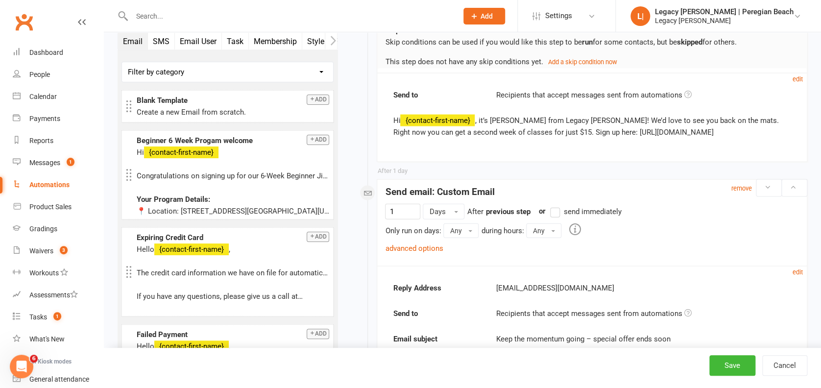
scroll to position [1045, 0]
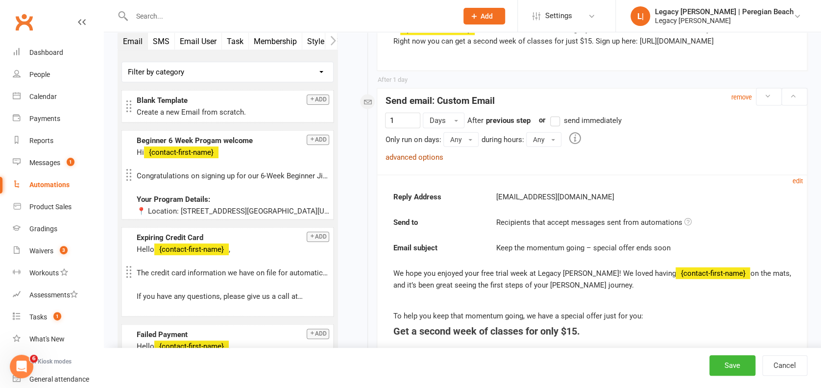
click at [424, 156] on link "advanced options" at bounding box center [414, 157] width 58 height 9
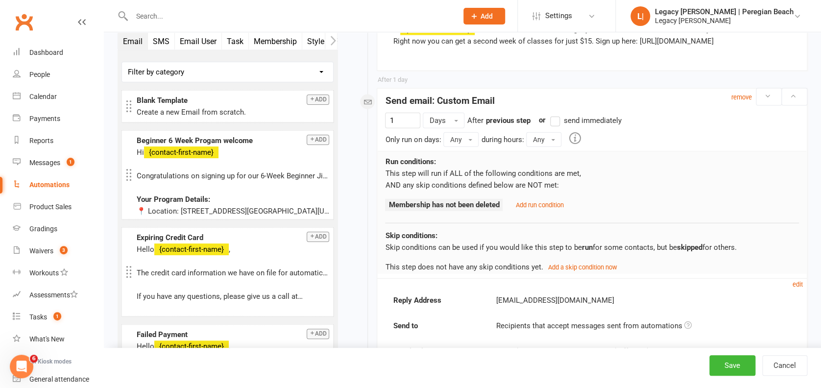
click at [542, 209] on div "Add run condition" at bounding box center [536, 205] width 53 height 12
click at [544, 202] on small "Add run condition" at bounding box center [539, 204] width 48 height 7
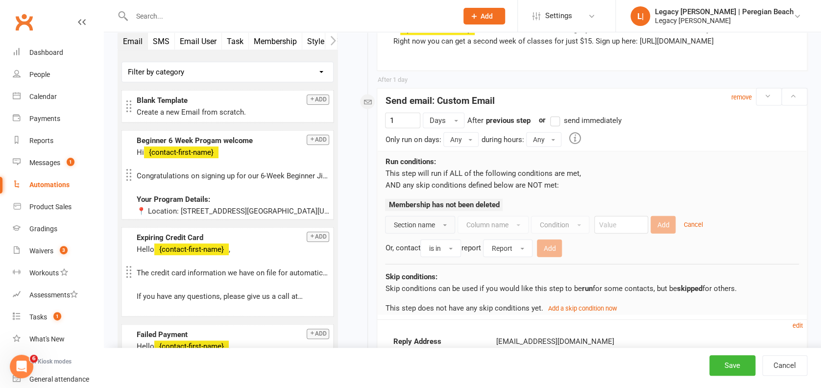
click at [431, 222] on span "Section name" at bounding box center [413, 225] width 41 height 8
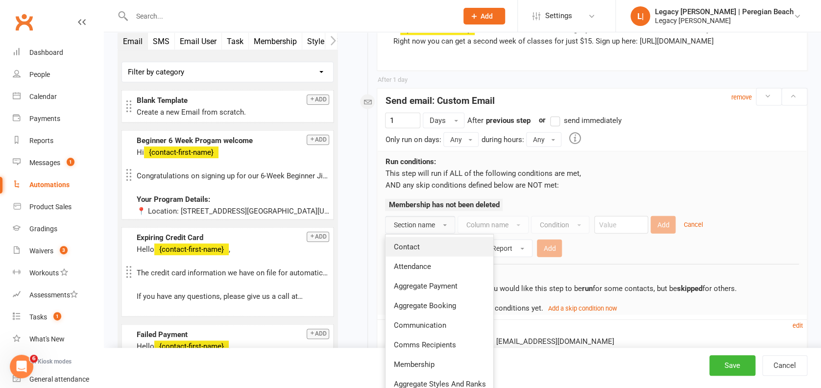
click at [424, 240] on link "Contact" at bounding box center [440, 247] width 108 height 20
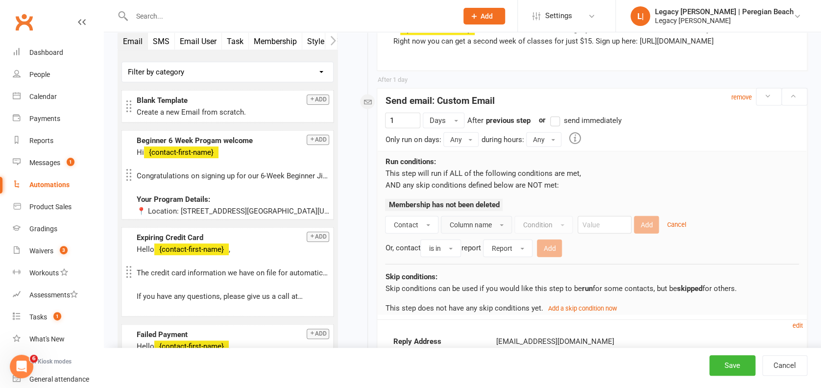
click at [494, 222] on button "Column name" at bounding box center [476, 225] width 71 height 18
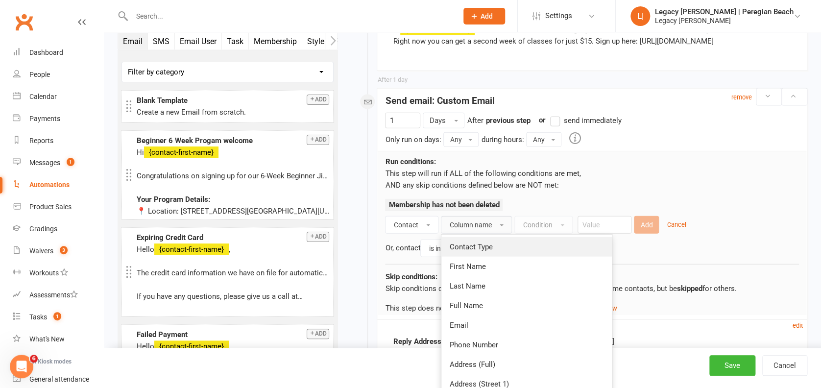
click at [479, 237] on link "Contact Type" at bounding box center [526, 247] width 170 height 20
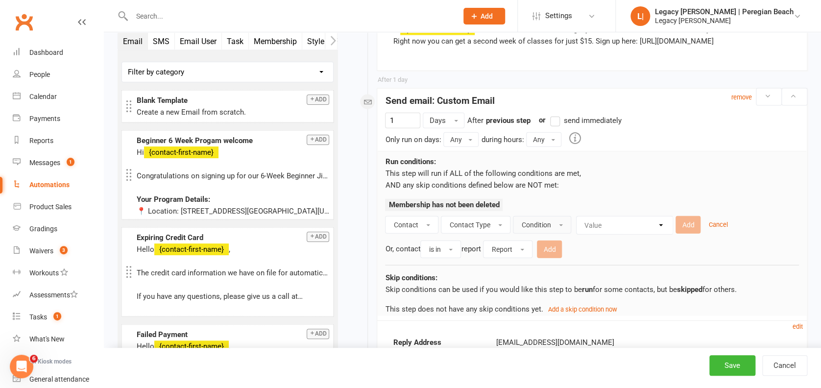
click at [543, 221] on span "Condition" at bounding box center [535, 225] width 29 height 8
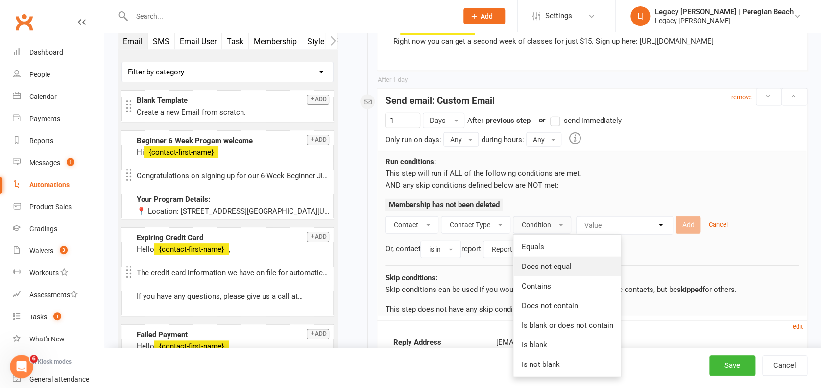
click at [536, 259] on link "Does not equal" at bounding box center [566, 267] width 107 height 20
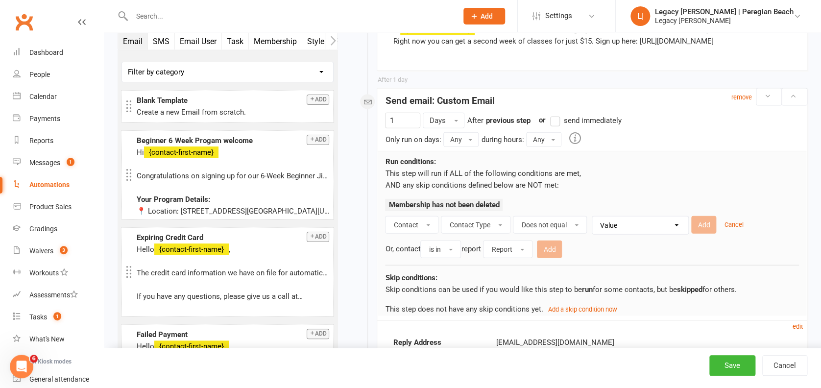
drag, startPoint x: 613, startPoint y: 217, endPoint x: 617, endPoint y: 233, distance: 16.6
click at [613, 217] on select "Value Member Prospect Non-attending Contact" at bounding box center [643, 226] width 96 height 18
select select "0"
click at [595, 217] on select "Value Member Prospect Non-attending Contact" at bounding box center [643, 226] width 96 height 18
click at [699, 224] on button "Add" at bounding box center [703, 225] width 25 height 18
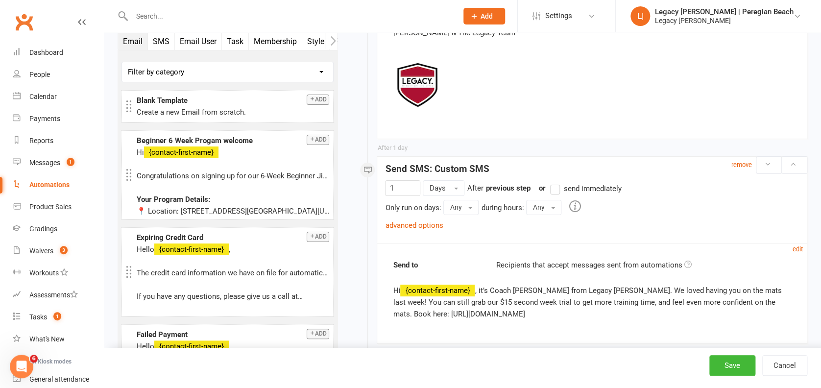
scroll to position [1829, 0]
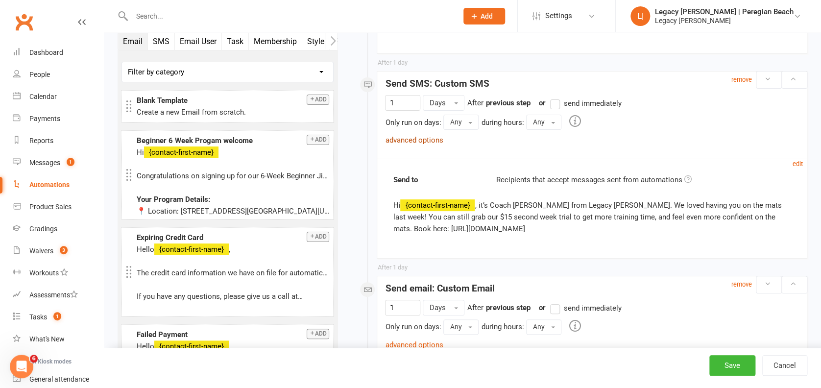
click at [422, 134] on div "advanced options" at bounding box center [414, 140] width 58 height 12
click at [427, 137] on link "advanced options" at bounding box center [414, 140] width 58 height 9
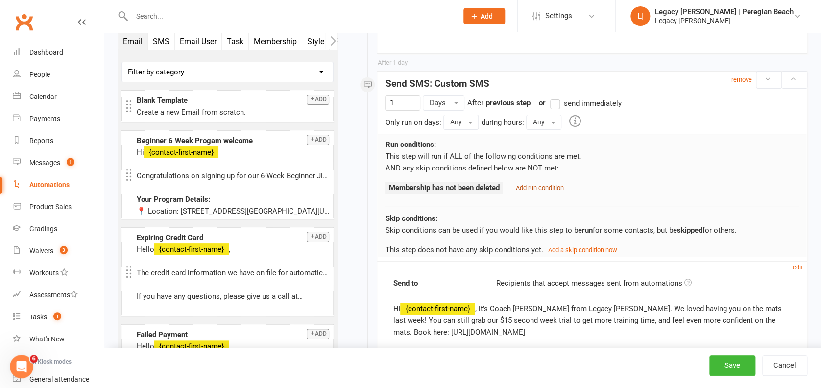
click at [533, 185] on small "Add run condition" at bounding box center [539, 187] width 48 height 7
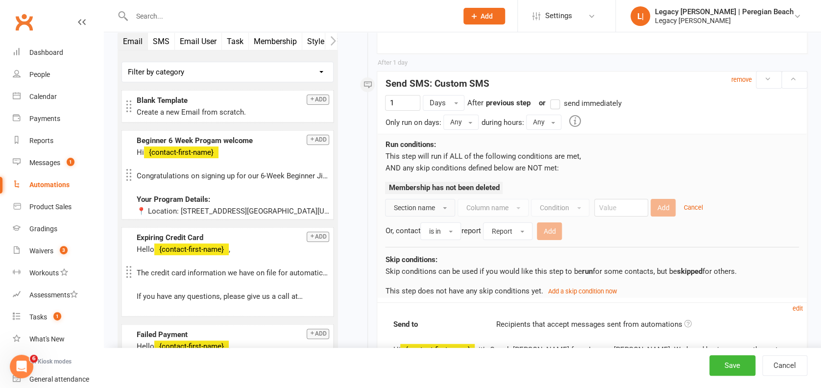
click at [443, 207] on span "button" at bounding box center [445, 208] width 4 height 2
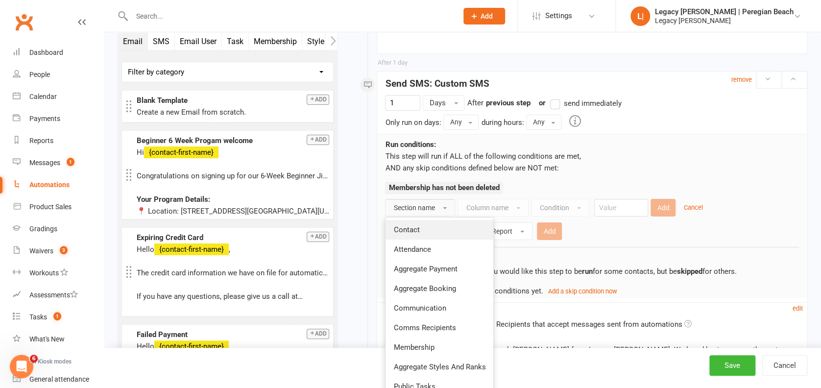
click at [427, 224] on link "Contact" at bounding box center [440, 230] width 108 height 20
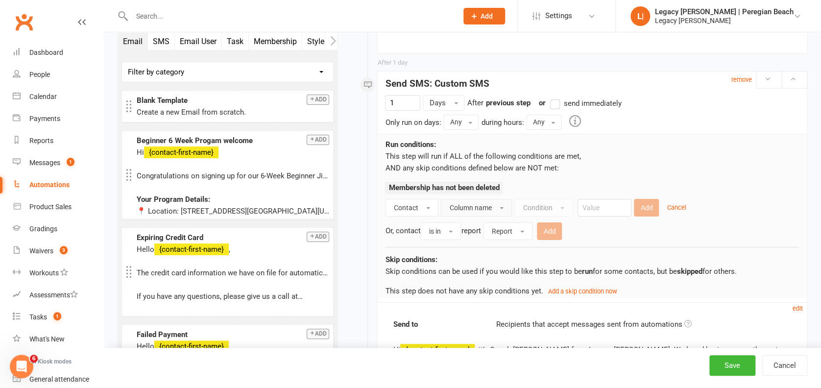
click at [505, 205] on button "Column name" at bounding box center [476, 208] width 71 height 18
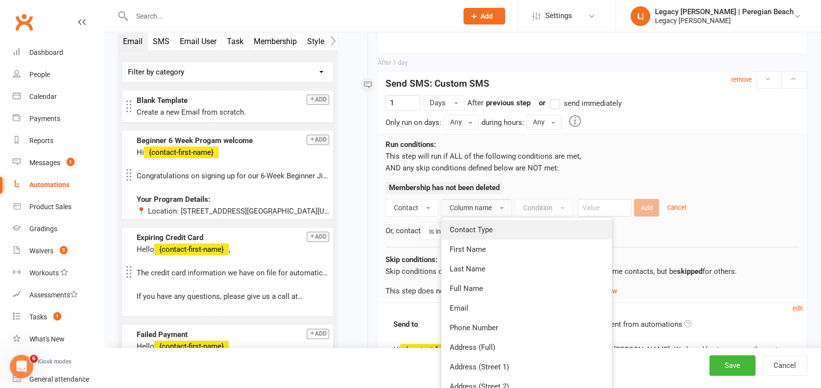
click at [486, 225] on span "Contact Type" at bounding box center [470, 229] width 43 height 9
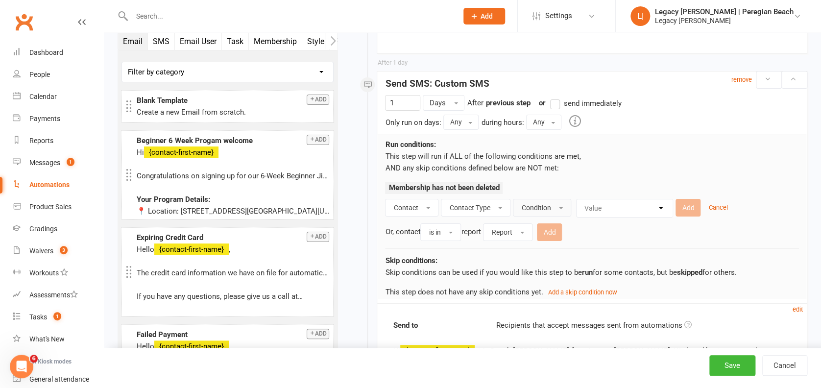
click at [546, 204] on span "Condition" at bounding box center [535, 208] width 29 height 8
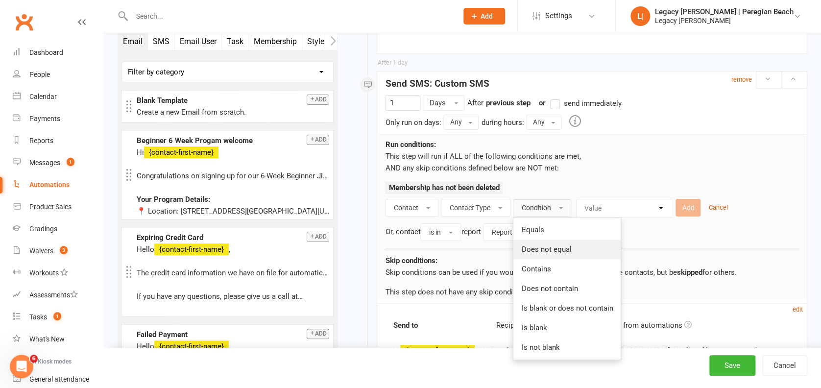
click at [549, 245] on span "Does not equal" at bounding box center [546, 249] width 50 height 9
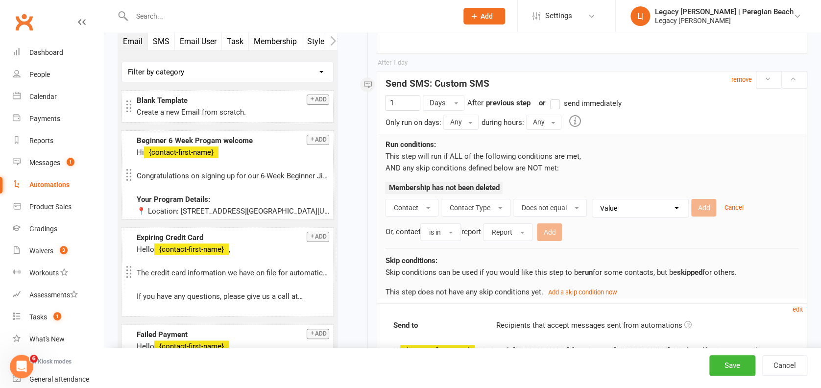
click at [606, 207] on select "Value Member Prospect Non-attending Contact" at bounding box center [643, 208] width 96 height 18
select select "0"
click at [595, 199] on select "Value Member Prospect Non-attending Contact" at bounding box center [643, 208] width 96 height 18
click at [703, 207] on button "Add" at bounding box center [703, 208] width 25 height 18
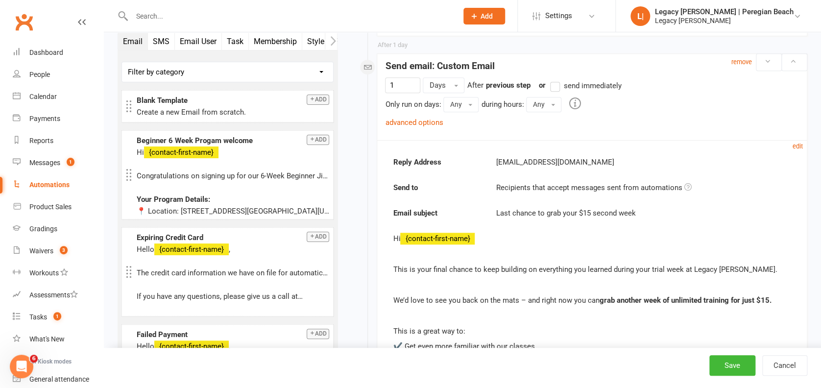
scroll to position [2090, 0]
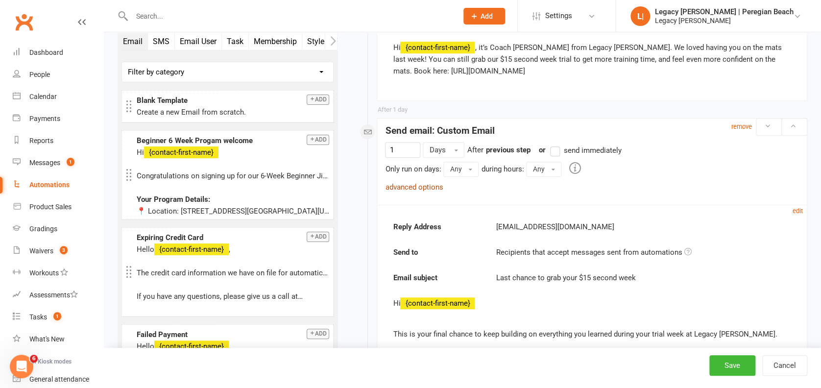
click at [424, 186] on link "advanced options" at bounding box center [414, 187] width 58 height 9
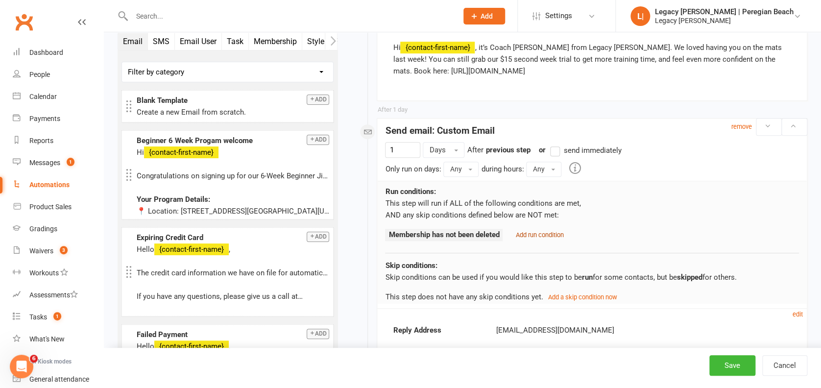
click at [543, 231] on small "Add run condition" at bounding box center [539, 234] width 48 height 7
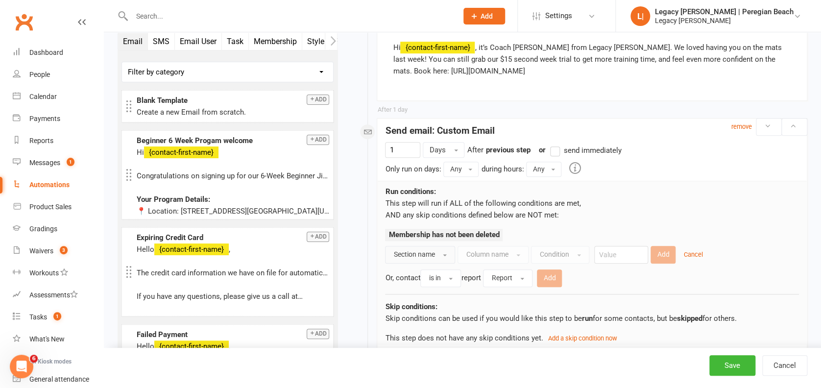
click at [423, 252] on span "Section name" at bounding box center [413, 254] width 41 height 8
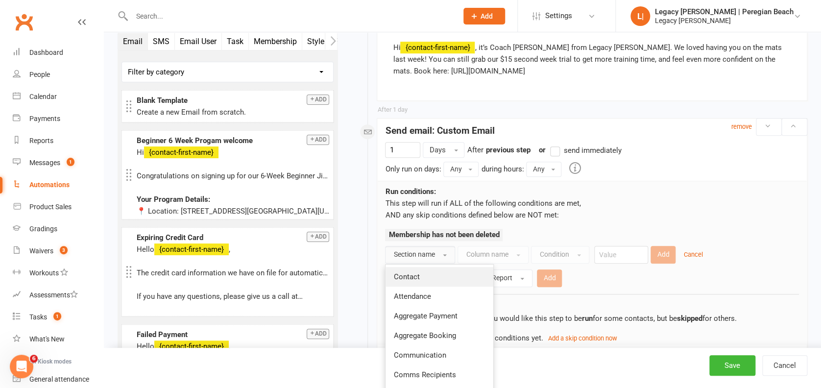
click at [417, 274] on span "Contact" at bounding box center [406, 276] width 26 height 9
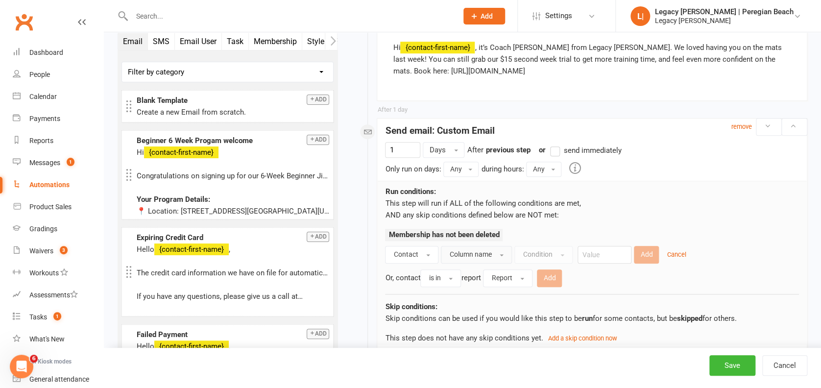
click at [490, 251] on span "Column name" at bounding box center [470, 254] width 42 height 8
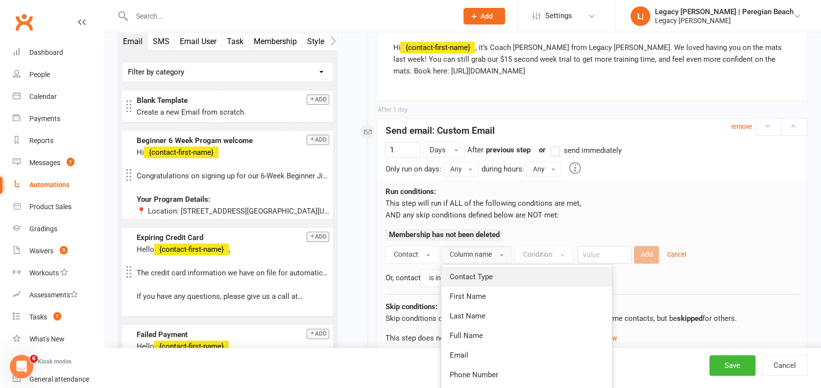
click at [482, 276] on span "Contact Type" at bounding box center [470, 276] width 43 height 9
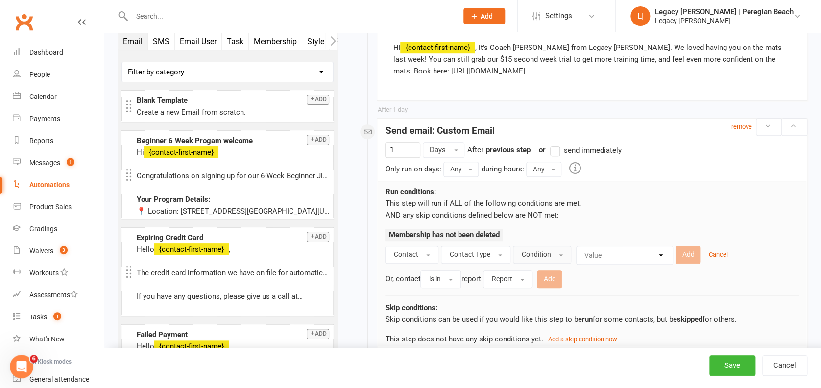
click at [546, 256] on span "Condition" at bounding box center [535, 254] width 29 height 8
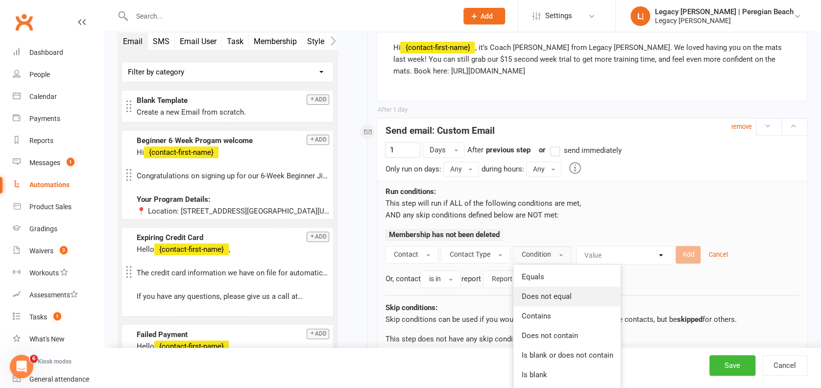
click at [539, 292] on span "Does not equal" at bounding box center [546, 296] width 50 height 9
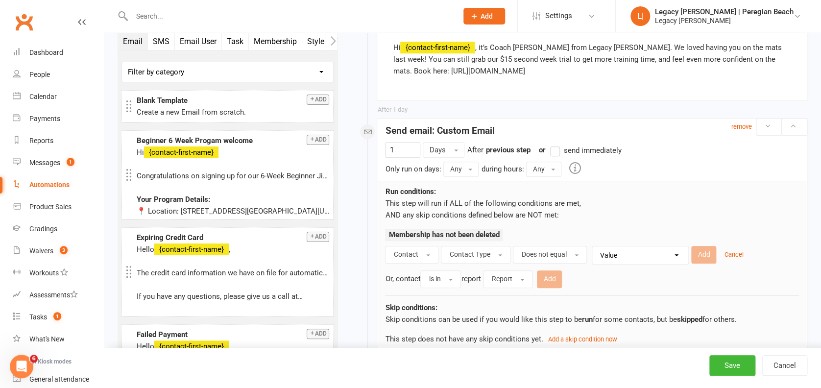
click at [627, 256] on select "Value Member Prospect Non-attending Contact" at bounding box center [643, 255] width 96 height 18
select select "0"
click at [595, 246] on select "Value Member Prospect Non-attending Contact" at bounding box center [643, 255] width 96 height 18
click at [701, 250] on button "Add" at bounding box center [703, 255] width 25 height 18
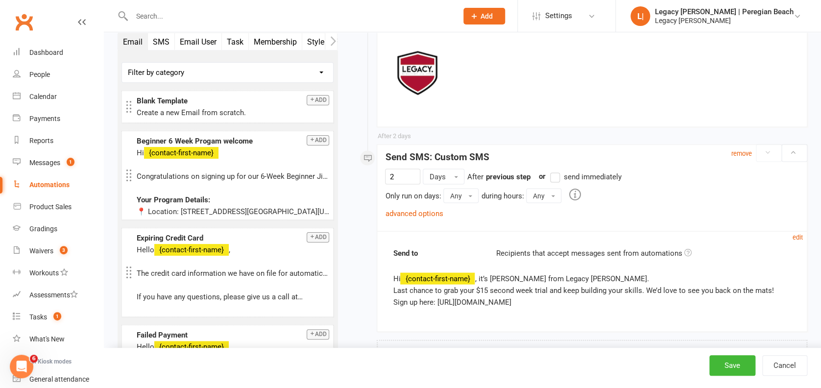
scroll to position [2796, 0]
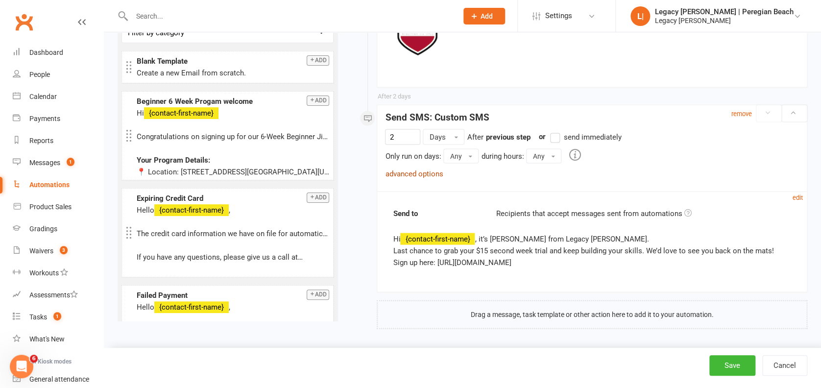
click at [421, 172] on link "advanced options" at bounding box center [414, 173] width 58 height 9
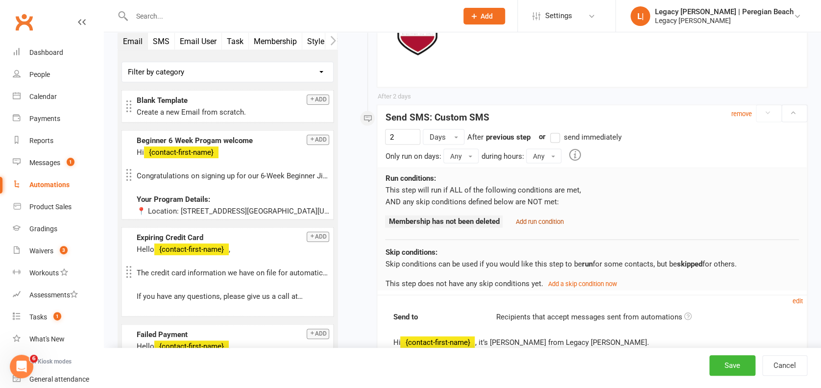
click at [537, 221] on small "Add run condition" at bounding box center [539, 221] width 48 height 7
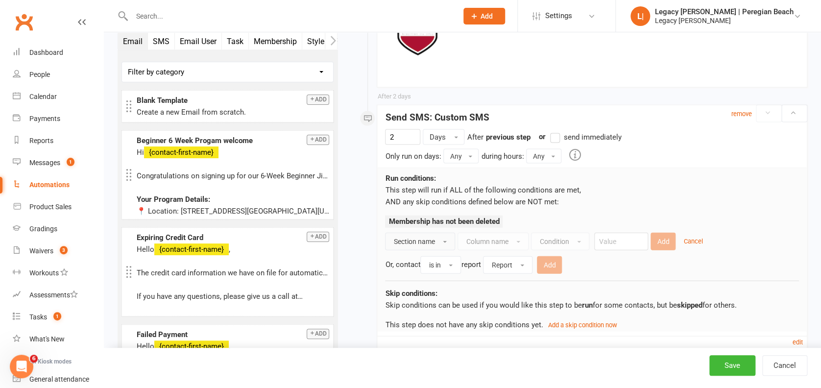
click at [435, 239] on button "Section name" at bounding box center [420, 242] width 70 height 18
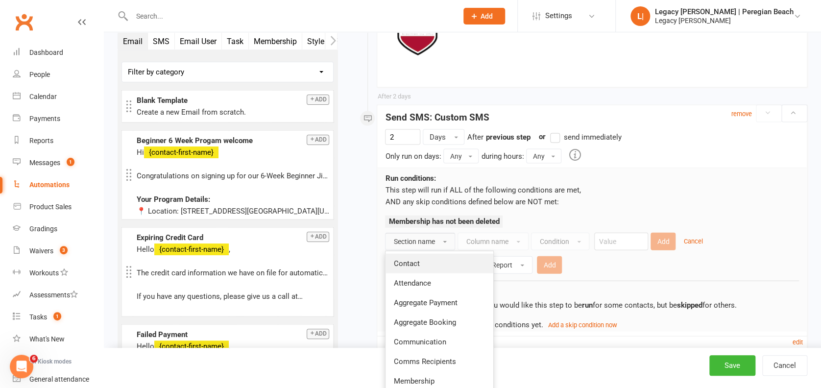
click at [427, 263] on link "Contact" at bounding box center [440, 264] width 108 height 20
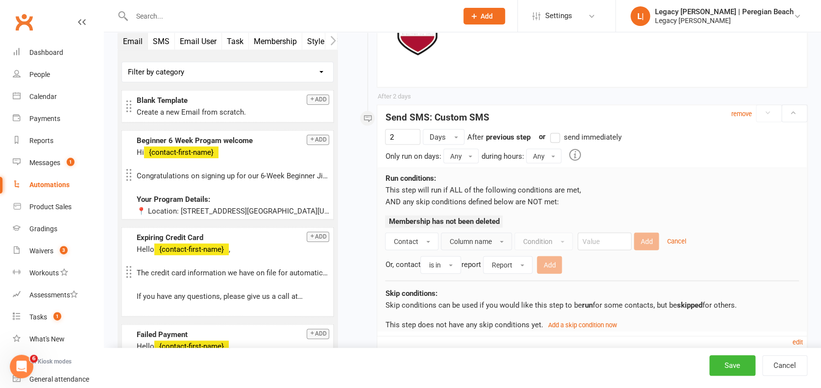
click at [500, 241] on span "button" at bounding box center [502, 242] width 4 height 2
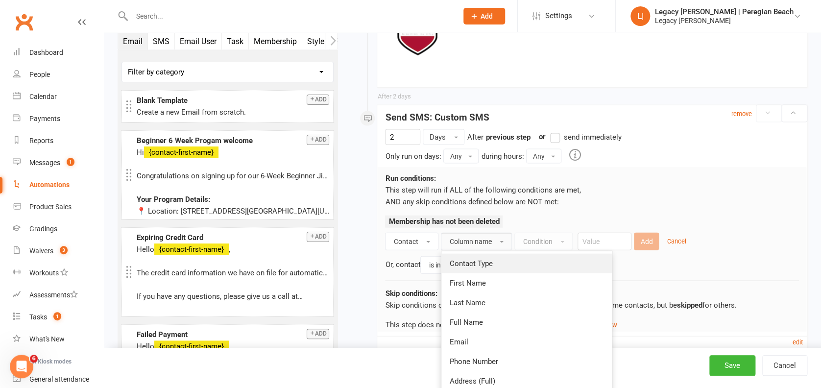
click at [493, 265] on link "Contact Type" at bounding box center [526, 264] width 170 height 20
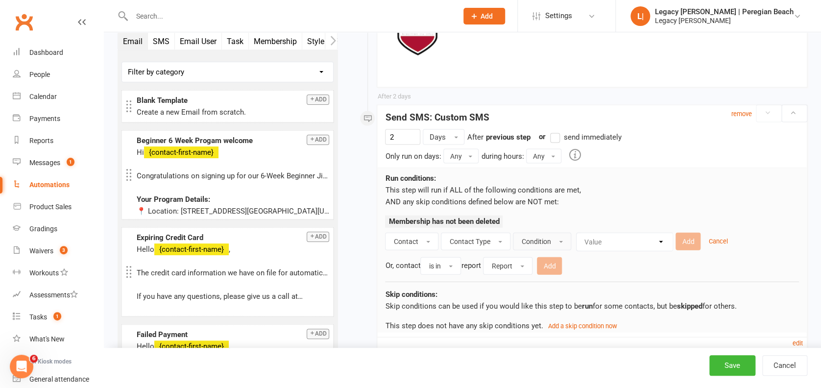
click at [541, 239] on span "Condition" at bounding box center [535, 242] width 29 height 8
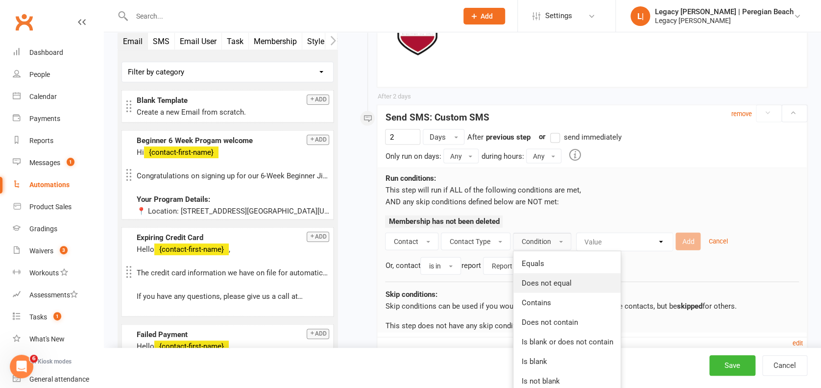
click at [539, 279] on span "Does not equal" at bounding box center [546, 283] width 50 height 9
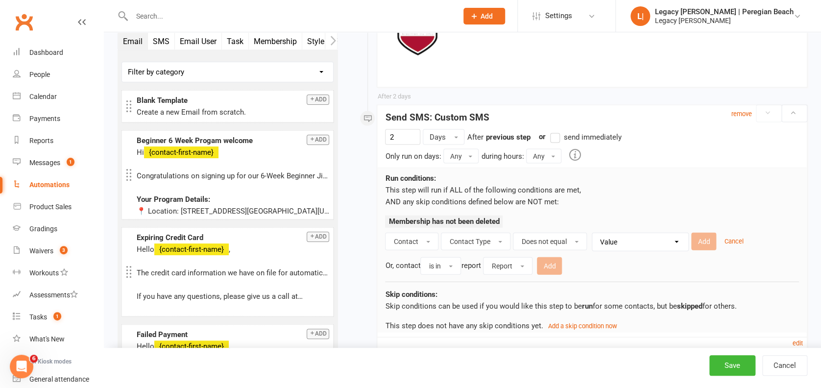
click at [619, 235] on select "Value Member Prospect Non-attending Contact" at bounding box center [643, 242] width 96 height 18
select select "0"
click at [595, 233] on select "Value Member Prospect Non-attending Contact" at bounding box center [643, 242] width 96 height 18
click at [702, 236] on button "Add" at bounding box center [703, 242] width 25 height 18
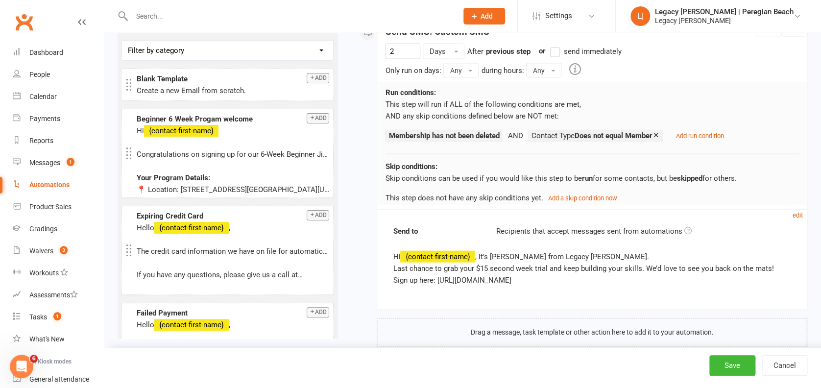
scroll to position [2900, 0]
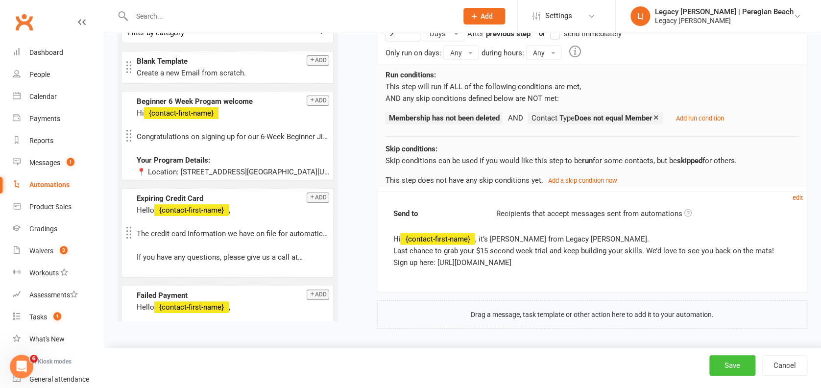
click at [742, 364] on button "Save" at bounding box center [732, 365] width 46 height 21
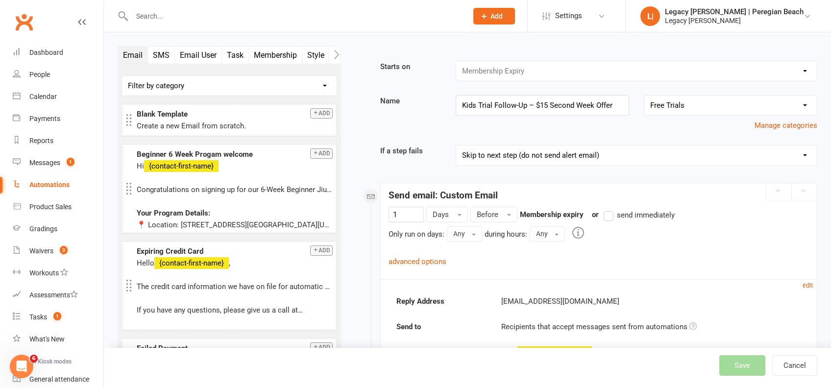
select select "true"
select select "100"
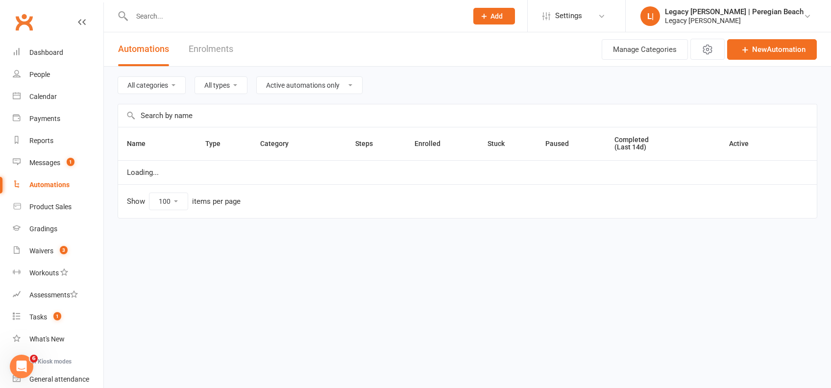
select select "923"
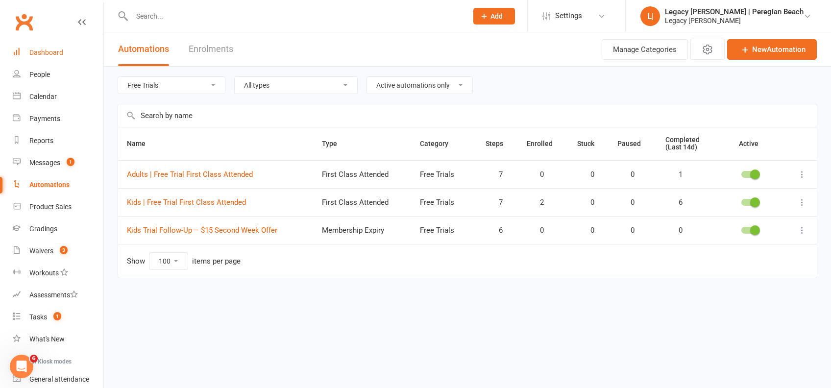
click at [47, 58] on link "Dashboard" at bounding box center [58, 53] width 91 height 22
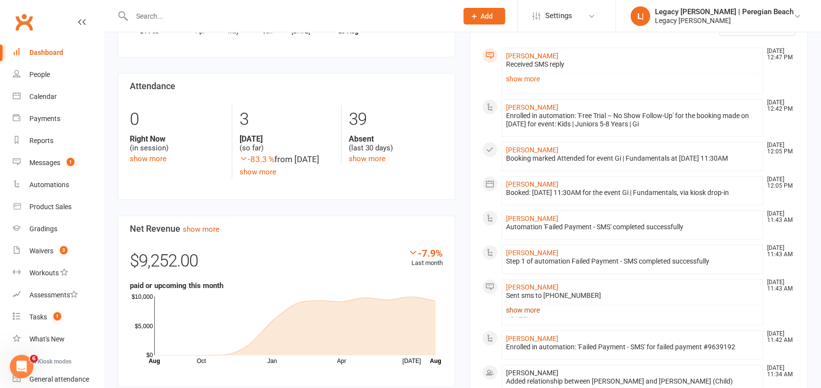
scroll to position [588, 0]
